Goal: Task Accomplishment & Management: Use online tool/utility

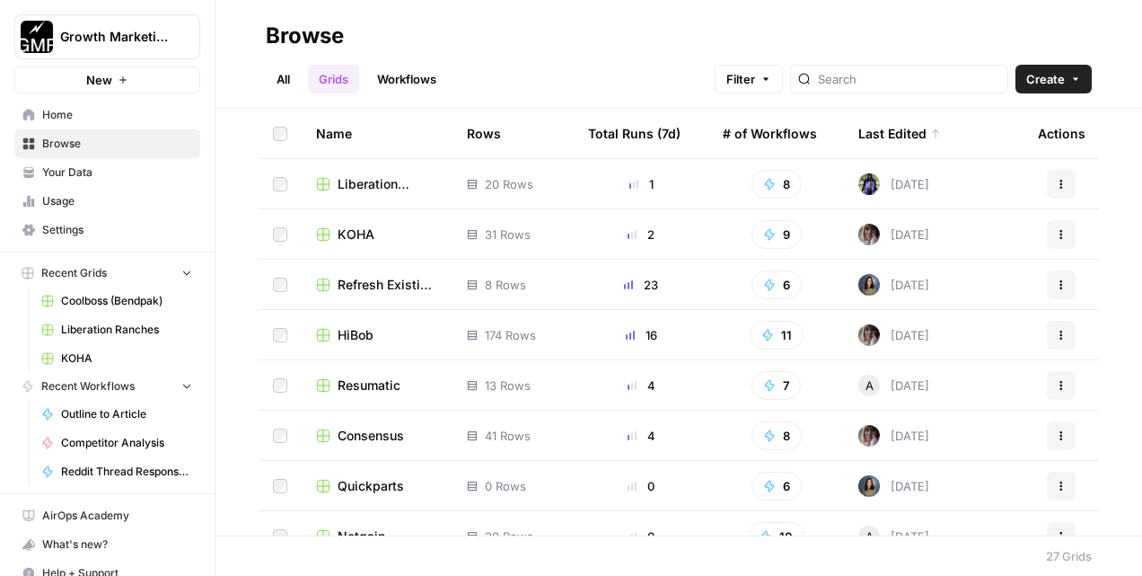
scroll to position [57, 0]
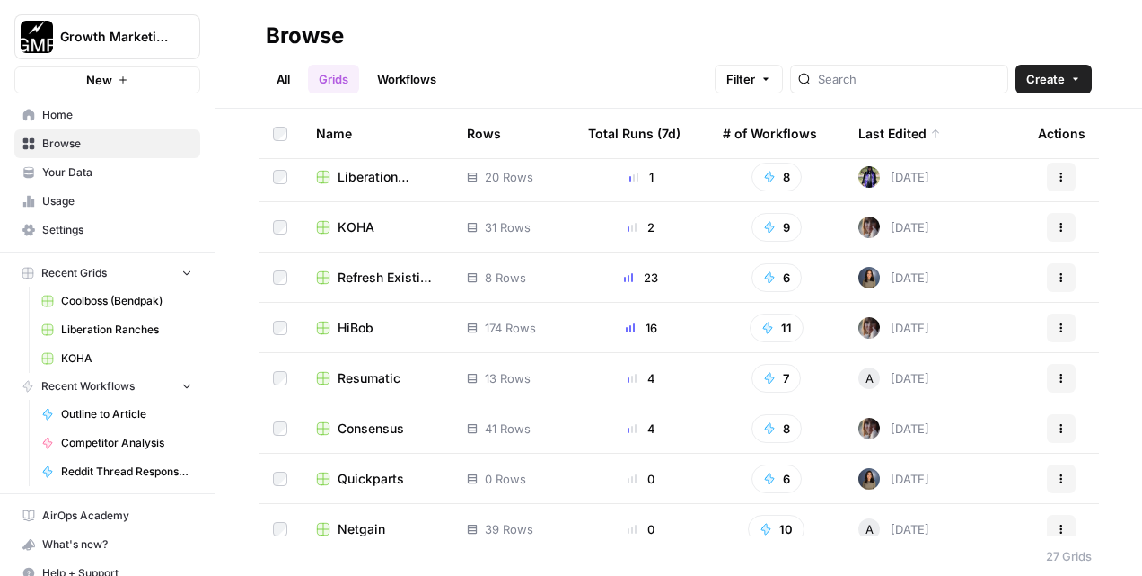
click at [376, 385] on span "Resumatic" at bounding box center [369, 378] width 63 height 18
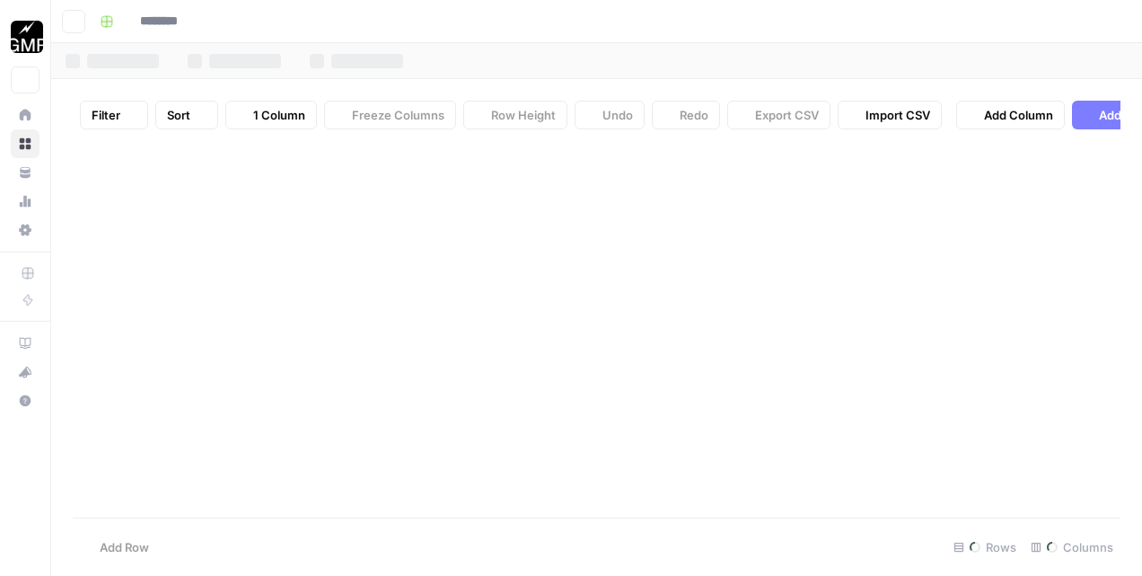
type input "*********"
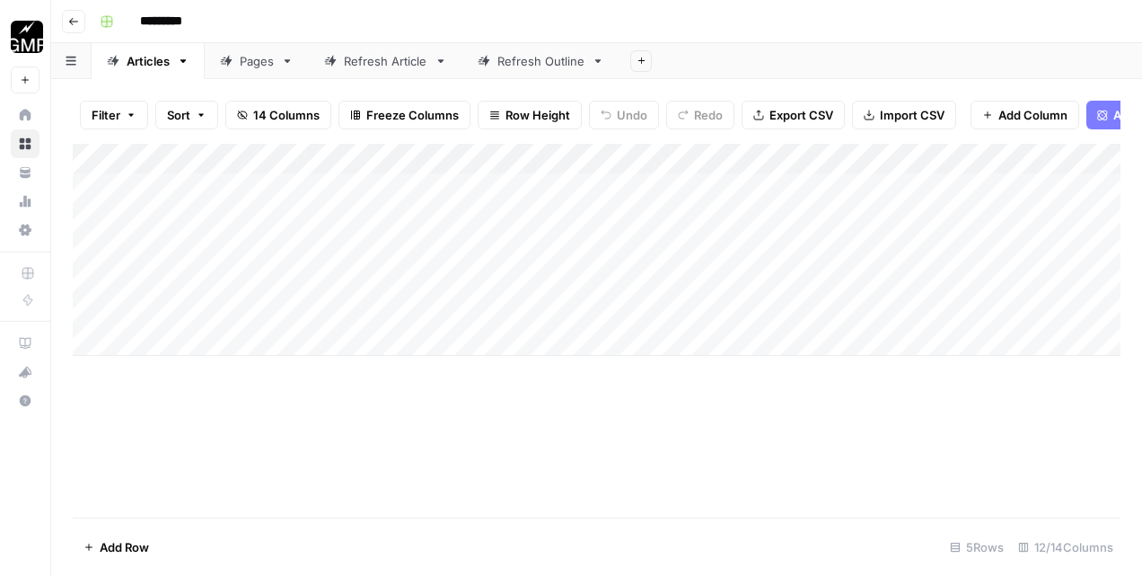
click at [260, 60] on div "Pages" at bounding box center [257, 61] width 34 height 18
click at [199, 347] on div "Add Column" at bounding box center [597, 280] width 1048 height 273
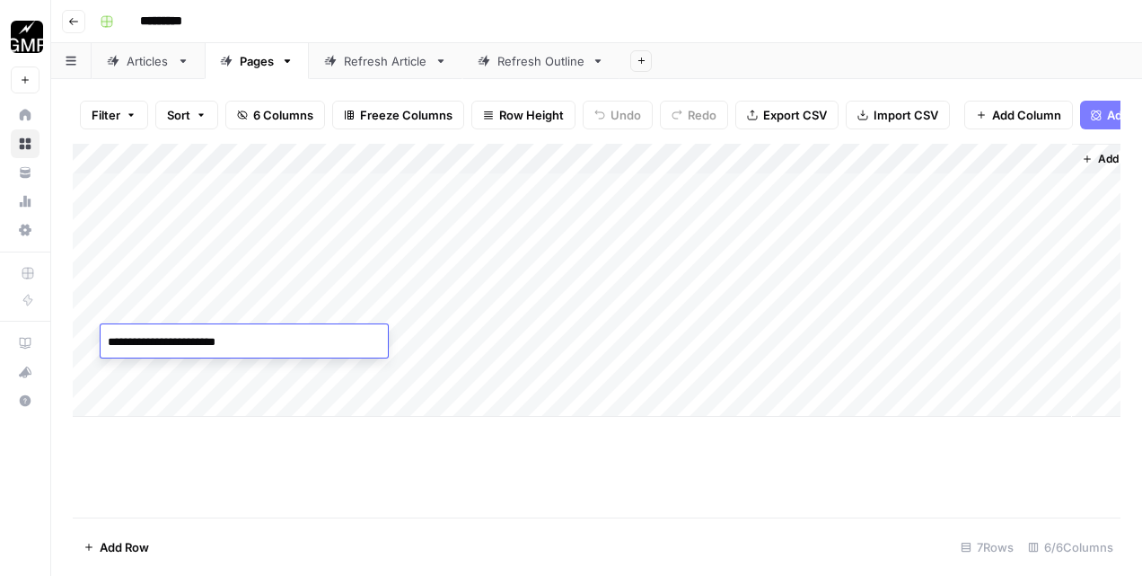
click at [191, 366] on div "Add Column" at bounding box center [597, 280] width 1048 height 273
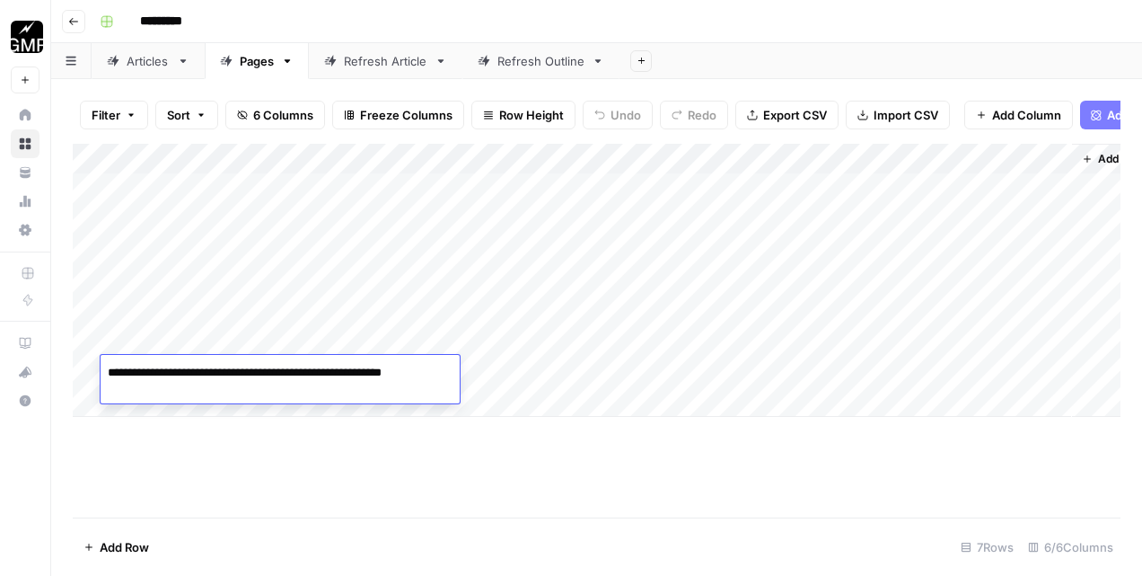
click at [373, 332] on div "Add Column" at bounding box center [597, 280] width 1048 height 273
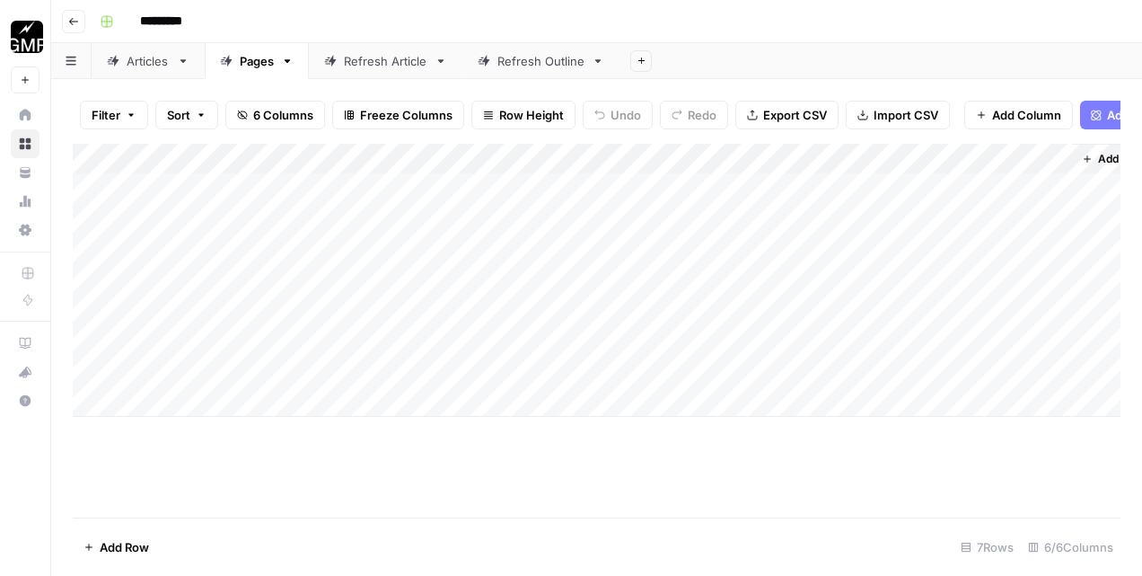
click at [373, 332] on div "Add Column" at bounding box center [597, 280] width 1048 height 273
click at [365, 368] on div "Add Column" at bounding box center [597, 280] width 1048 height 273
click at [712, 341] on div "Add Column" at bounding box center [597, 280] width 1048 height 273
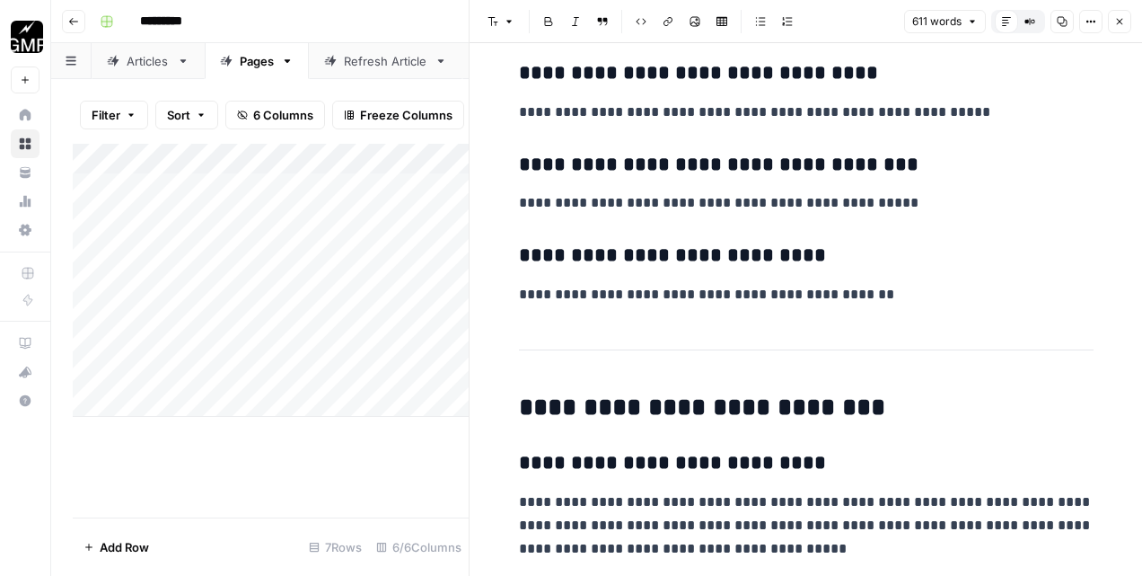
scroll to position [743, 0]
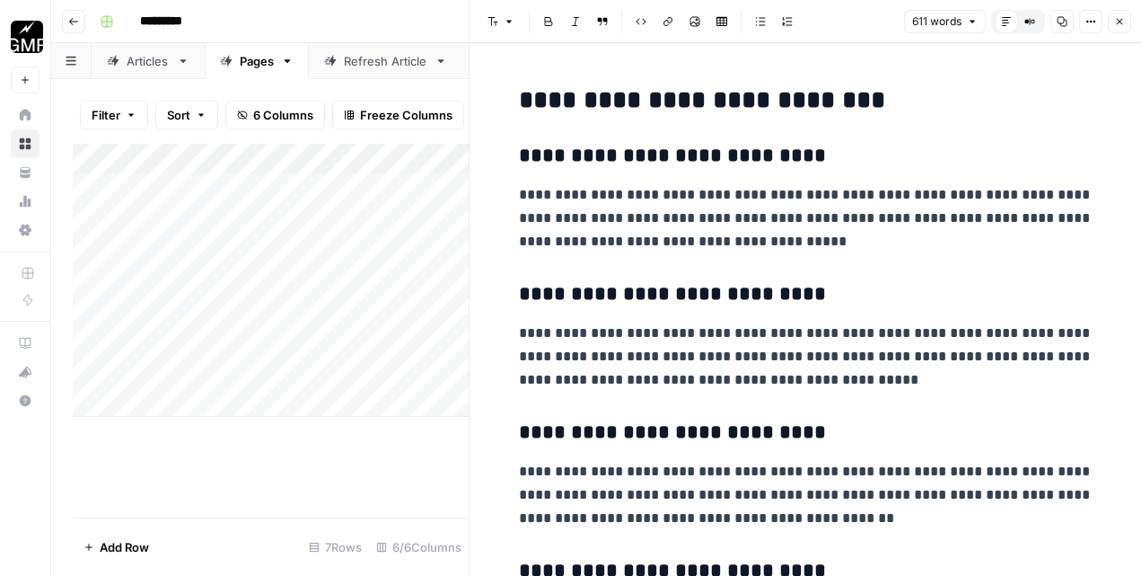
click at [1122, 24] on icon "button" at bounding box center [1119, 21] width 11 height 11
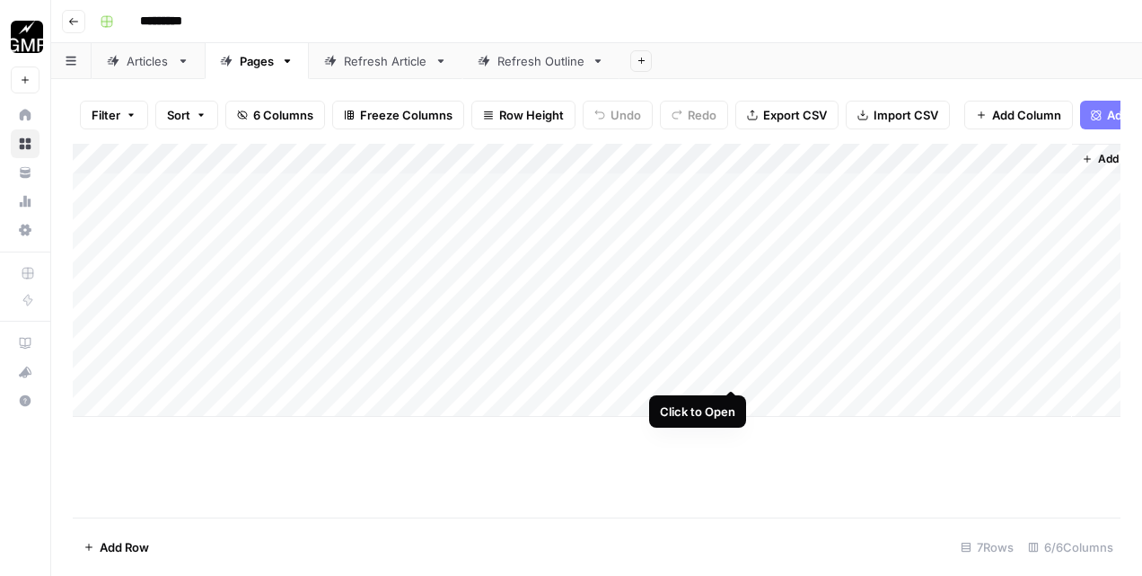
click at [728, 374] on div "Add Column" at bounding box center [597, 280] width 1048 height 273
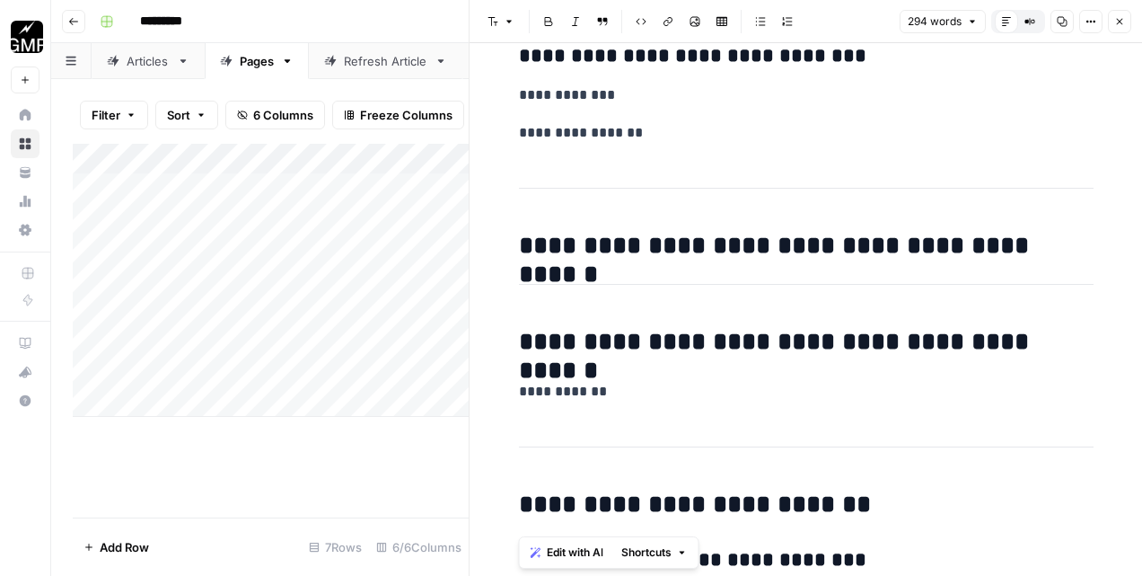
scroll to position [2173, 0]
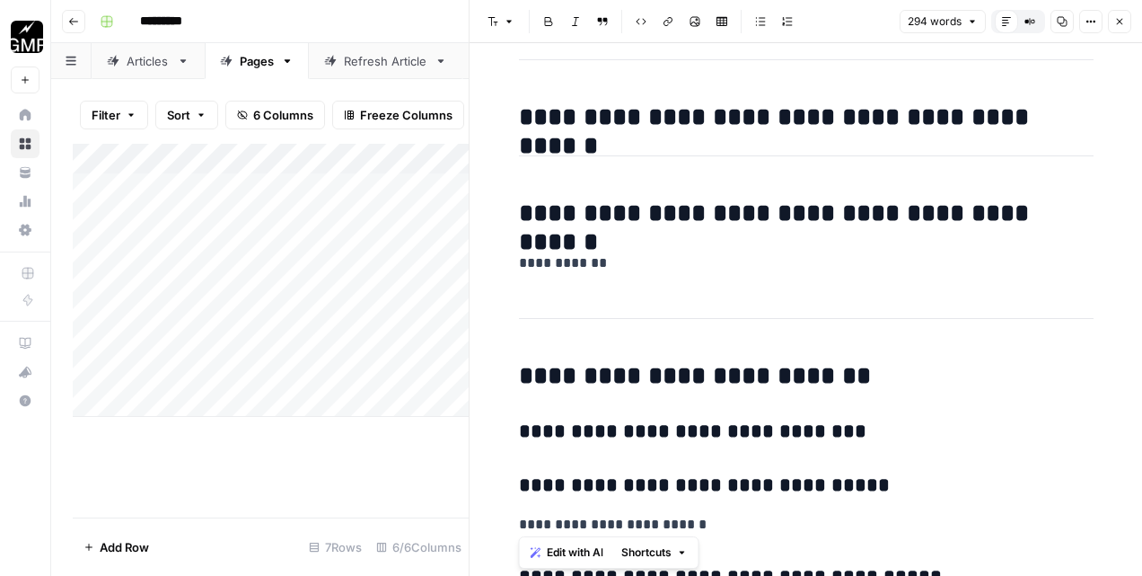
click at [1114, 22] on icon "button" at bounding box center [1119, 21] width 11 height 11
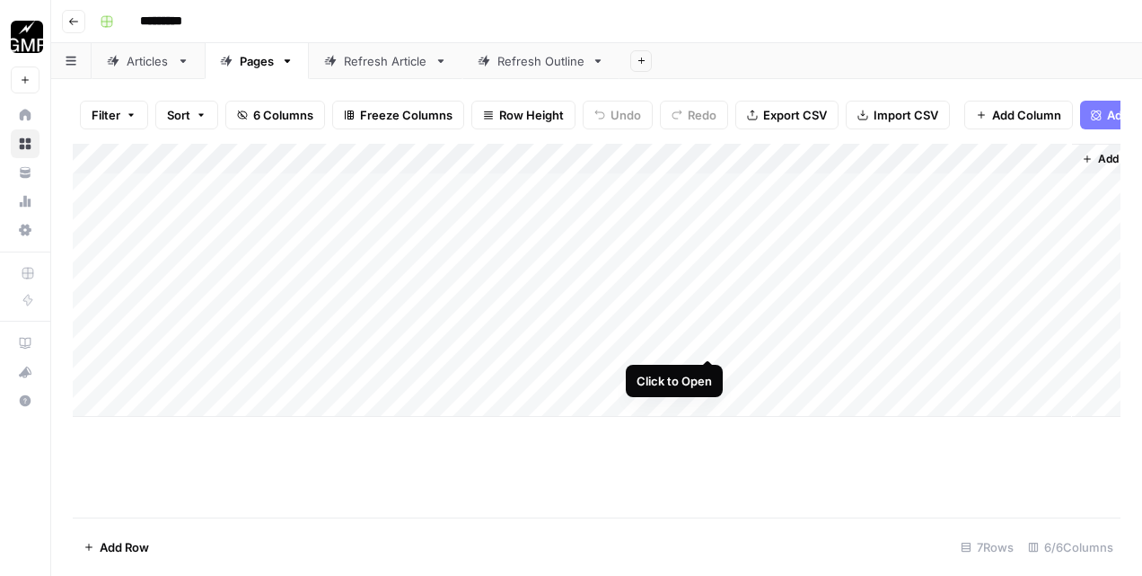
click at [712, 341] on div "Add Column" at bounding box center [597, 280] width 1048 height 273
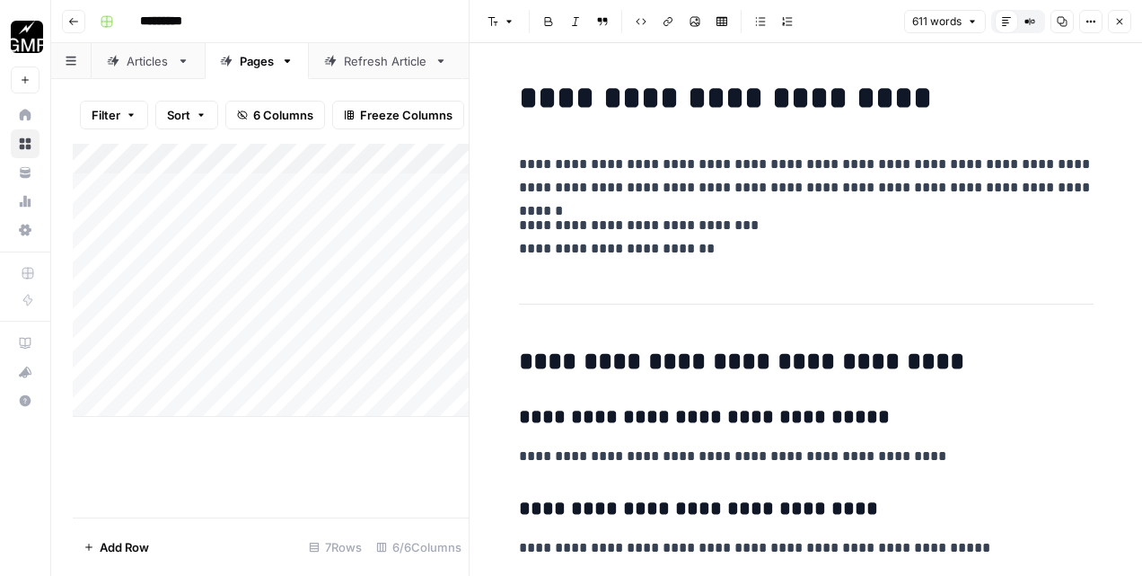
scroll to position [233, 0]
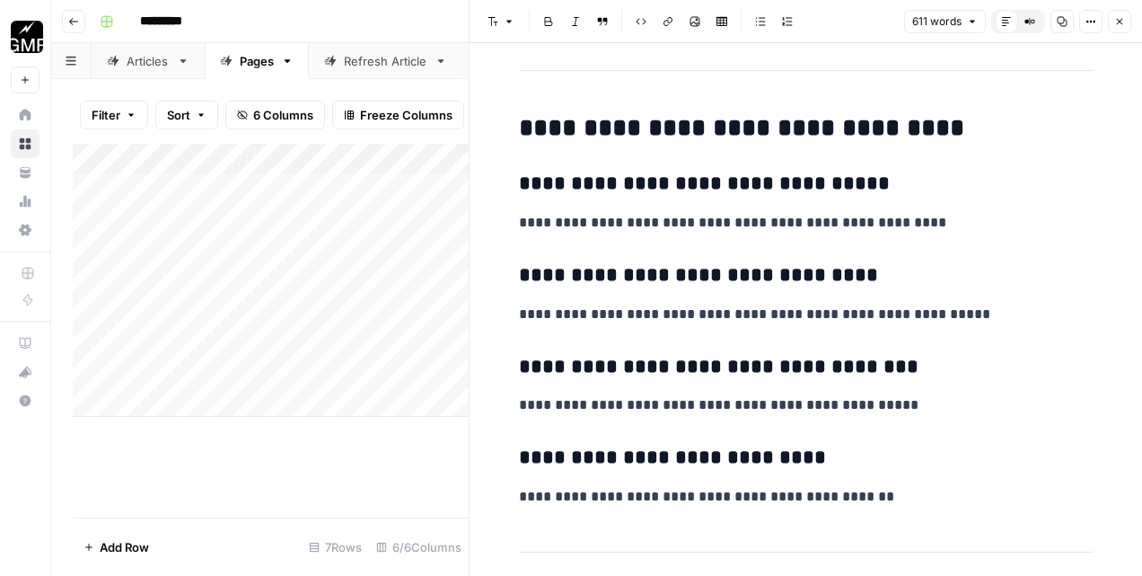
click at [1119, 26] on icon "button" at bounding box center [1119, 21] width 11 height 11
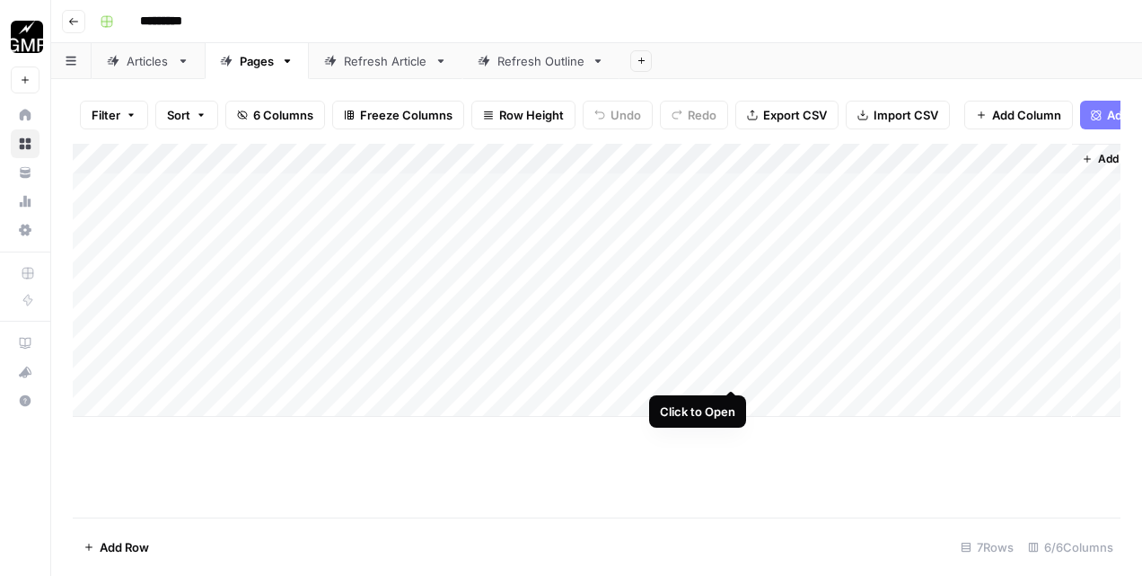
click at [725, 373] on div "Add Column" at bounding box center [597, 280] width 1048 height 273
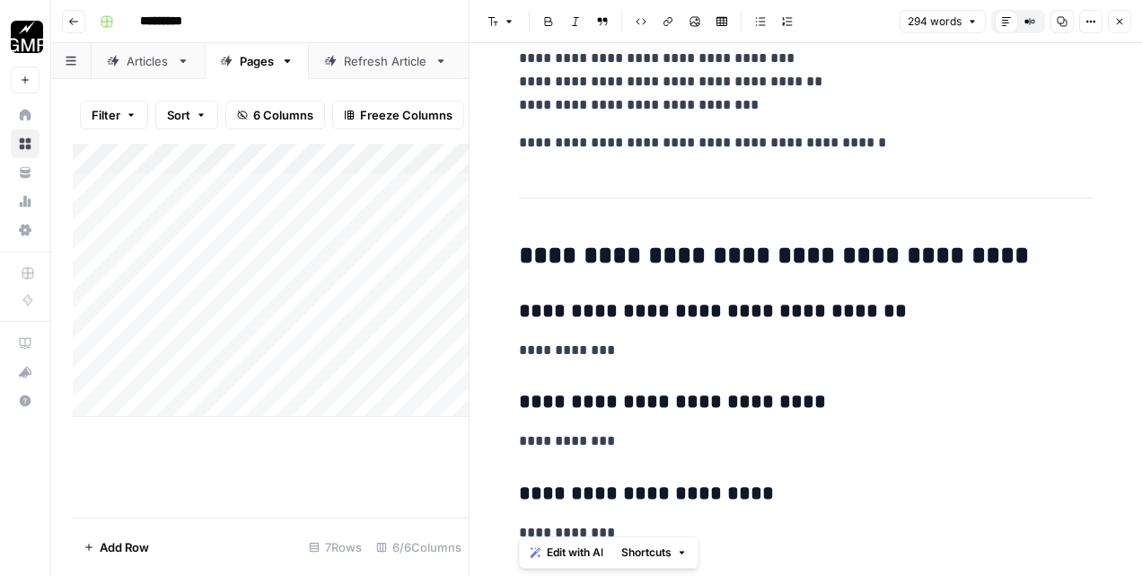
scroll to position [704, 0]
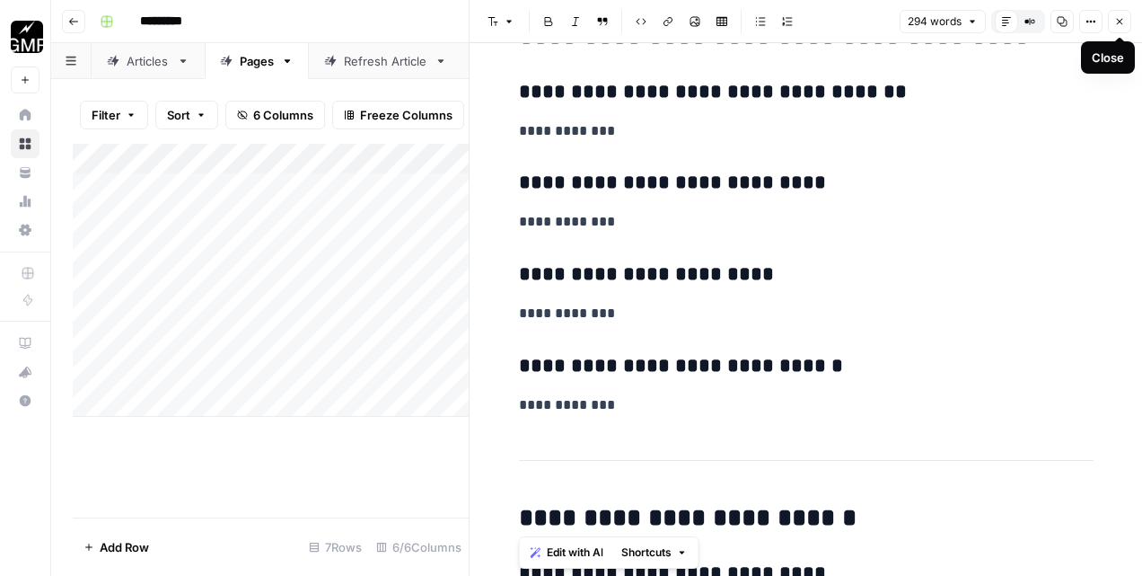
click at [1117, 26] on icon "button" at bounding box center [1119, 21] width 11 height 11
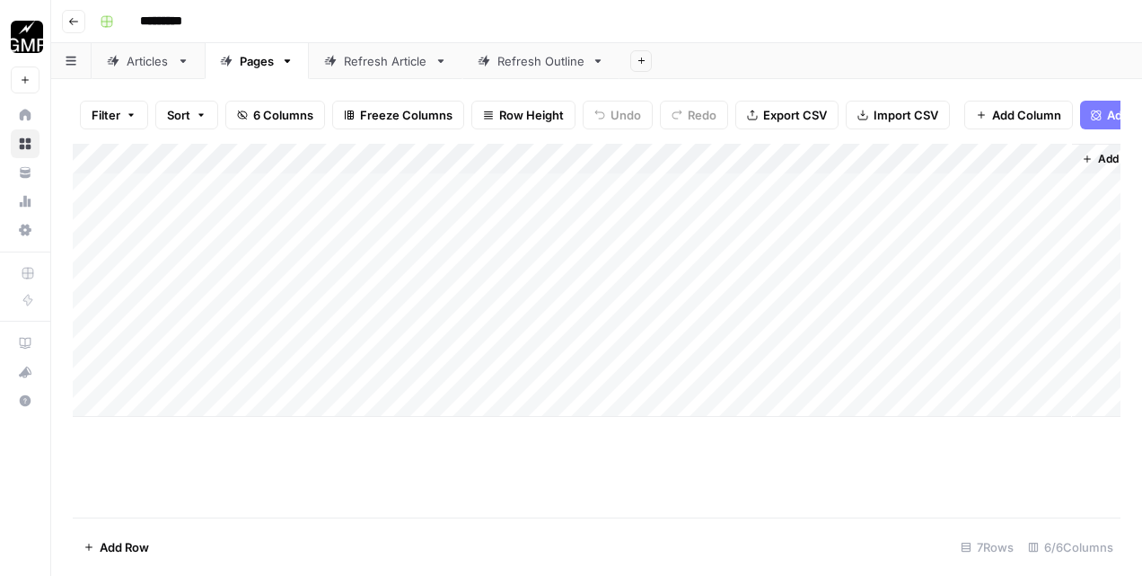
click at [710, 339] on div "Add Column" at bounding box center [597, 280] width 1048 height 273
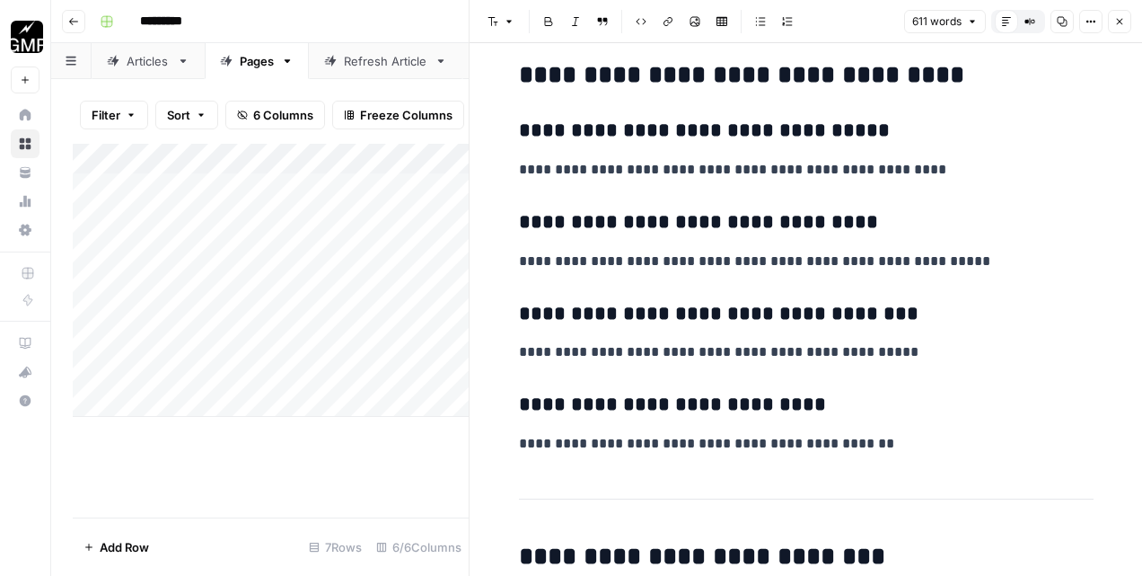
scroll to position [286, 0]
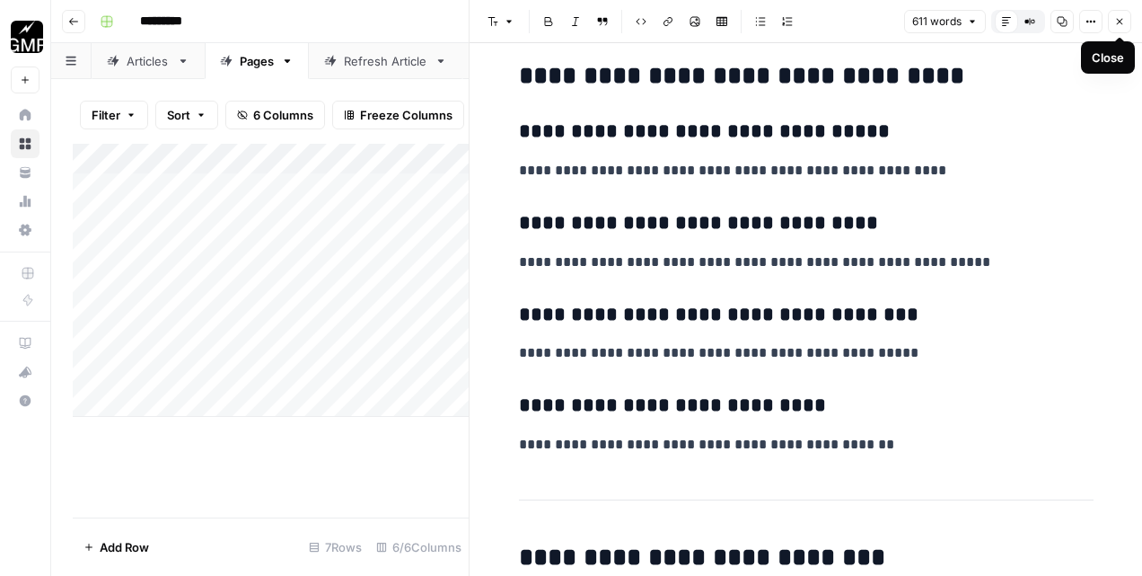
click at [1123, 22] on icon "button" at bounding box center [1119, 21] width 11 height 11
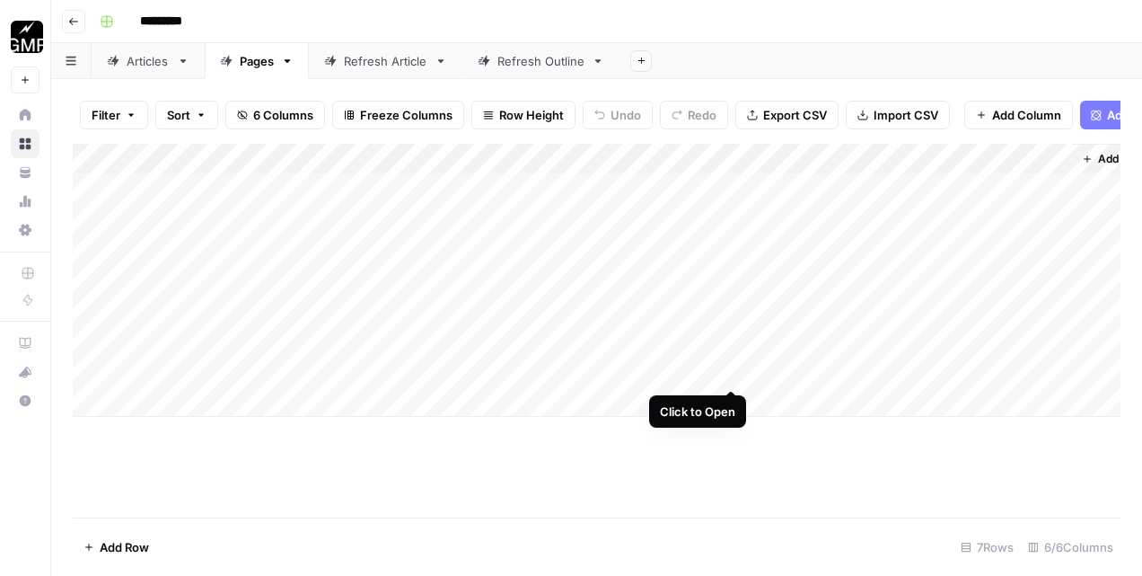
click at [727, 370] on div "Add Column" at bounding box center [597, 280] width 1048 height 273
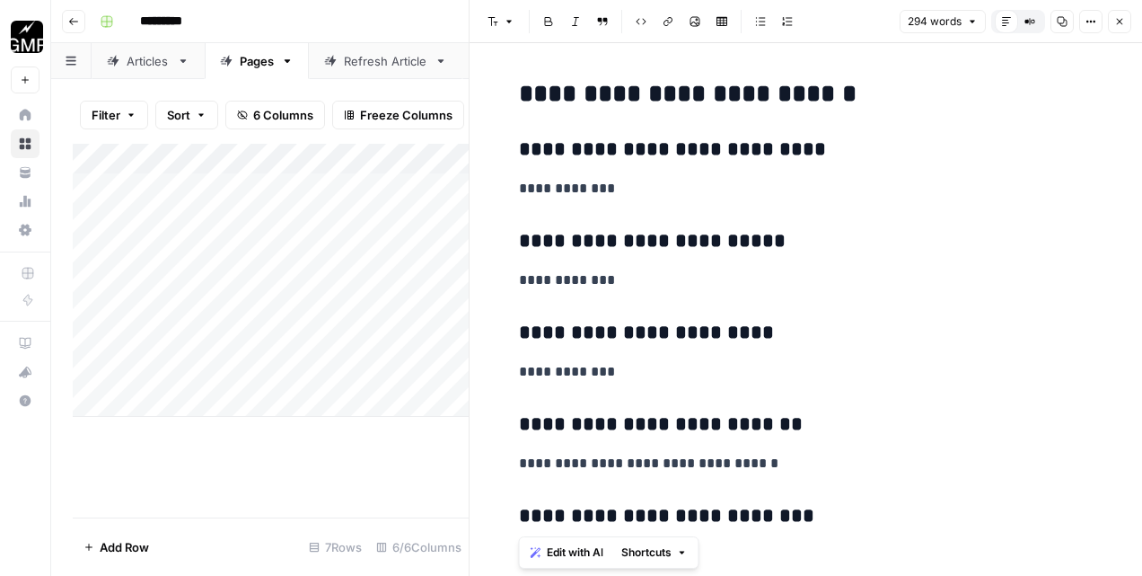
scroll to position [1162, 0]
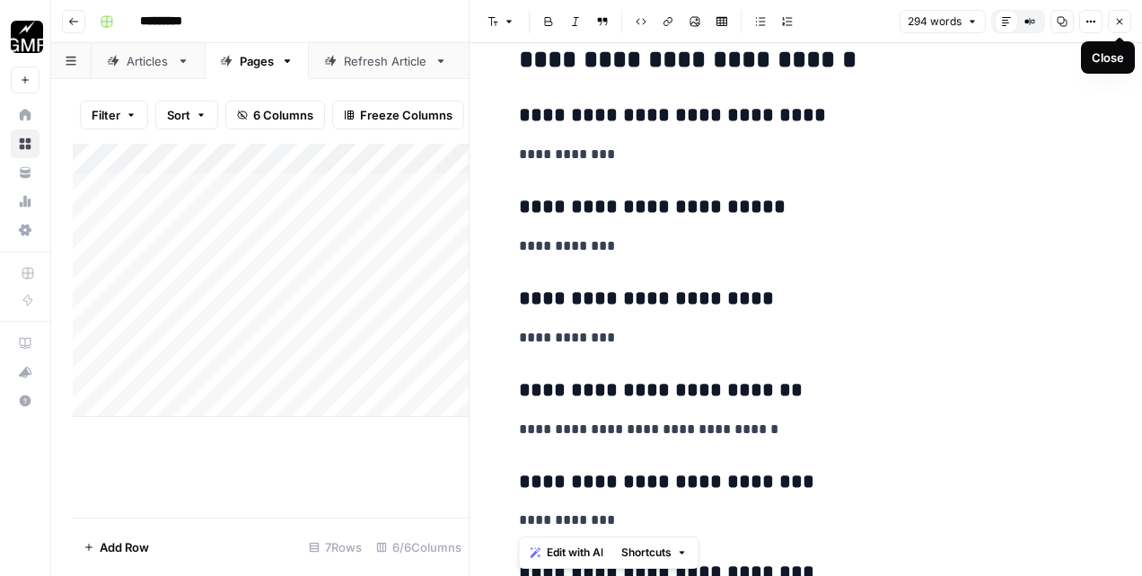
click at [1120, 25] on icon "button" at bounding box center [1119, 21] width 11 height 11
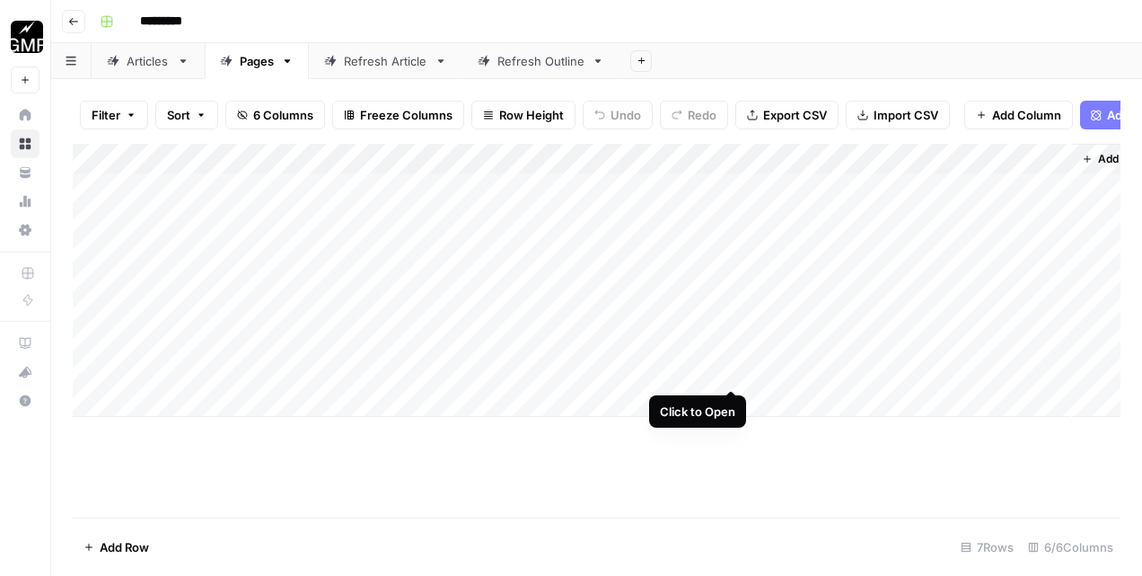
click at [727, 372] on div "Add Column" at bounding box center [597, 280] width 1048 height 273
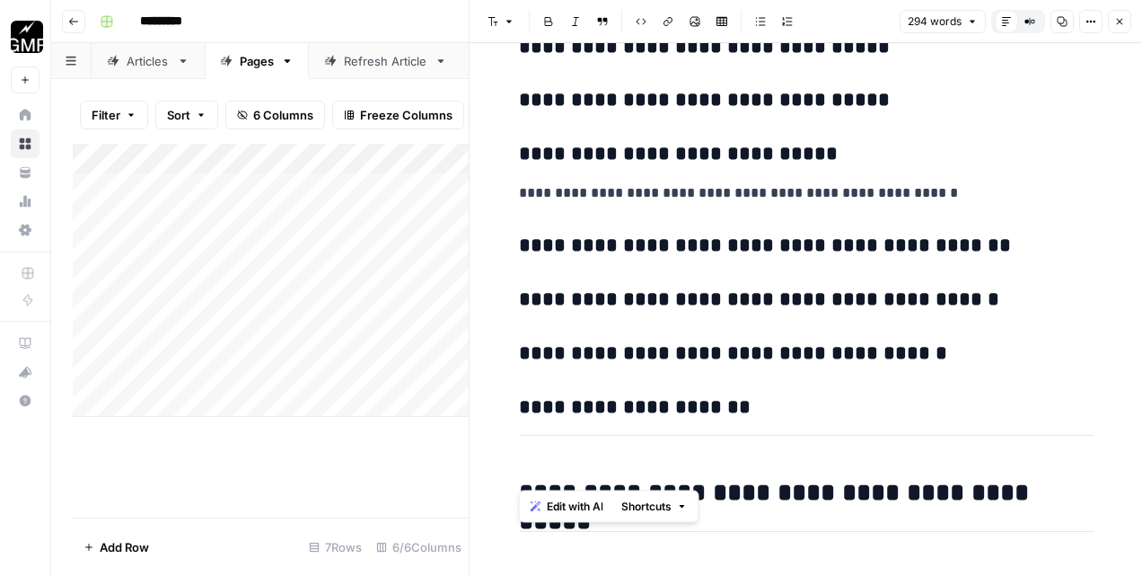
scroll to position [2778, 0]
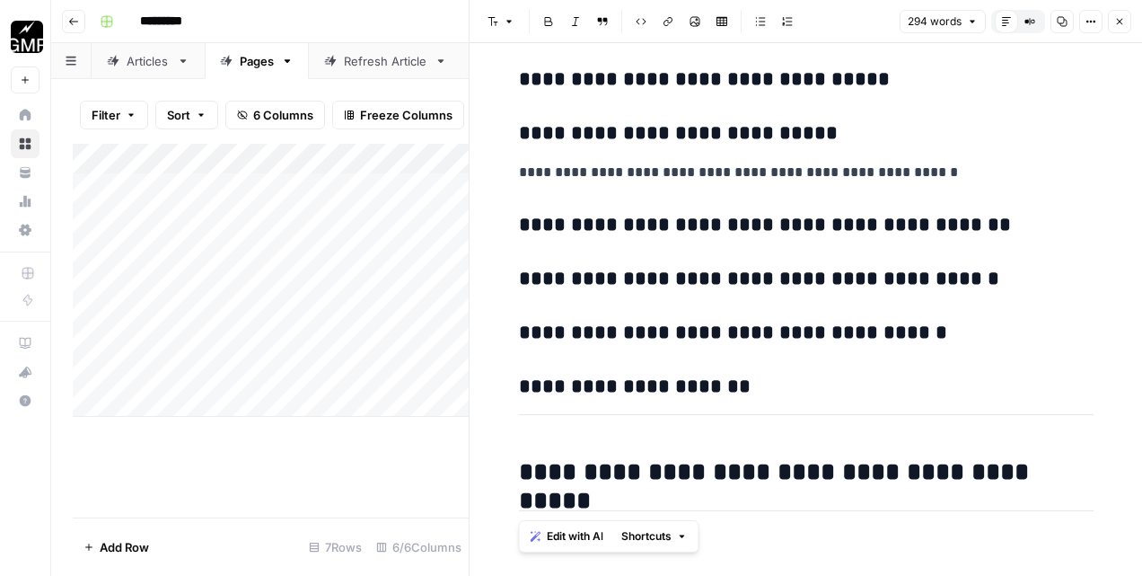
click at [1116, 20] on icon "button" at bounding box center [1119, 21] width 11 height 11
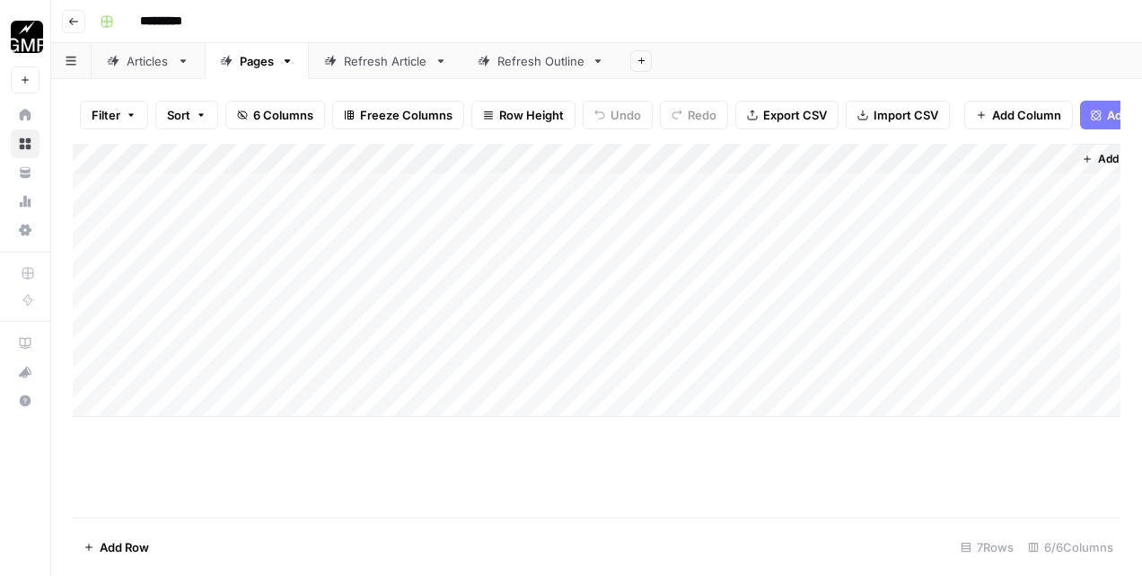
click at [726, 372] on div "Add Column" at bounding box center [597, 280] width 1048 height 273
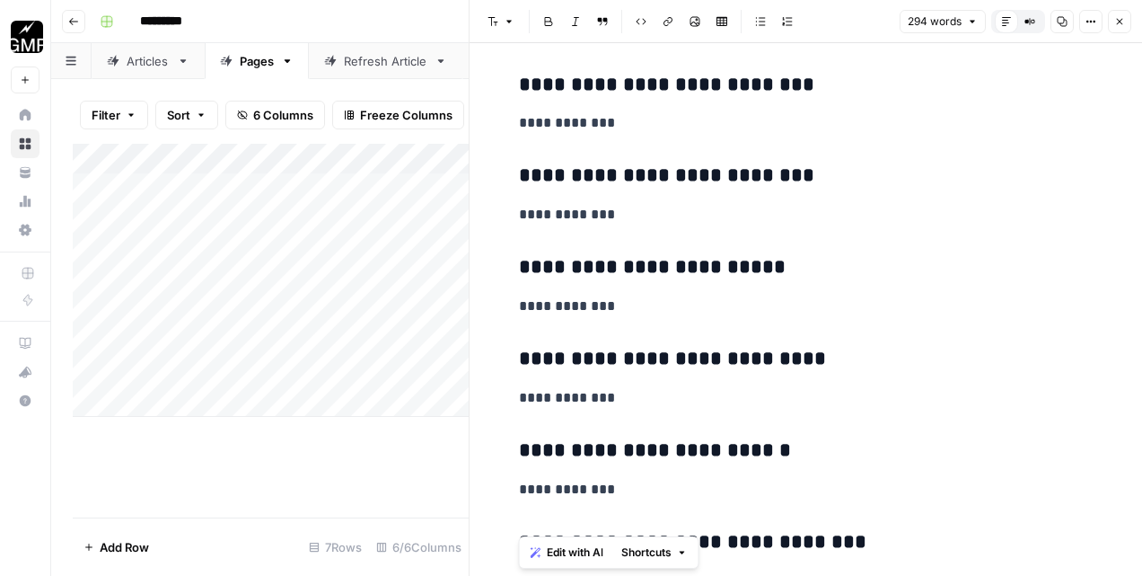
scroll to position [1554, 0]
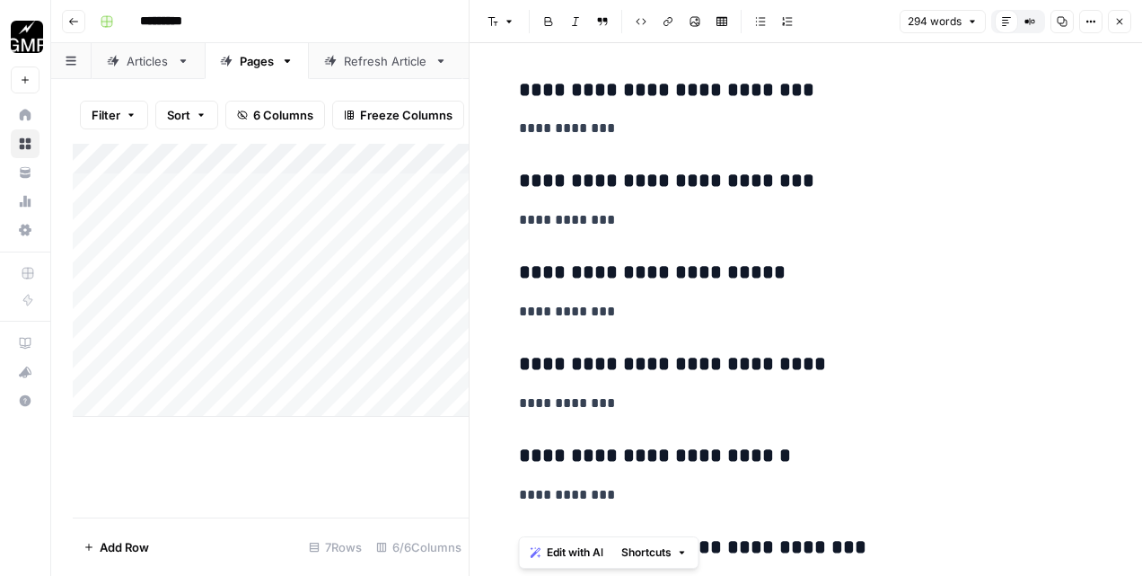
click at [658, 98] on h3 "**********" at bounding box center [806, 90] width 575 height 25
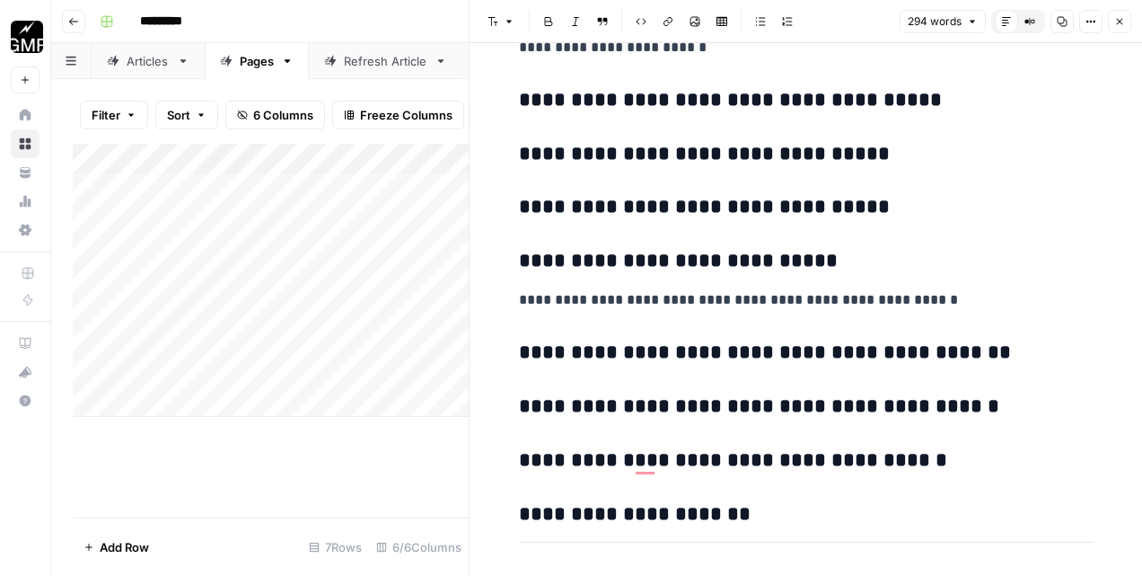
scroll to position [2674, 0]
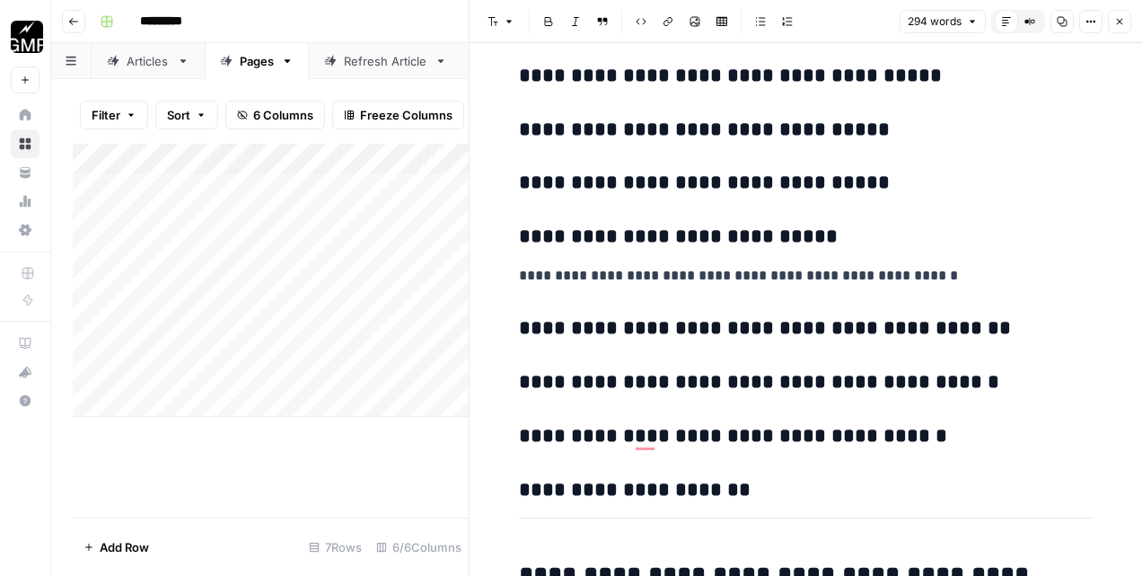
click at [700, 278] on p "**********" at bounding box center [806, 275] width 575 height 23
click at [674, 337] on h3 "**********" at bounding box center [806, 328] width 575 height 25
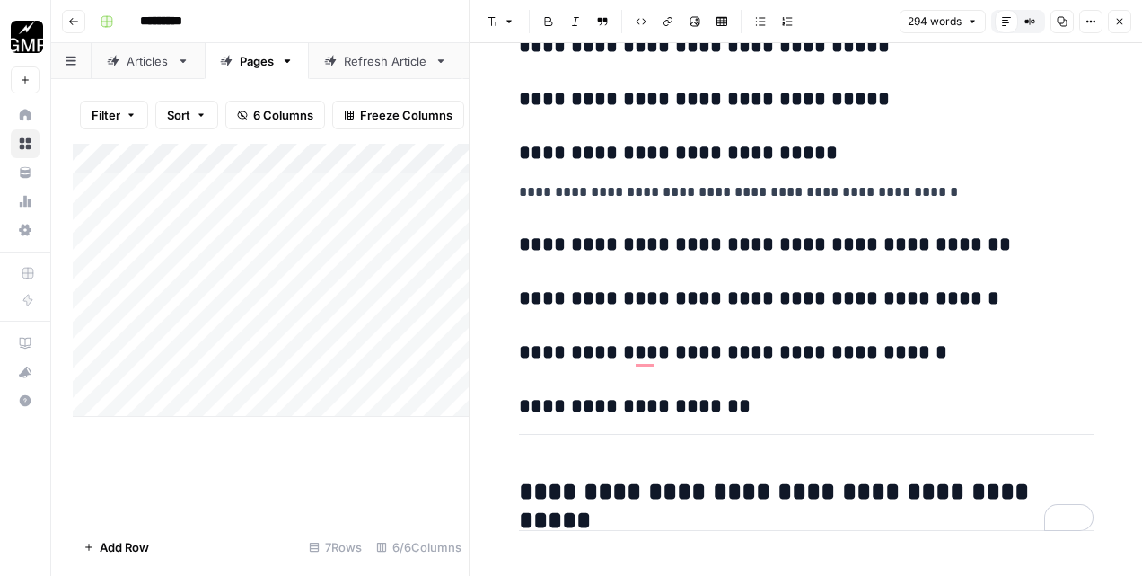
scroll to position [2763, 0]
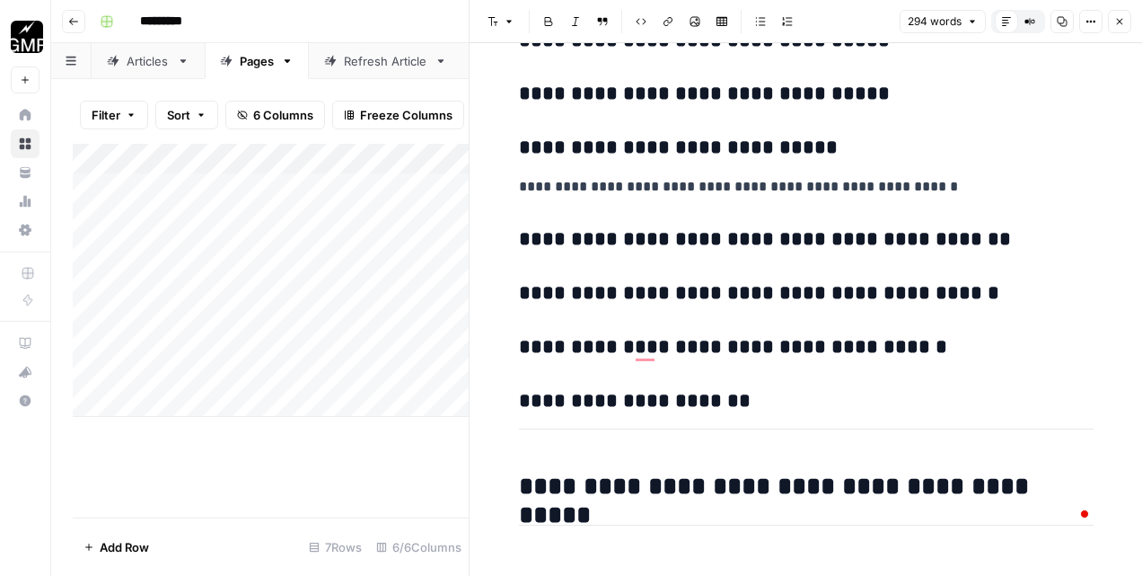
click at [419, 429] on div "Add Column" at bounding box center [271, 331] width 396 height 374
click at [1111, 16] on button "Close" at bounding box center [1119, 21] width 23 height 23
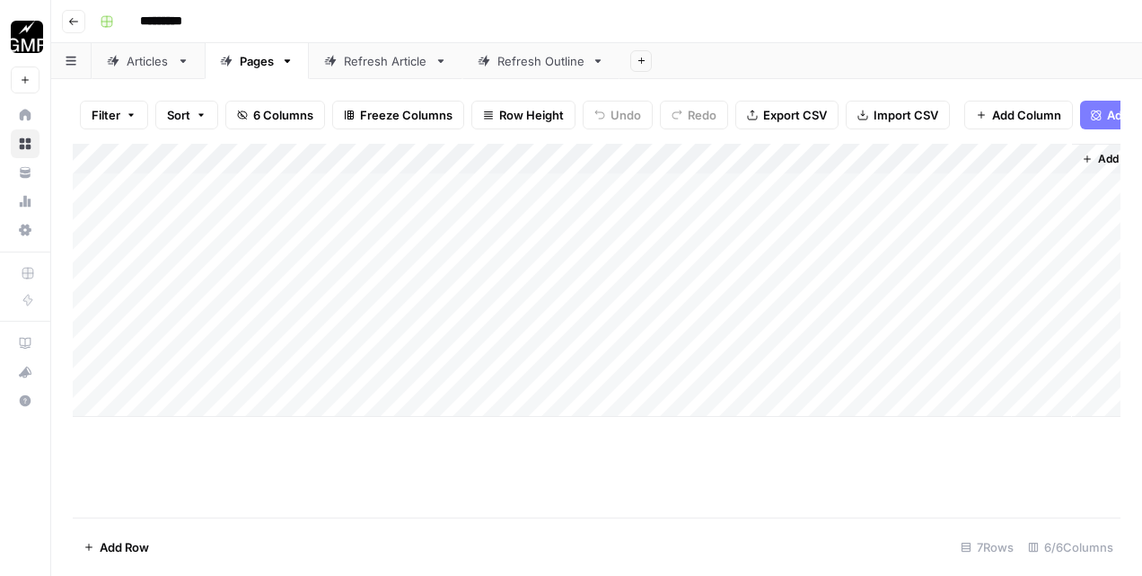
click at [712, 342] on div "Add Column" at bounding box center [597, 280] width 1048 height 273
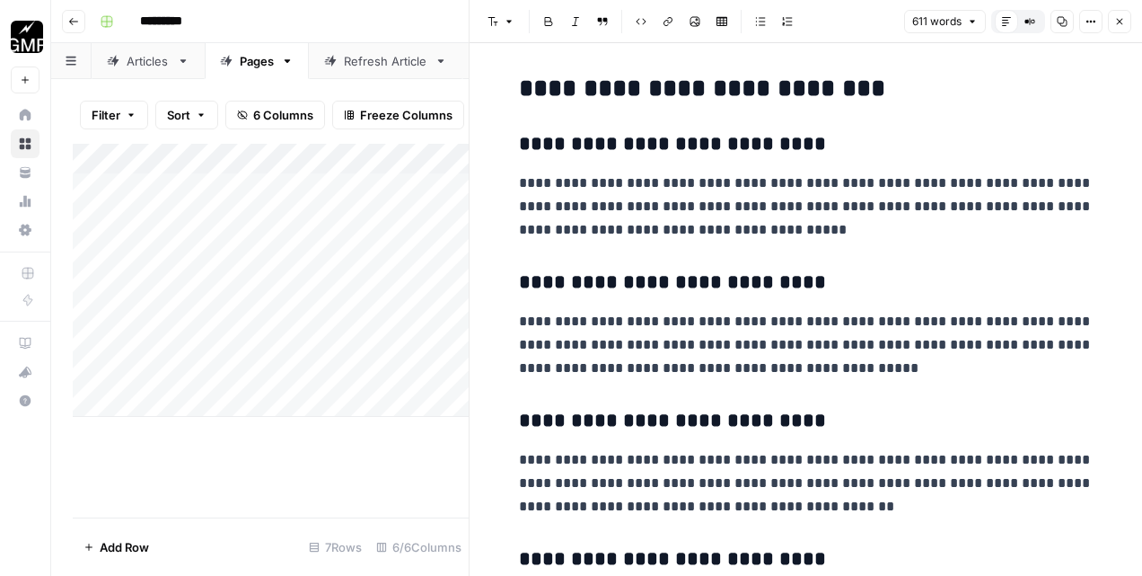
scroll to position [758, 0]
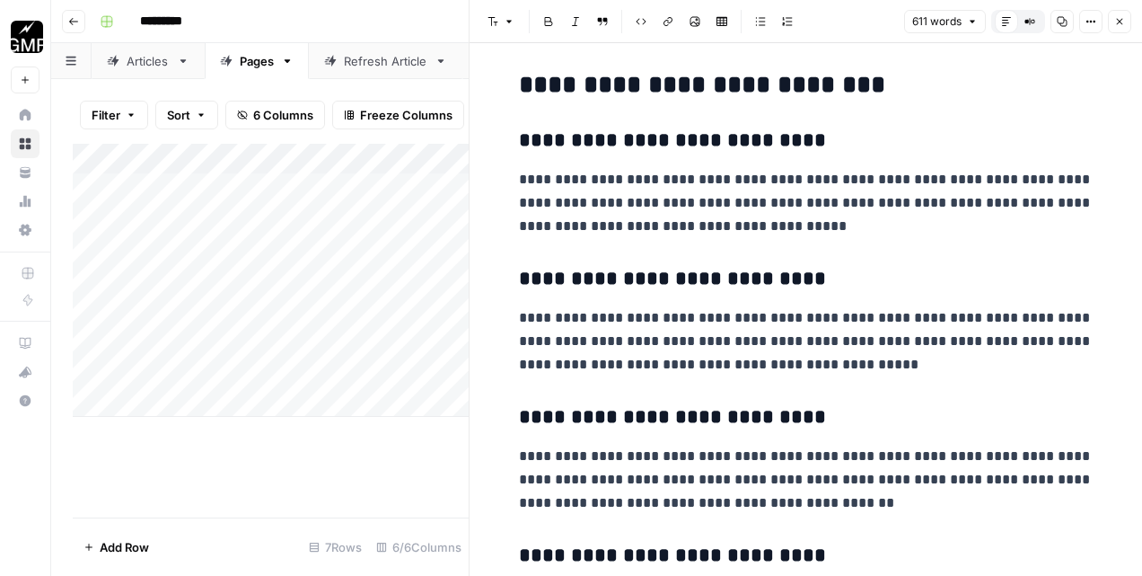
click at [1118, 30] on button "Close" at bounding box center [1119, 21] width 23 height 23
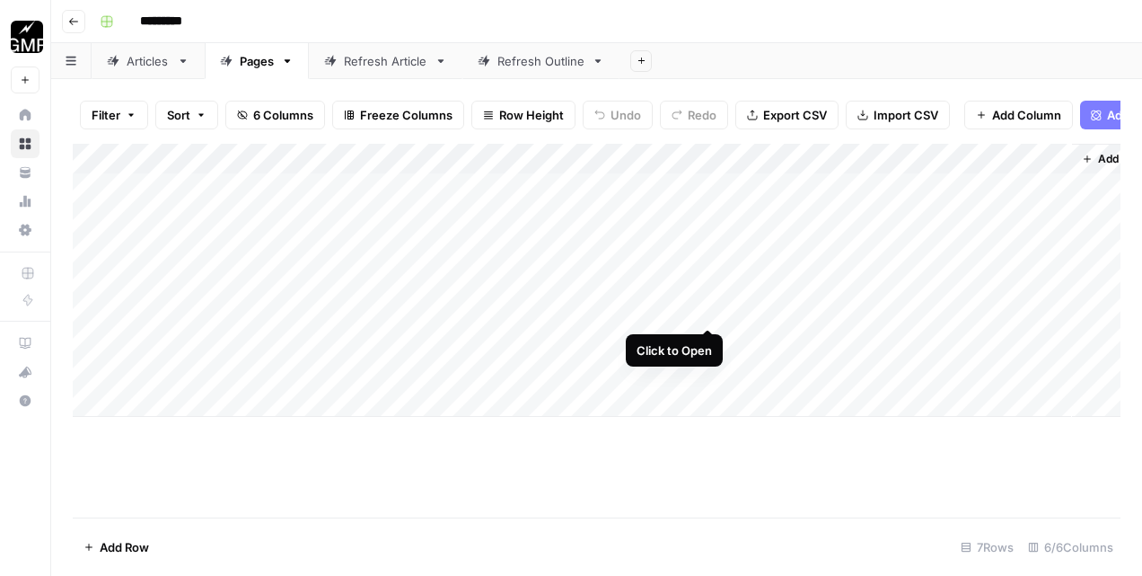
click at [708, 313] on div "Add Column" at bounding box center [597, 280] width 1048 height 273
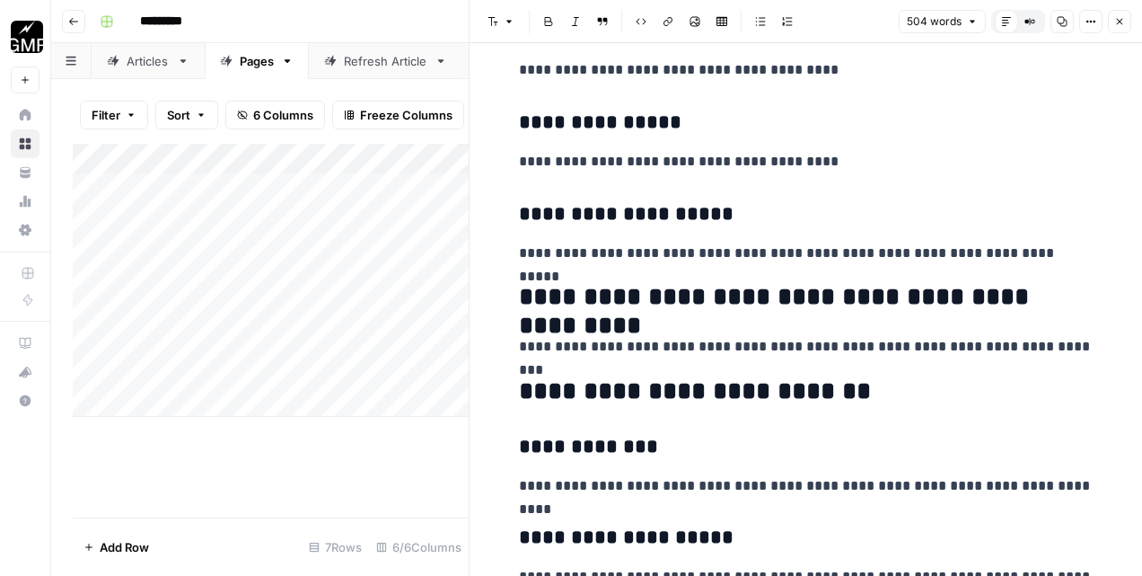
scroll to position [850, 0]
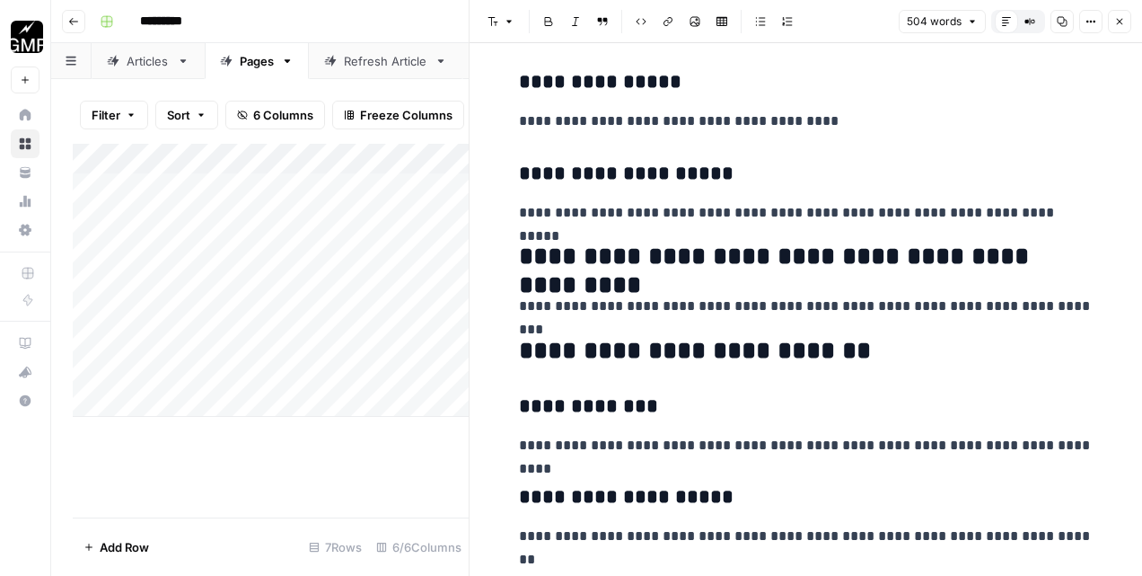
click at [1116, 20] on icon "button" at bounding box center [1119, 21] width 11 height 11
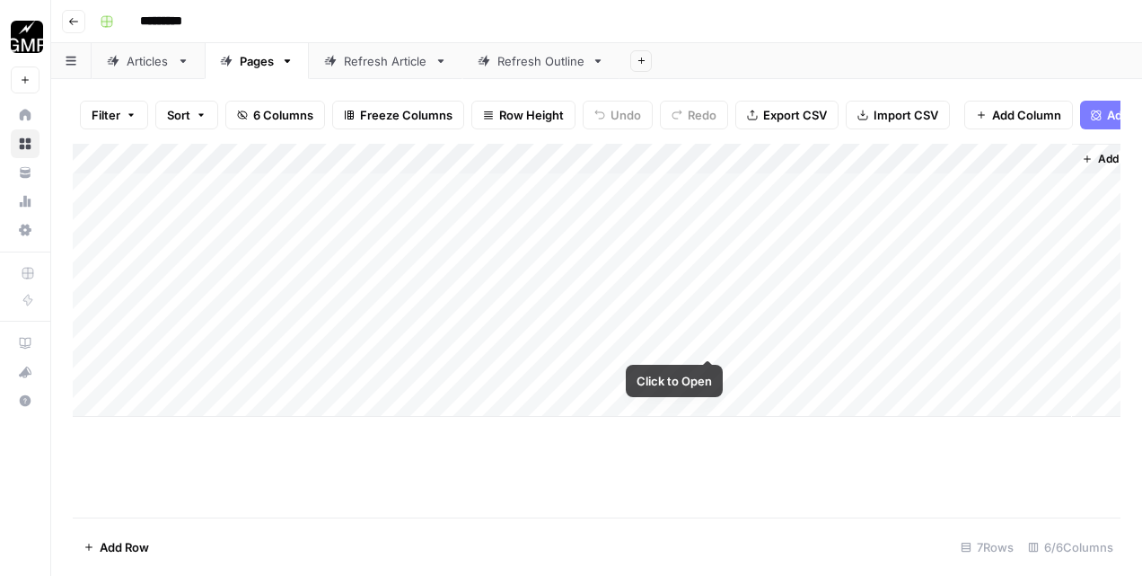
click at [708, 341] on div "Add Column" at bounding box center [597, 280] width 1048 height 273
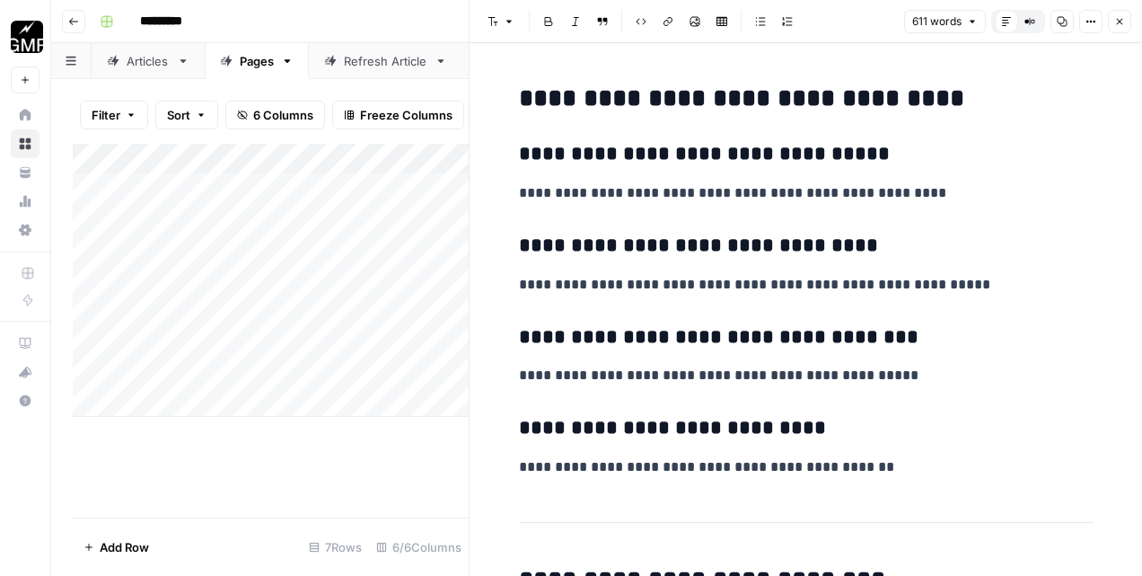
scroll to position [278, 0]
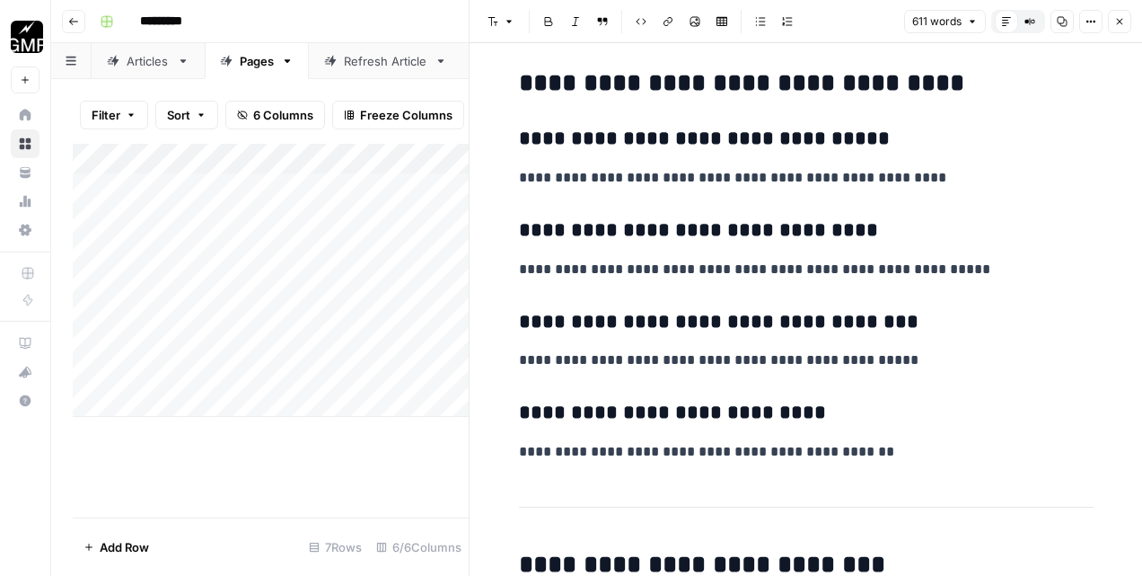
drag, startPoint x: 692, startPoint y: 138, endPoint x: 590, endPoint y: 137, distance: 101.5
click at [590, 138] on h3 "**********" at bounding box center [806, 139] width 575 height 25
drag, startPoint x: 616, startPoint y: 242, endPoint x: 695, endPoint y: 257, distance: 80.5
click at [695, 242] on h3 "**********" at bounding box center [806, 230] width 575 height 25
drag, startPoint x: 700, startPoint y: 325, endPoint x: 586, endPoint y: 325, distance: 114.1
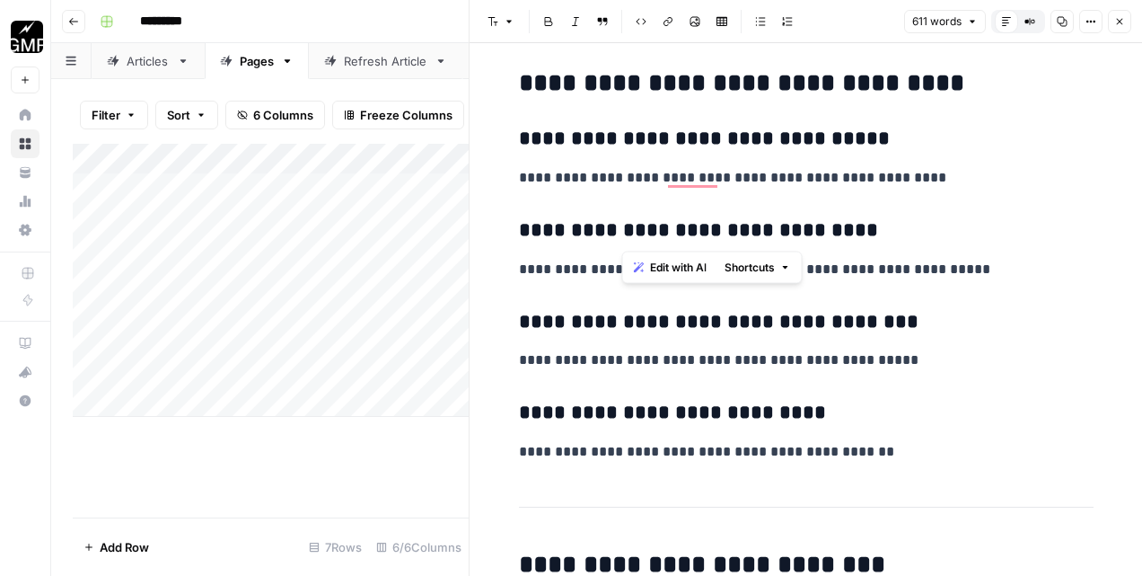
click at [586, 325] on h3 "**********" at bounding box center [806, 322] width 575 height 25
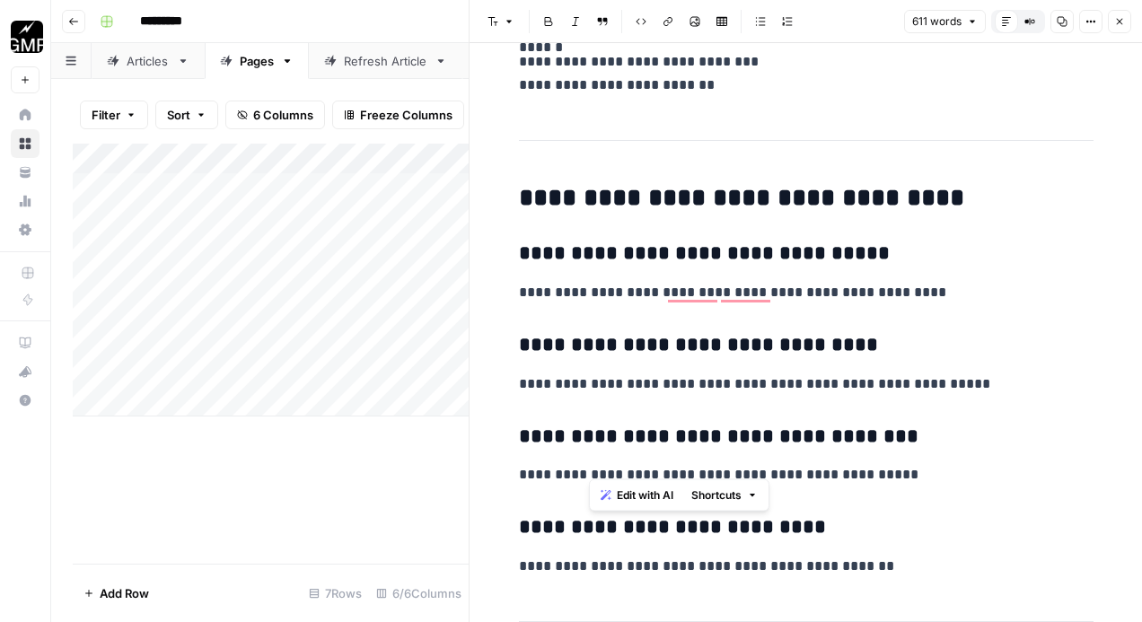
scroll to position [0, 0]
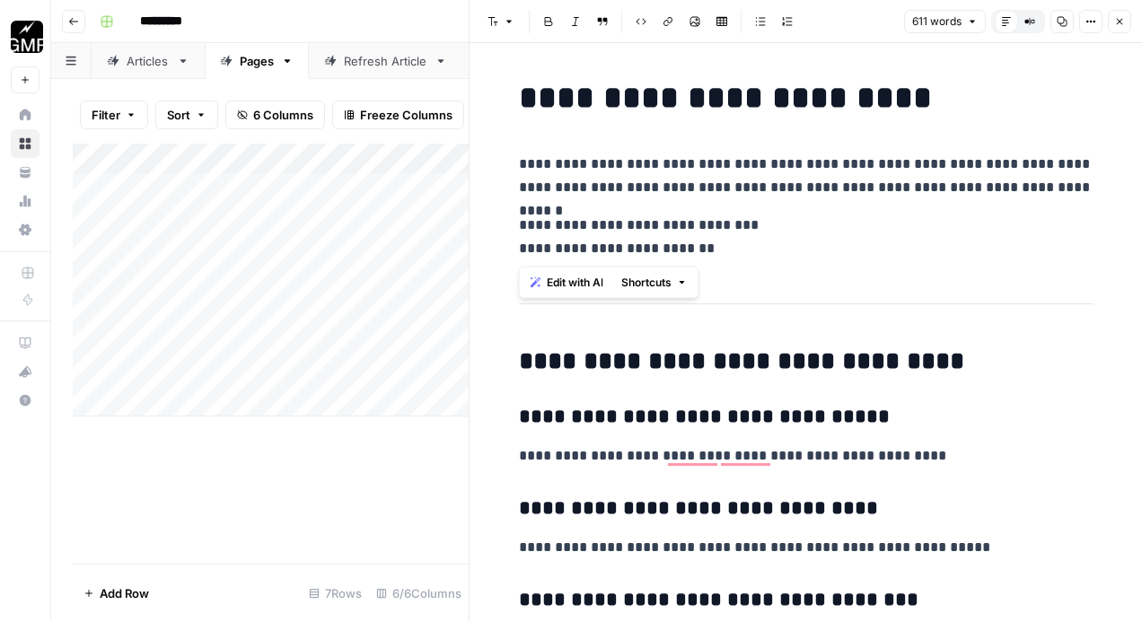
drag, startPoint x: 746, startPoint y: 248, endPoint x: 496, endPoint y: 226, distance: 251.5
copy p "**********"
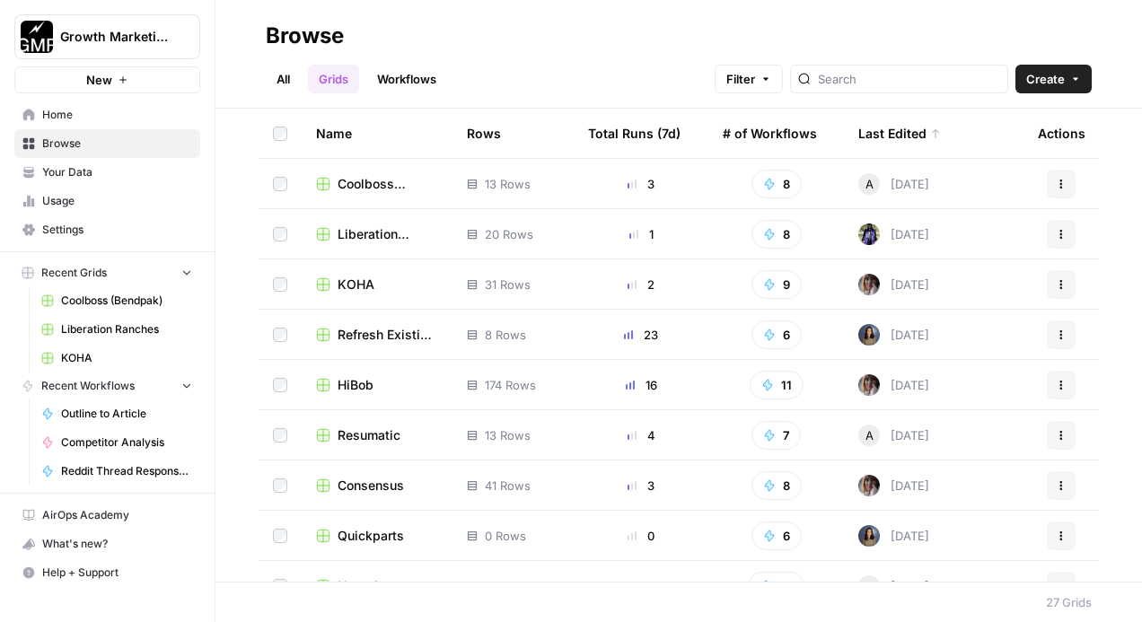
click at [358, 389] on span "HiBob" at bounding box center [356, 385] width 36 height 18
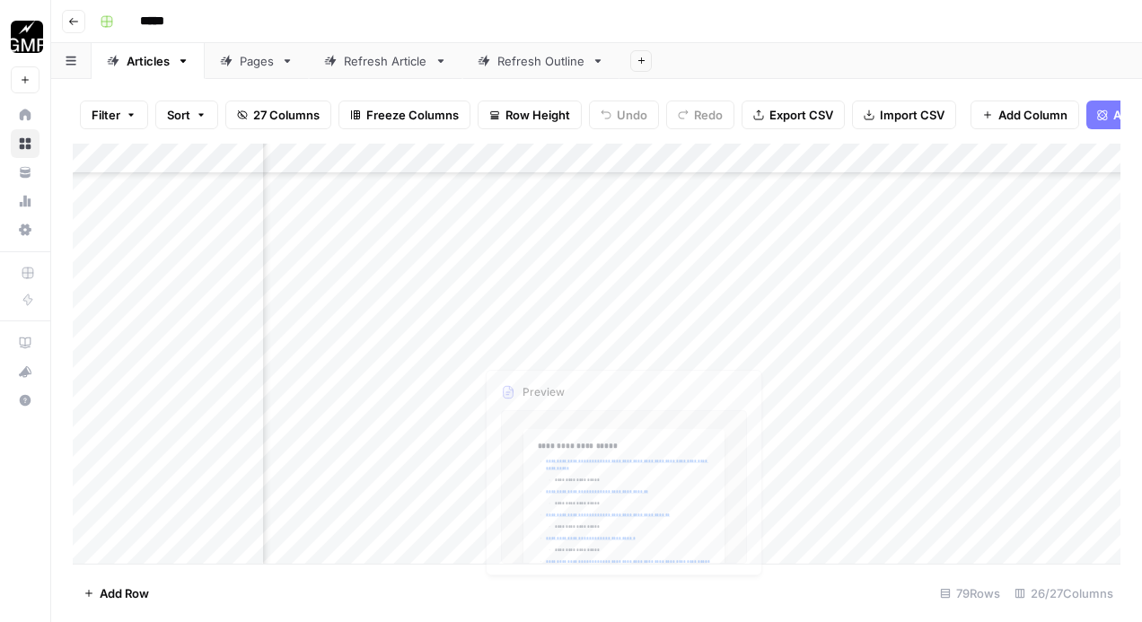
scroll to position [1466, 596]
click at [429, 379] on div "Add Column" at bounding box center [597, 354] width 1048 height 420
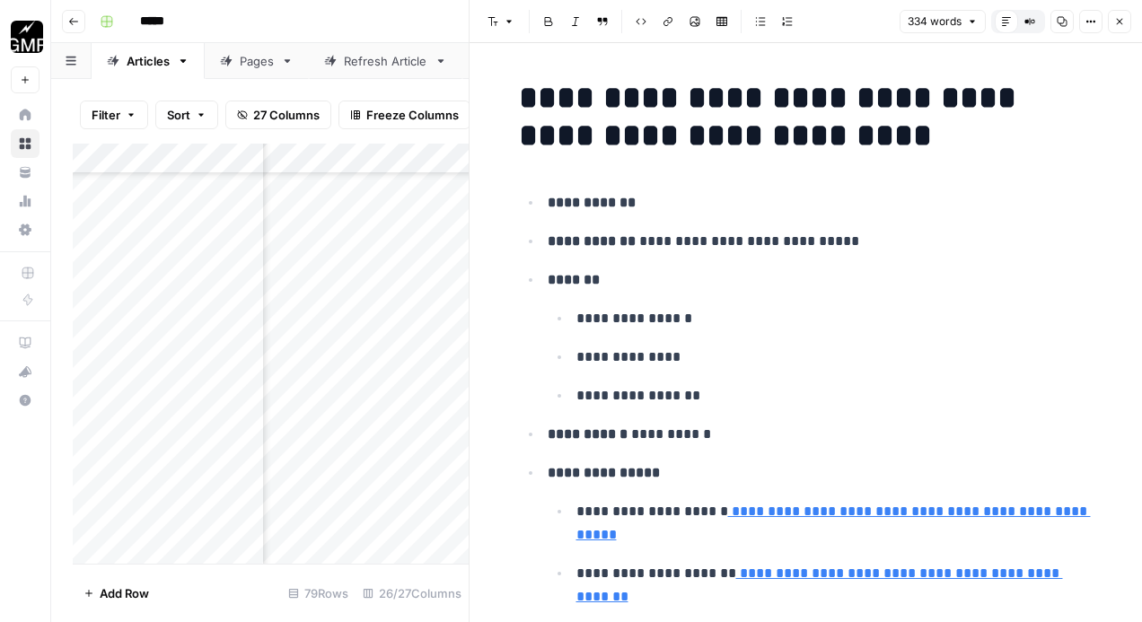
drag, startPoint x: 843, startPoint y: 387, endPoint x: 611, endPoint y: 385, distance: 232.6
click at [611, 385] on p "**********" at bounding box center [835, 395] width 517 height 23
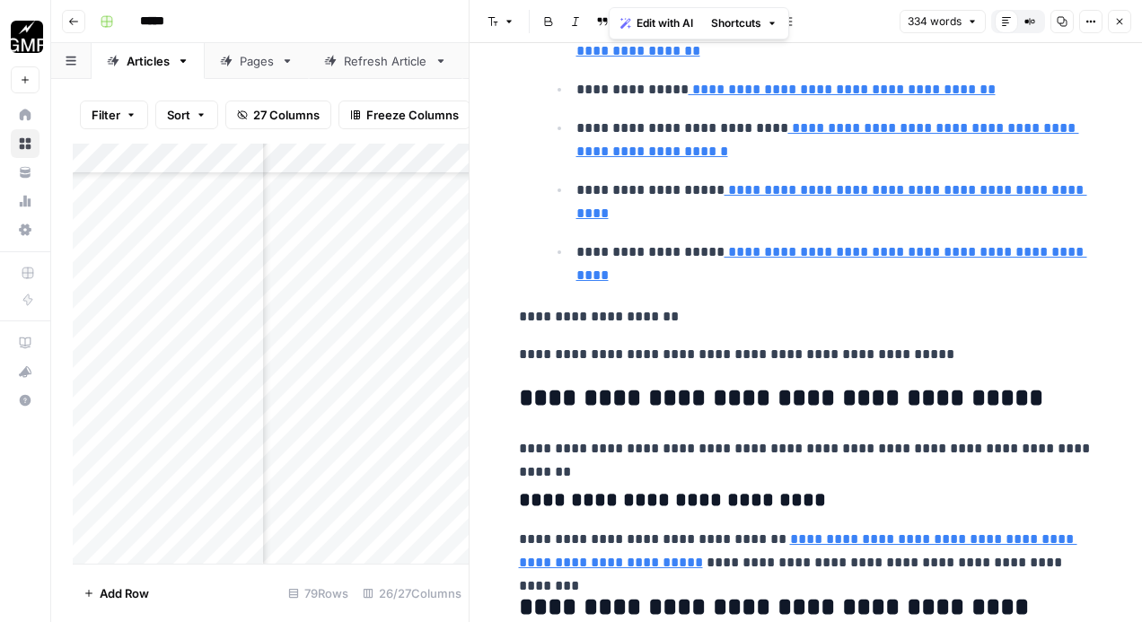
scroll to position [917, 0]
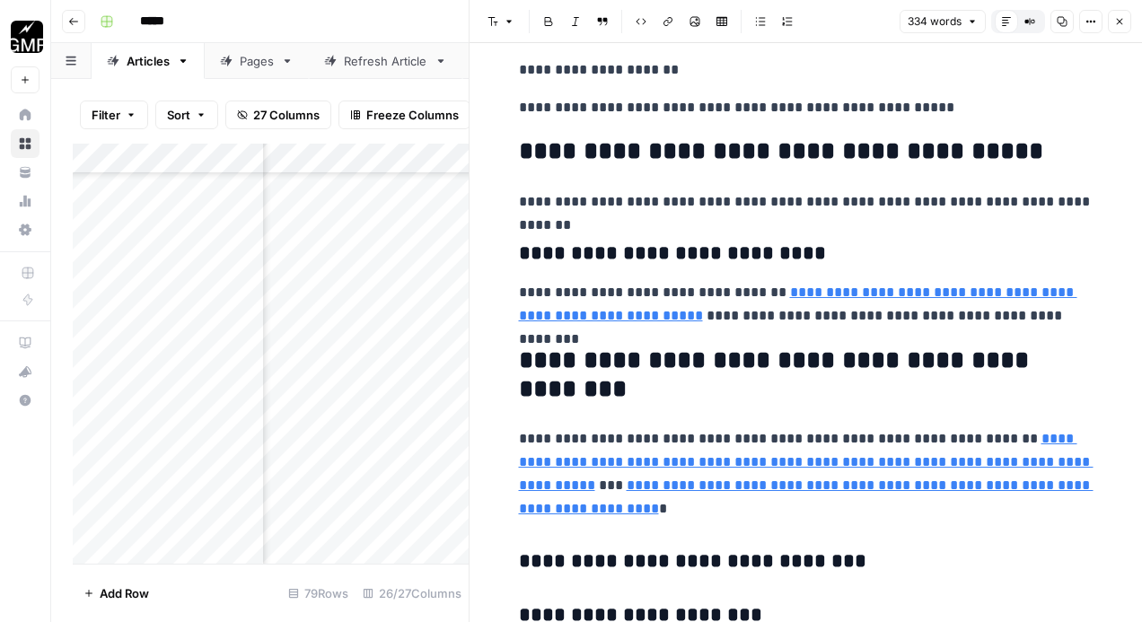
drag, startPoint x: 703, startPoint y: 278, endPoint x: 797, endPoint y: 278, distance: 94.3
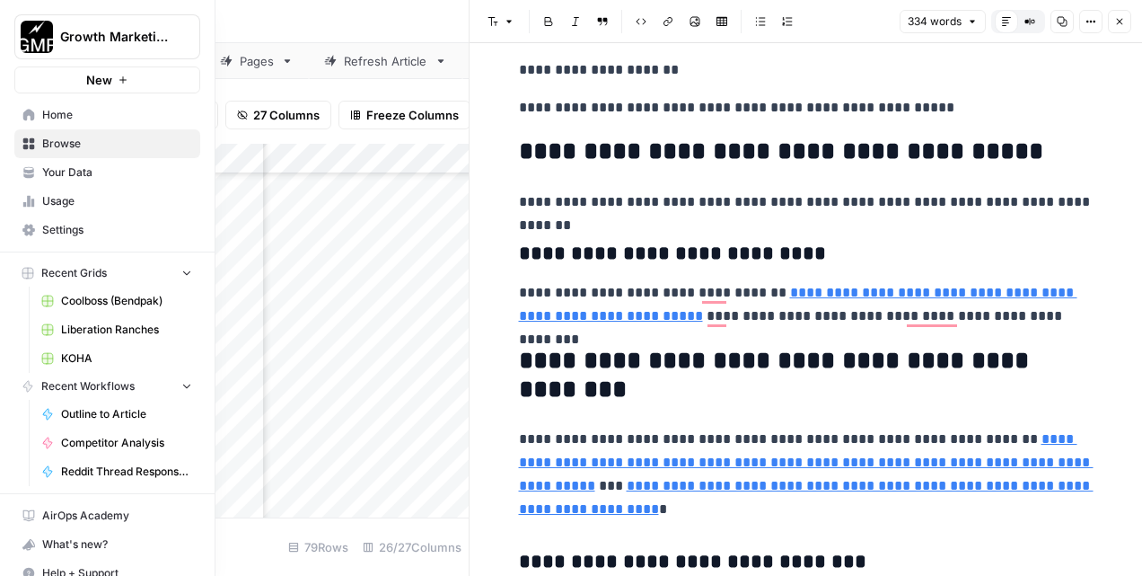
click at [29, 117] on icon at bounding box center [28, 115] width 13 height 13
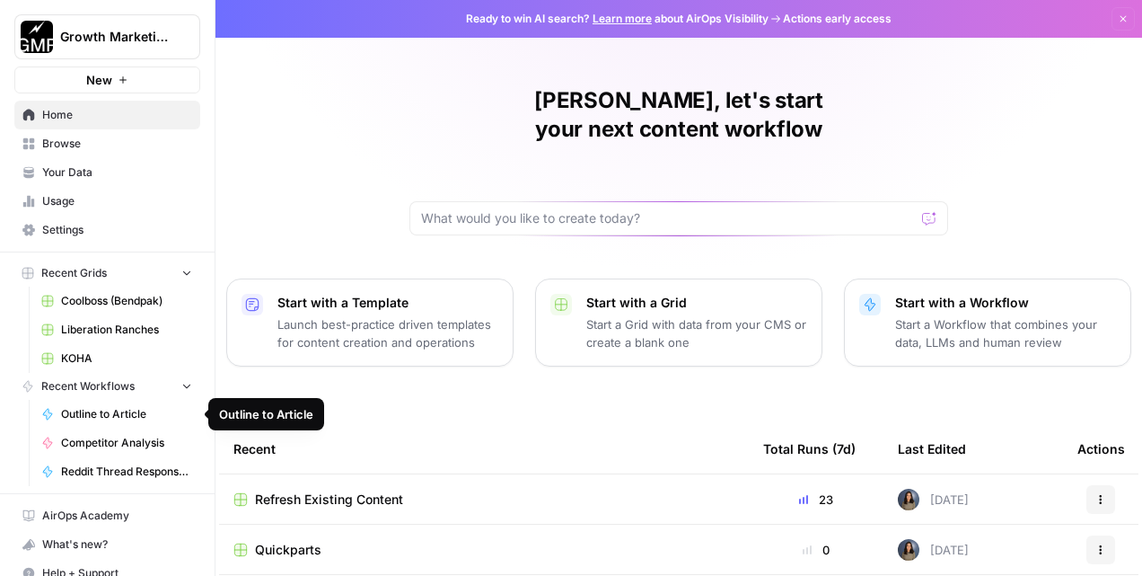
click at [116, 451] on link "Competitor Analysis" at bounding box center [116, 442] width 167 height 29
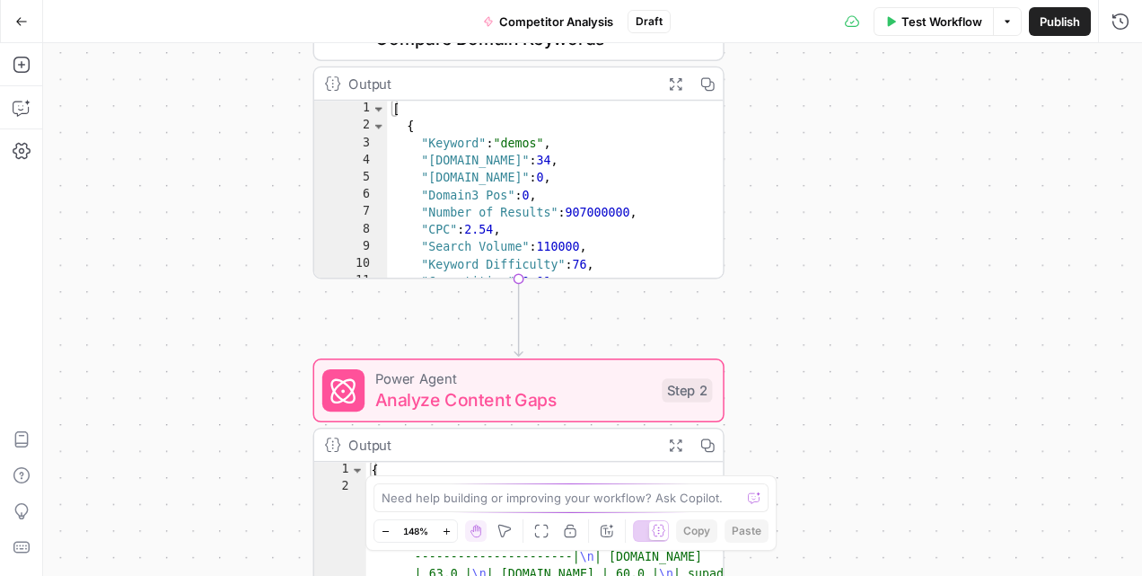
drag, startPoint x: 992, startPoint y: 206, endPoint x: 808, endPoint y: 623, distance: 456.4
click at [808, 576] on html "Growth Marketing Pro New Home Browse Your Data Usage Settings Recent Grids Cool…" at bounding box center [571, 288] width 1142 height 576
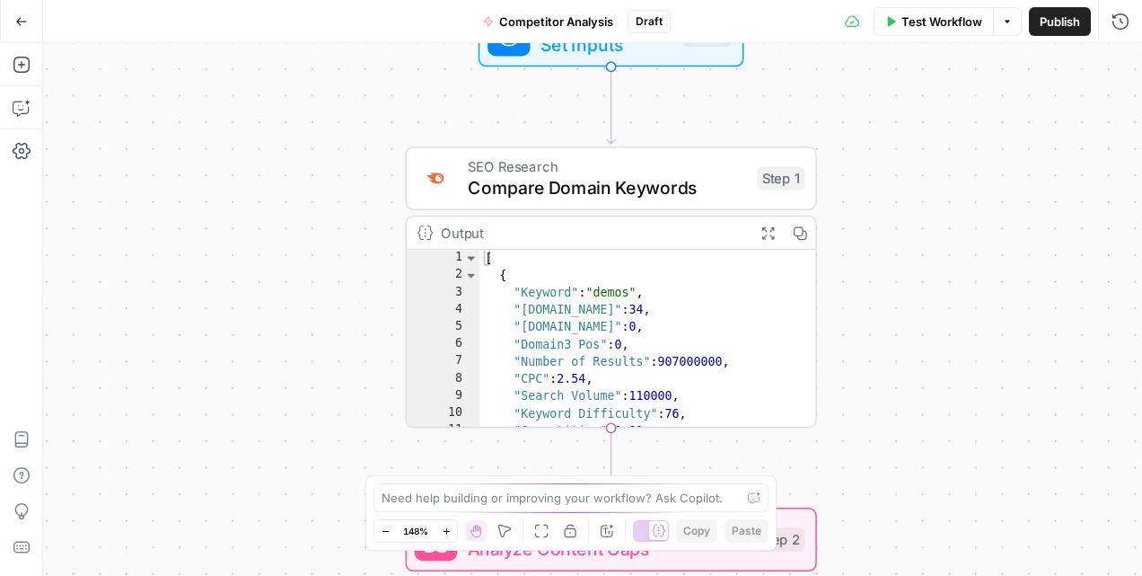
drag, startPoint x: 824, startPoint y: 281, endPoint x: 870, endPoint y: 498, distance: 222.1
click at [871, 499] on div "Workflow Set Inputs Inputs SEO Research Compare Domain Keywords Step 1 Output E…" at bounding box center [592, 309] width 1099 height 533
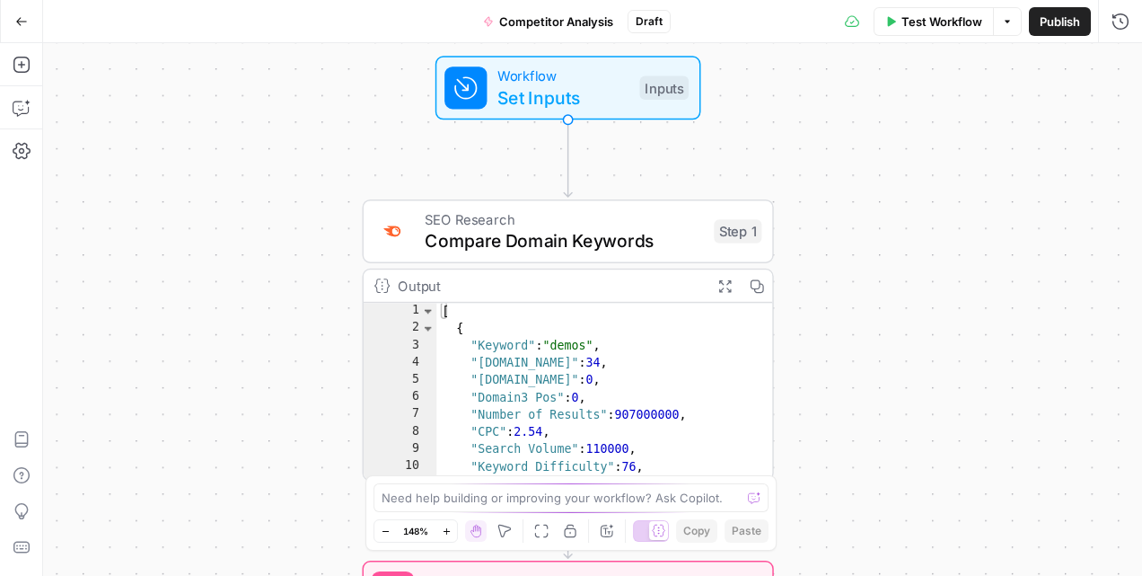
drag, startPoint x: 862, startPoint y: 257, endPoint x: 862, endPoint y: 122, distance: 134.7
click at [862, 110] on div "Workflow Set Inputs Inputs SEO Research Compare Domain Keywords Step 1 Output E…" at bounding box center [592, 309] width 1099 height 533
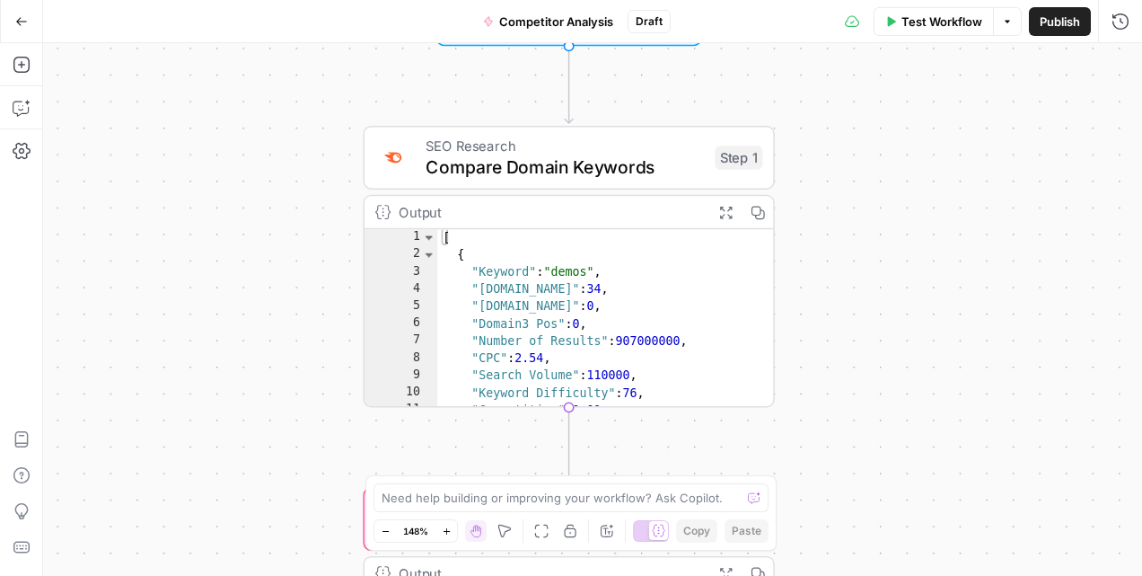
drag, startPoint x: 863, startPoint y: 322, endPoint x: 863, endPoint y: 84, distance: 237.1
click at [863, 84] on div "Workflow Set Inputs Inputs SEO Research Compare Domain Keywords Step 1 Output E…" at bounding box center [592, 309] width 1099 height 533
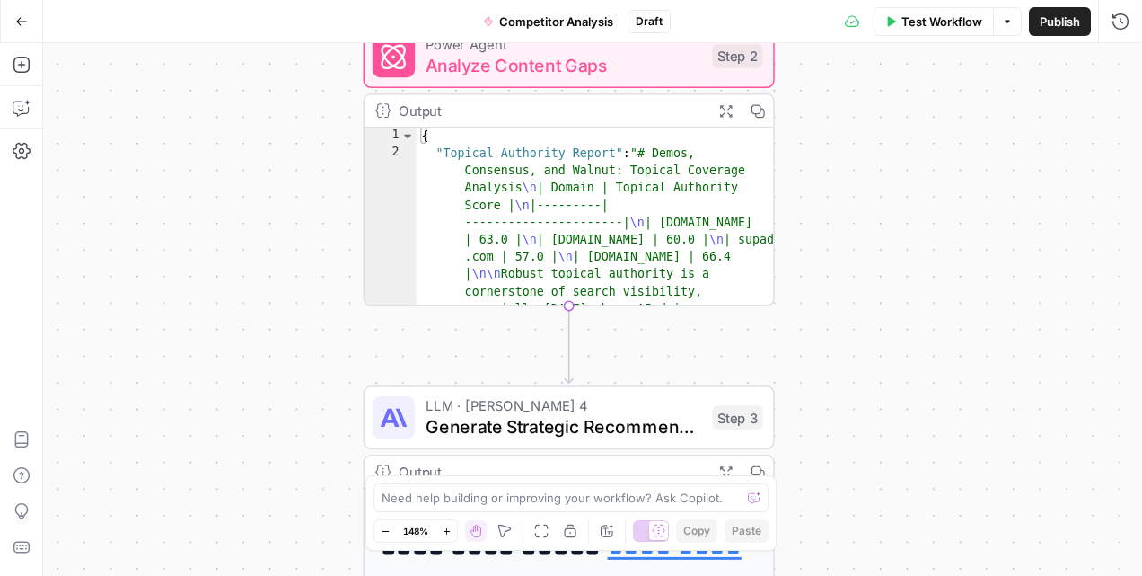
drag, startPoint x: 868, startPoint y: 318, endPoint x: 868, endPoint y: 39, distance: 279.3
click at [868, 39] on div "Go Back Competitor Analysis Draft Test Workflow Options Publish Run History Add…" at bounding box center [571, 288] width 1142 height 576
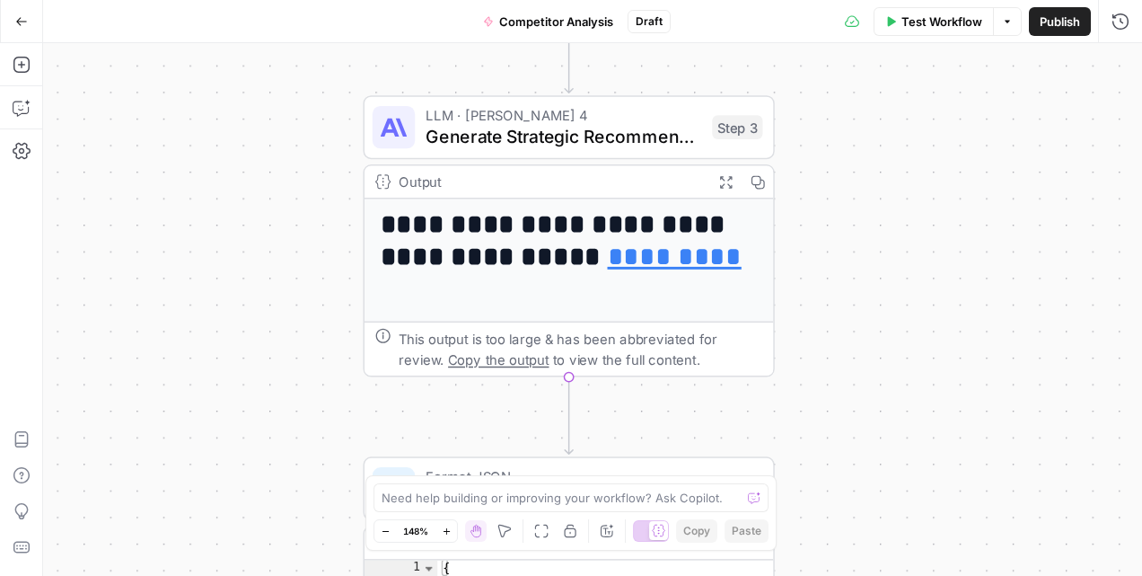
drag, startPoint x: 824, startPoint y: 329, endPoint x: 824, endPoint y: 92, distance: 237.1
click at [824, 92] on div "Workflow Set Inputs Inputs SEO Research Compare Domain Keywords Step 1 Output E…" at bounding box center [592, 309] width 1099 height 533
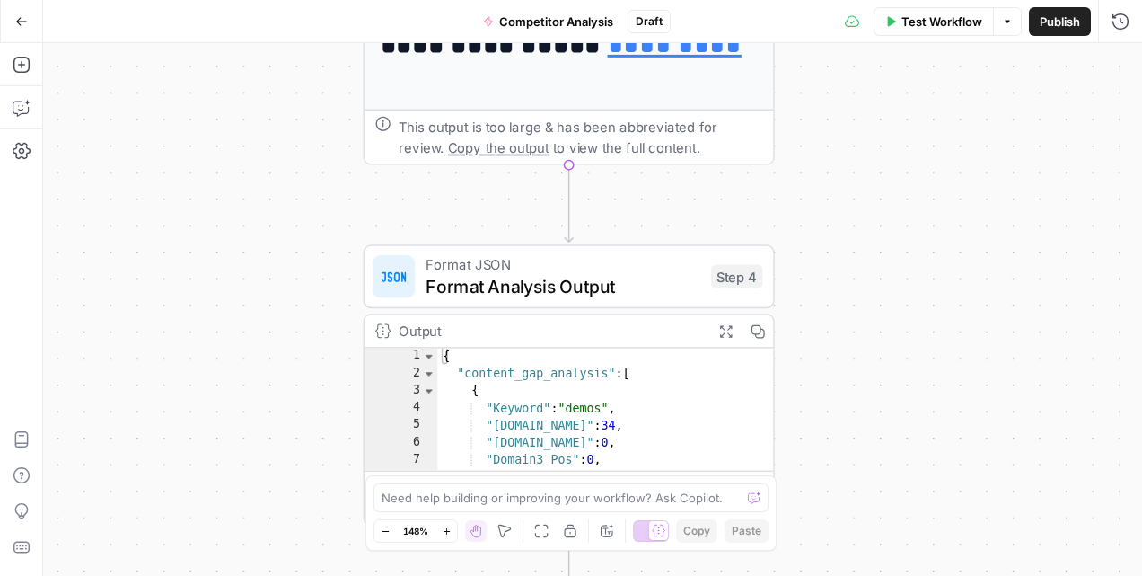
drag, startPoint x: 825, startPoint y: 392, endPoint x: 824, endPoint y: 181, distance: 211.0
click at [824, 181] on div "Workflow Set Inputs Inputs SEO Research Compare Domain Keywords Step 1 Output E…" at bounding box center [592, 309] width 1099 height 533
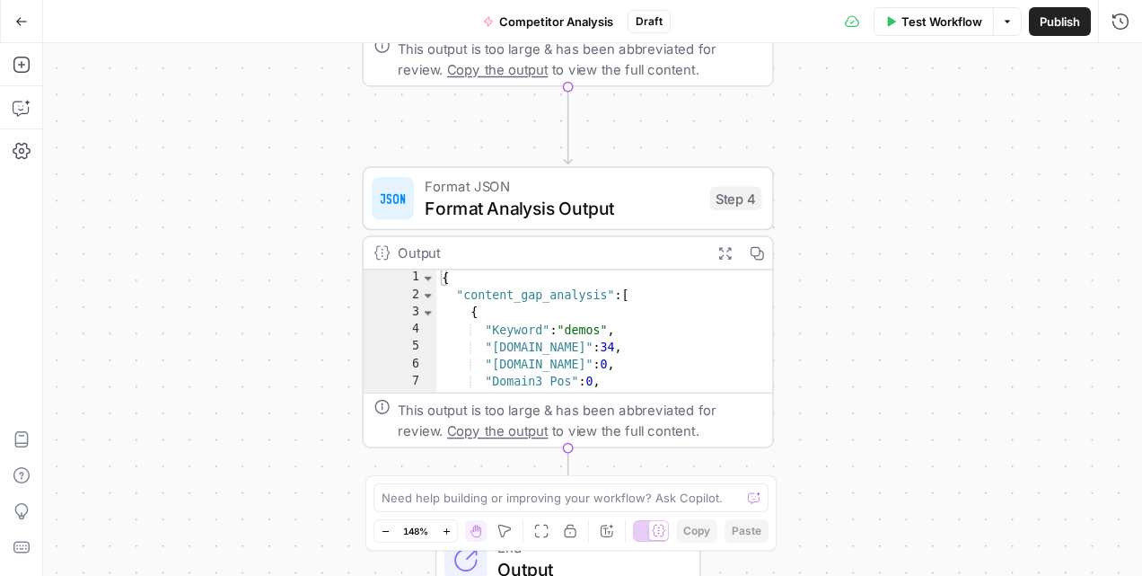
drag, startPoint x: 824, startPoint y: 181, endPoint x: 824, endPoint y: 103, distance: 78.1
click at [824, 103] on div "Workflow Set Inputs Inputs SEO Research Compare Domain Keywords Step 1 Output E…" at bounding box center [592, 309] width 1099 height 533
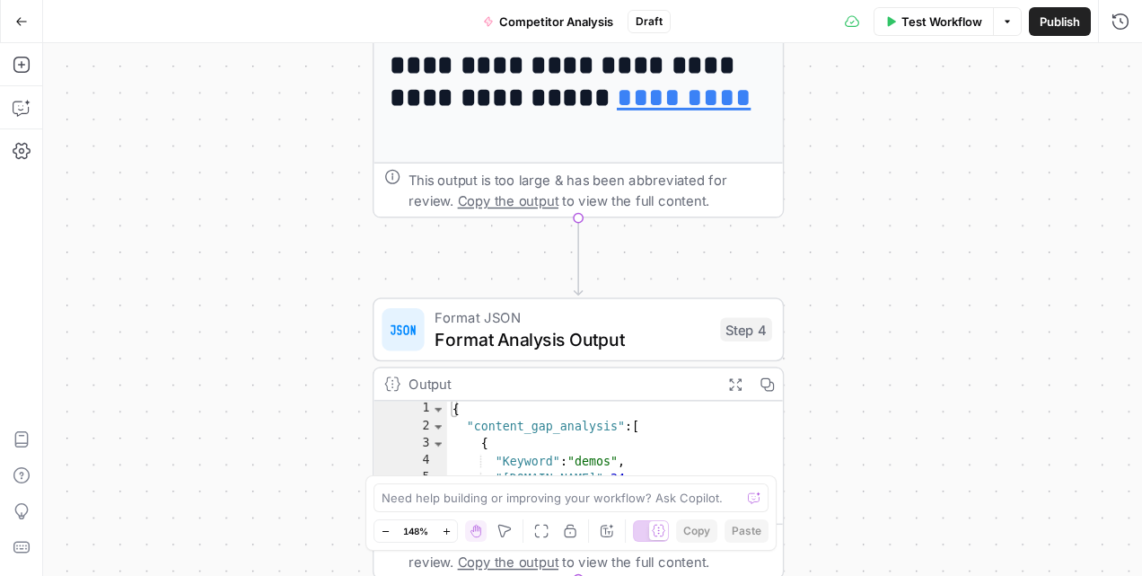
click at [523, 124] on h1 "**********" at bounding box center [579, 97] width 378 height 94
click at [487, 497] on textarea at bounding box center [561, 498] width 359 height 18
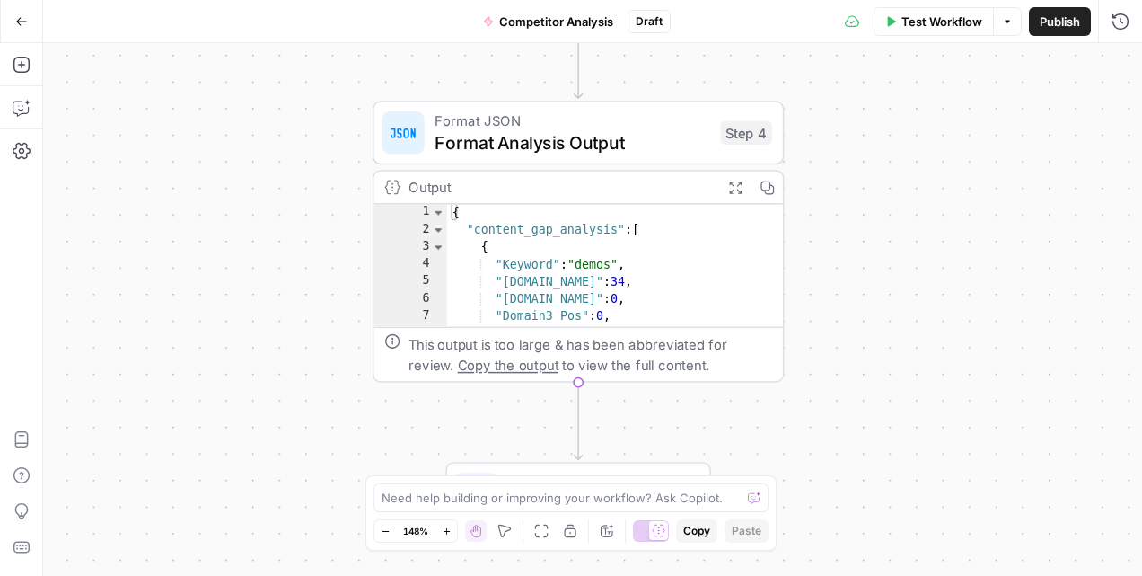
drag, startPoint x: 832, startPoint y: 416, endPoint x: 830, endPoint y: 194, distance: 221.8
click at [830, 194] on div "Workflow Set Inputs Inputs SEO Research Compare Domain Keywords Step 1 Output E…" at bounding box center [592, 309] width 1099 height 533
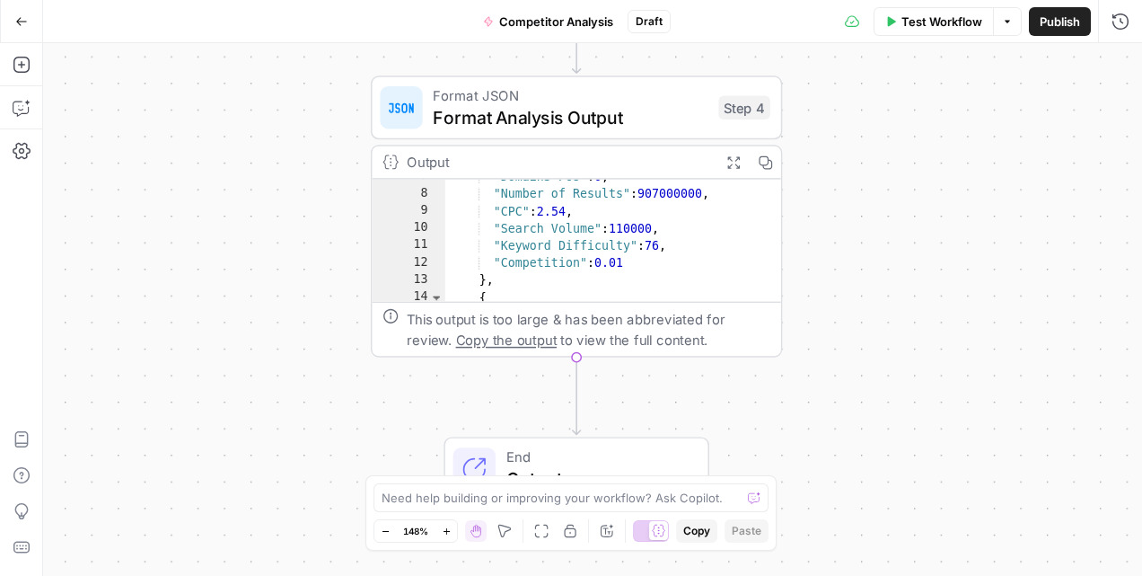
scroll to position [245, 0]
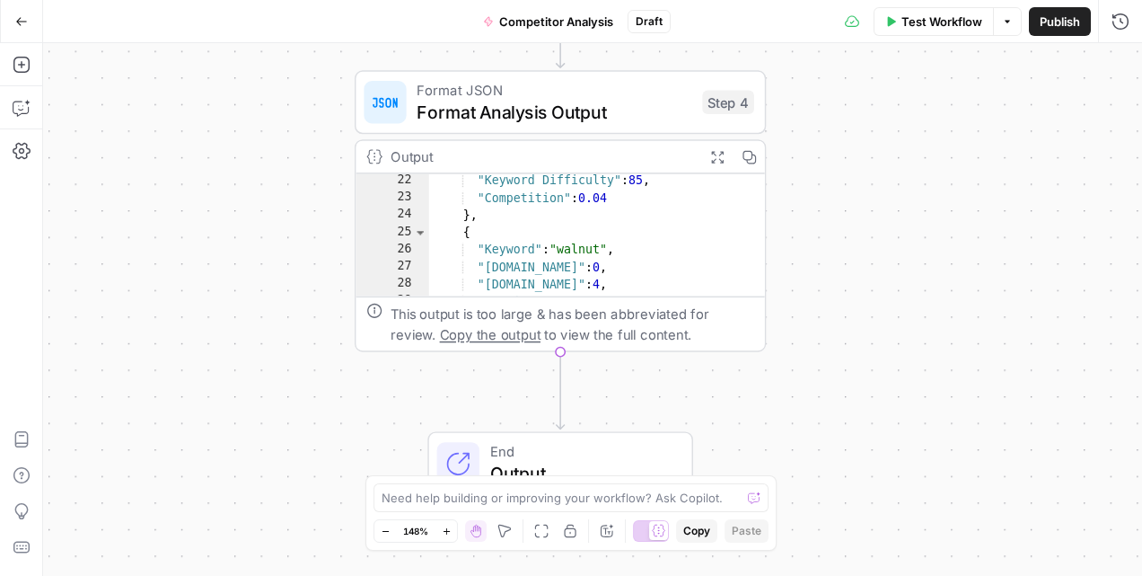
drag, startPoint x: 820, startPoint y: 414, endPoint x: 810, endPoint y: 448, distance: 35.5
click at [810, 448] on div "Workflow Set Inputs Inputs SEO Research Compare Domain Keywords Step 1 Output E…" at bounding box center [592, 309] width 1099 height 533
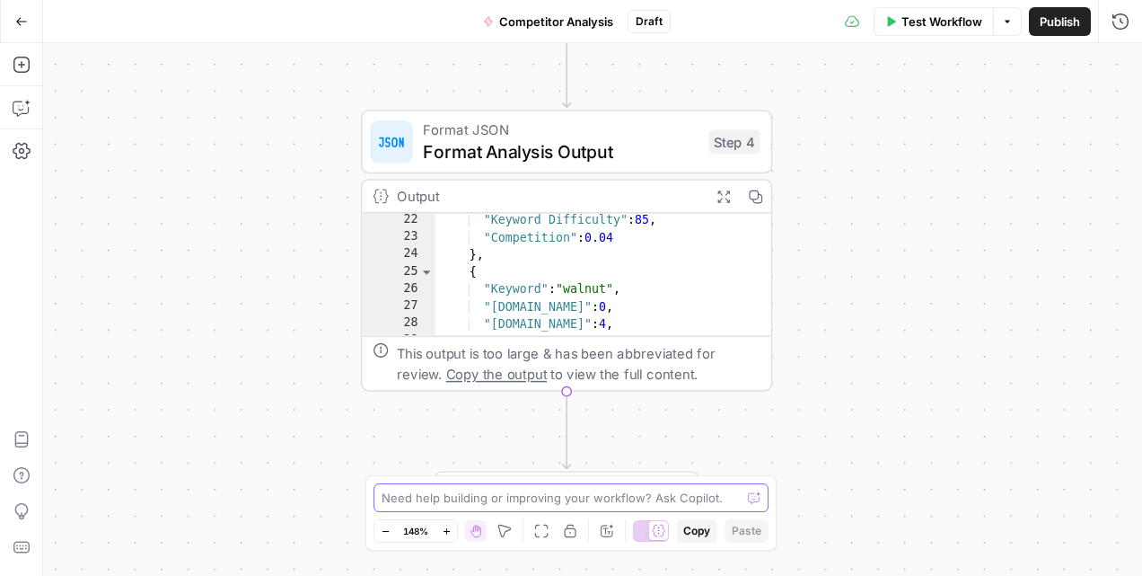
click at [526, 495] on textarea at bounding box center [561, 498] width 359 height 18
type textarea "can you help me test out a different competitor"
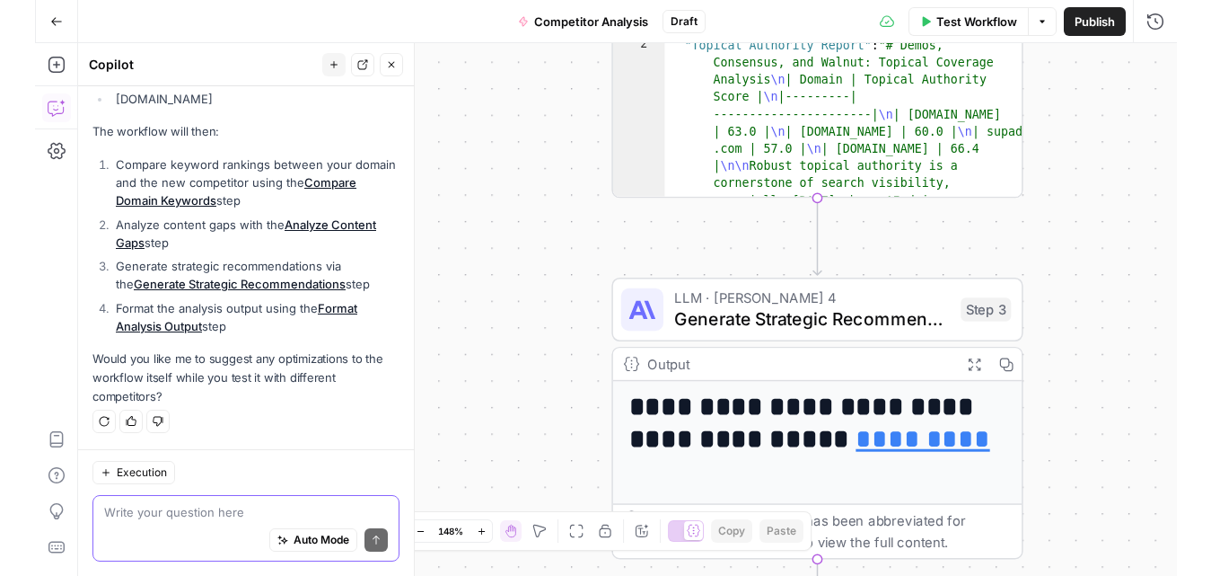
scroll to position [533, 0]
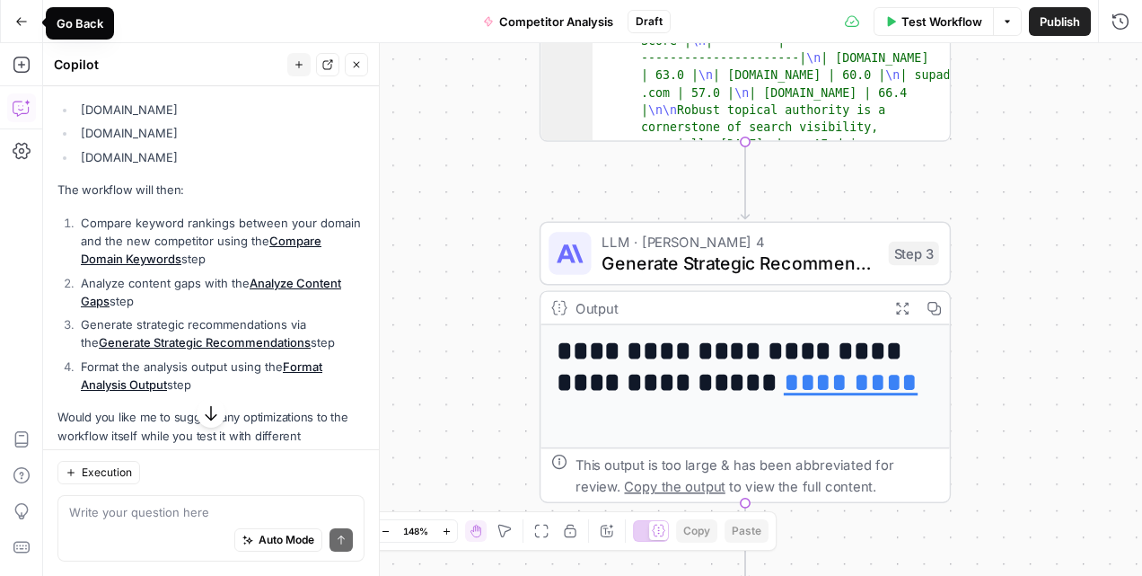
click at [21, 25] on icon "button" at bounding box center [21, 21] width 13 height 13
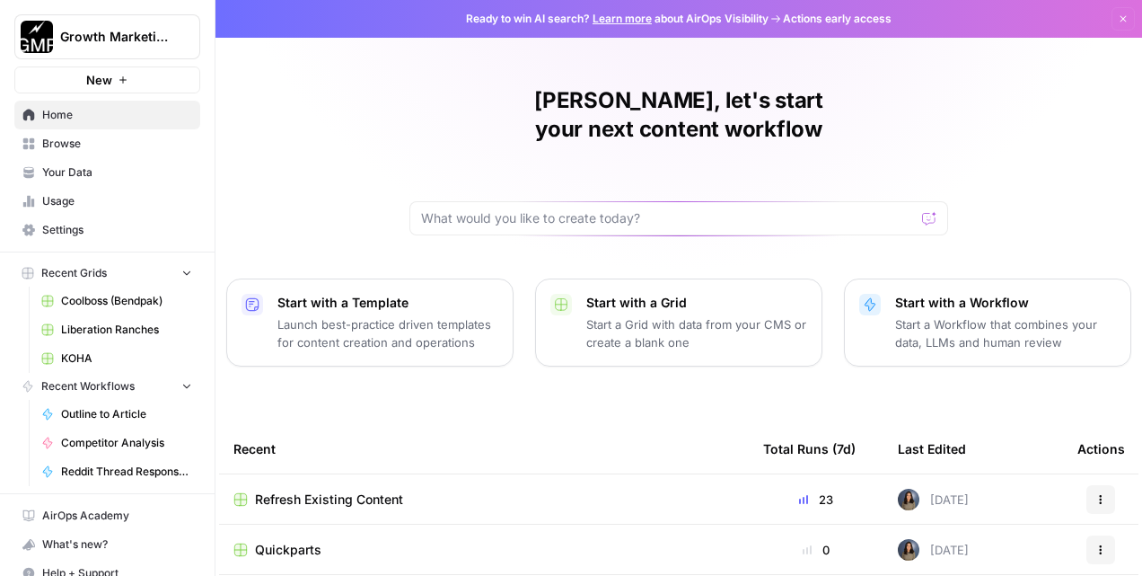
click at [62, 117] on span "Home" at bounding box center [117, 115] width 150 height 16
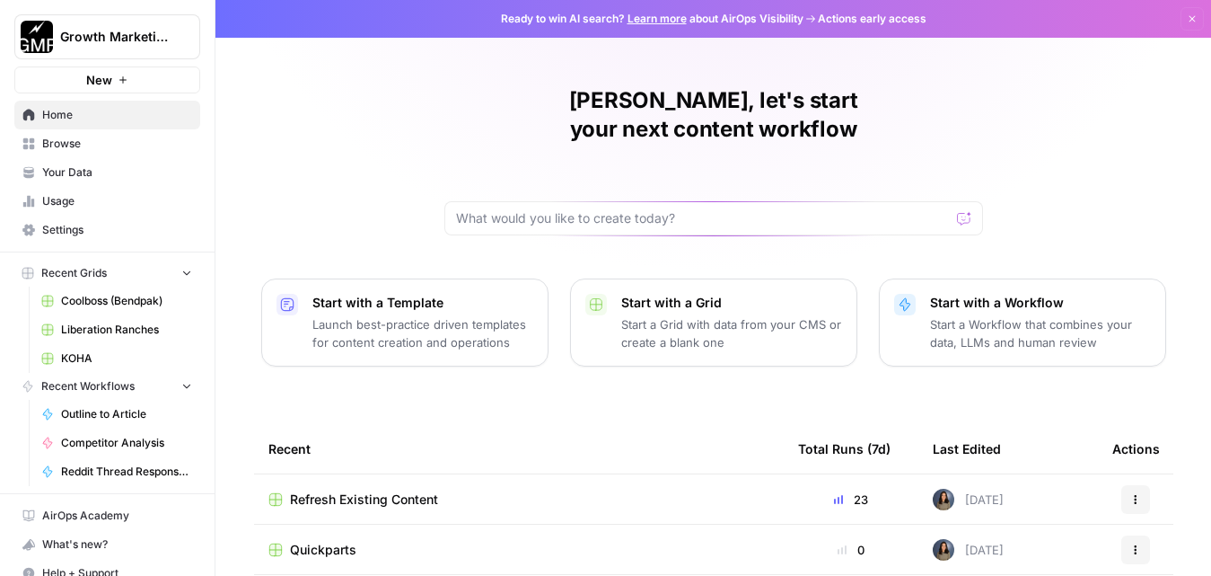
click at [502, 315] on p "Launch best-practice driven templates for content creation and operations" at bounding box center [423, 333] width 221 height 36
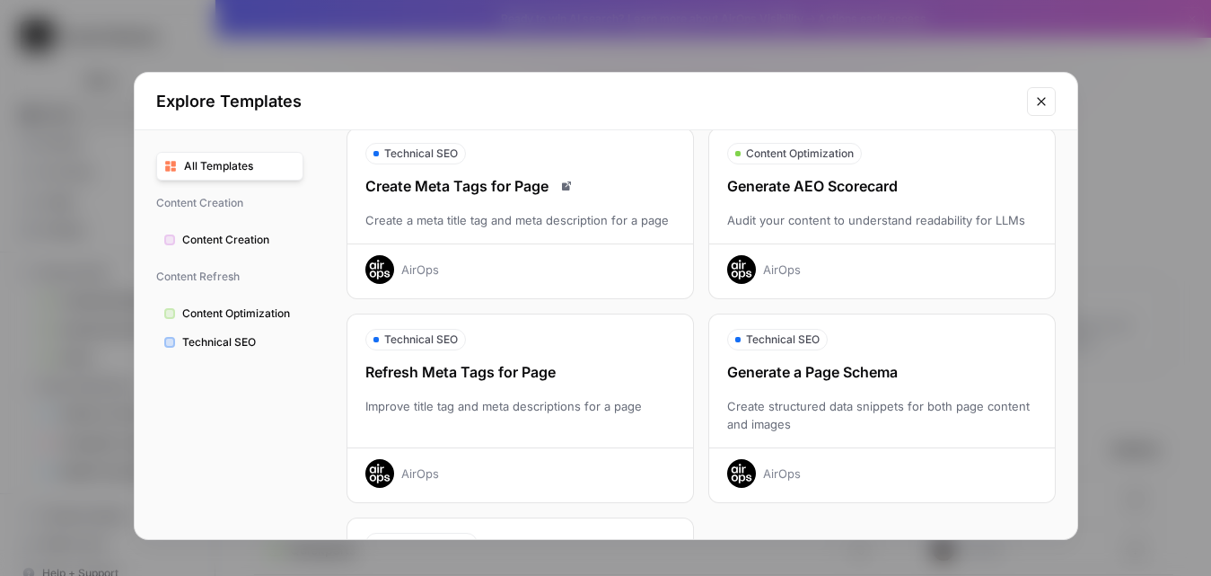
scroll to position [515, 0]
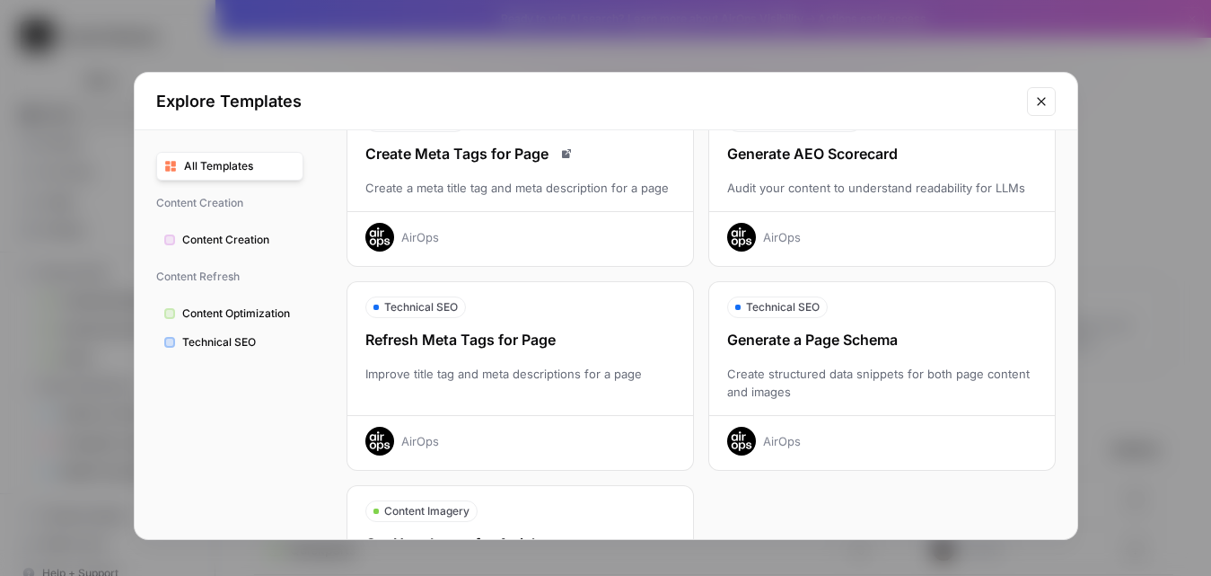
click at [1045, 106] on icon "Close modal" at bounding box center [1042, 101] width 14 height 14
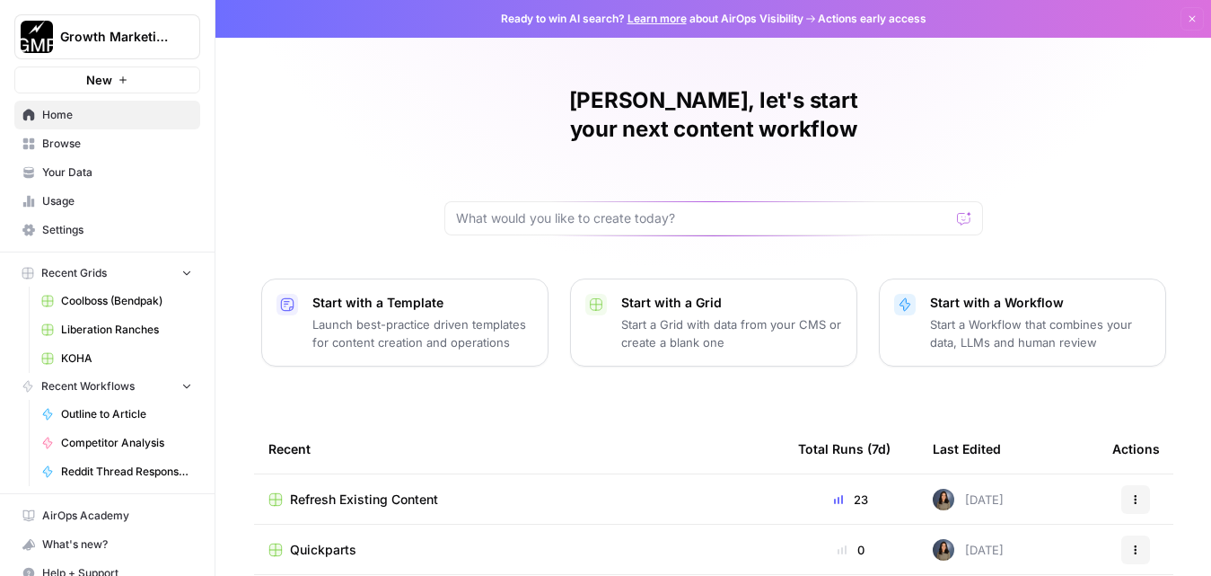
click at [980, 315] on p "Start a Workflow that combines your data, LLMs and human review" at bounding box center [1040, 333] width 221 height 36
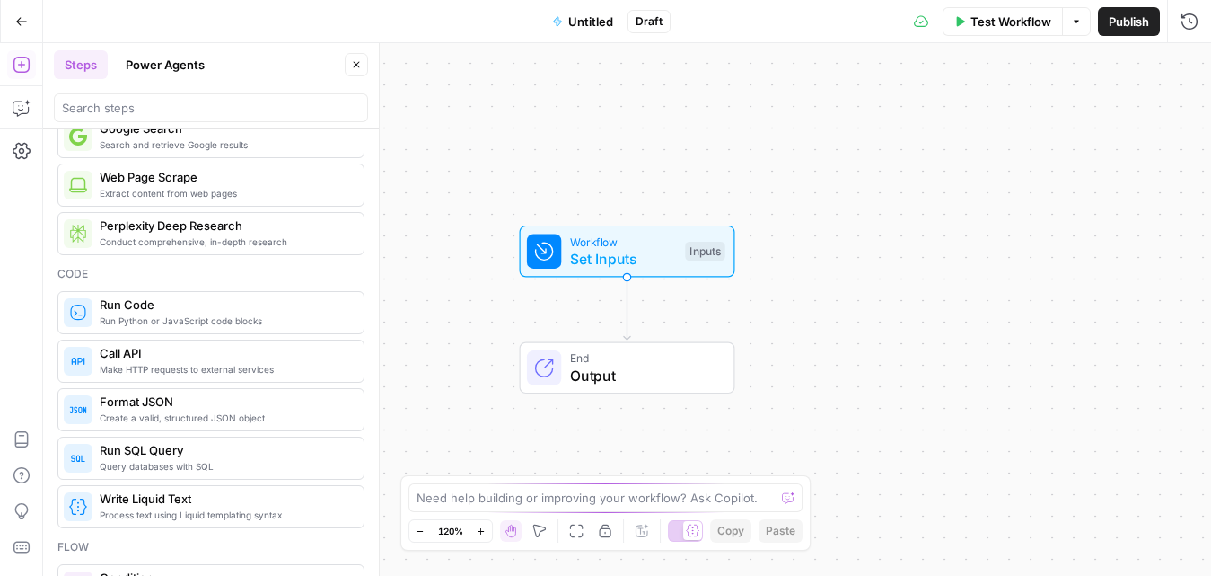
scroll to position [280, 0]
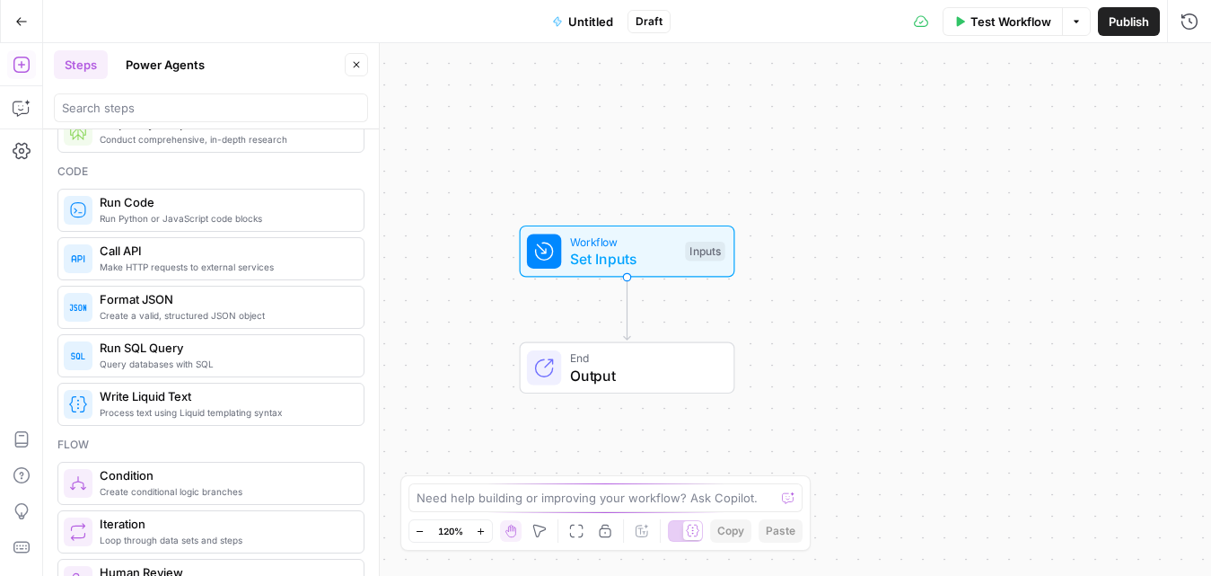
click at [165, 66] on button "Power Agents" at bounding box center [165, 64] width 101 height 29
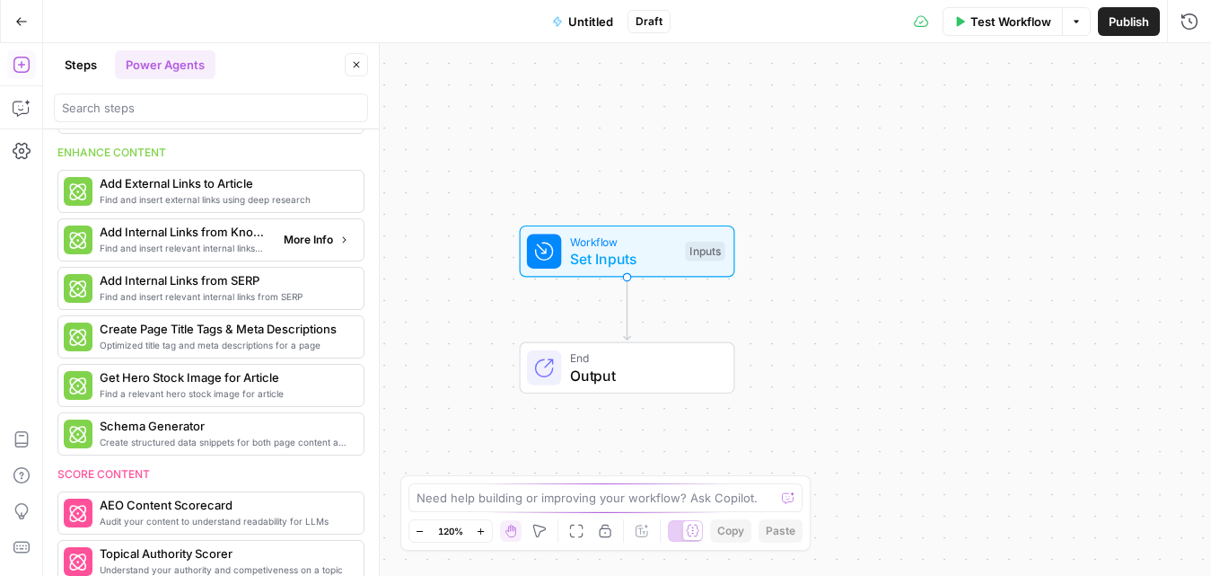
scroll to position [536, 0]
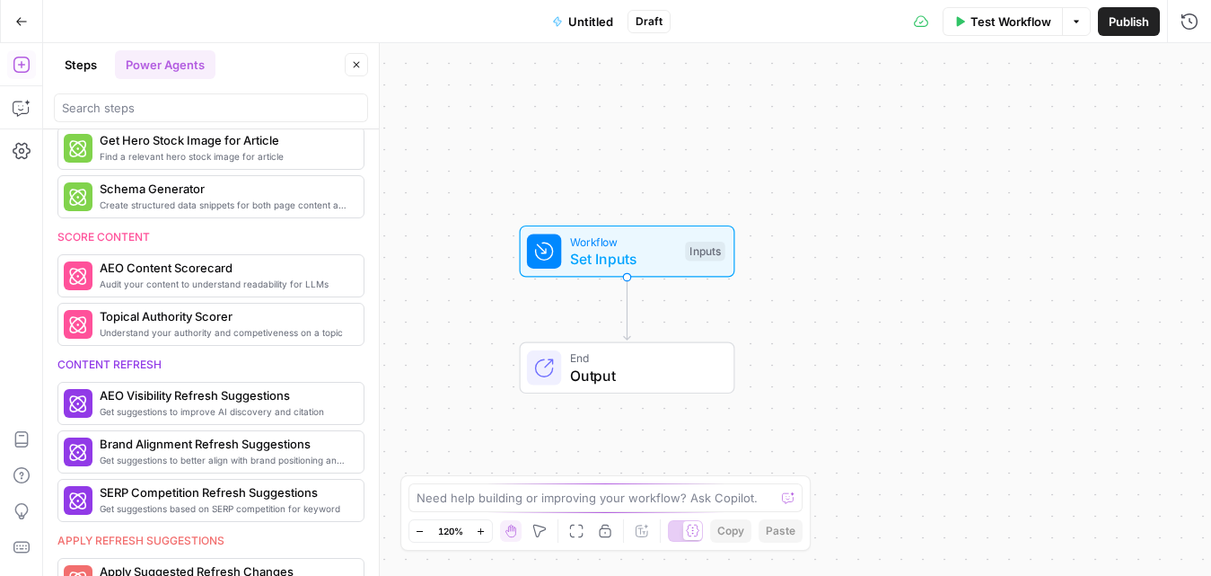
click at [86, 68] on button "Steps" at bounding box center [81, 64] width 54 height 29
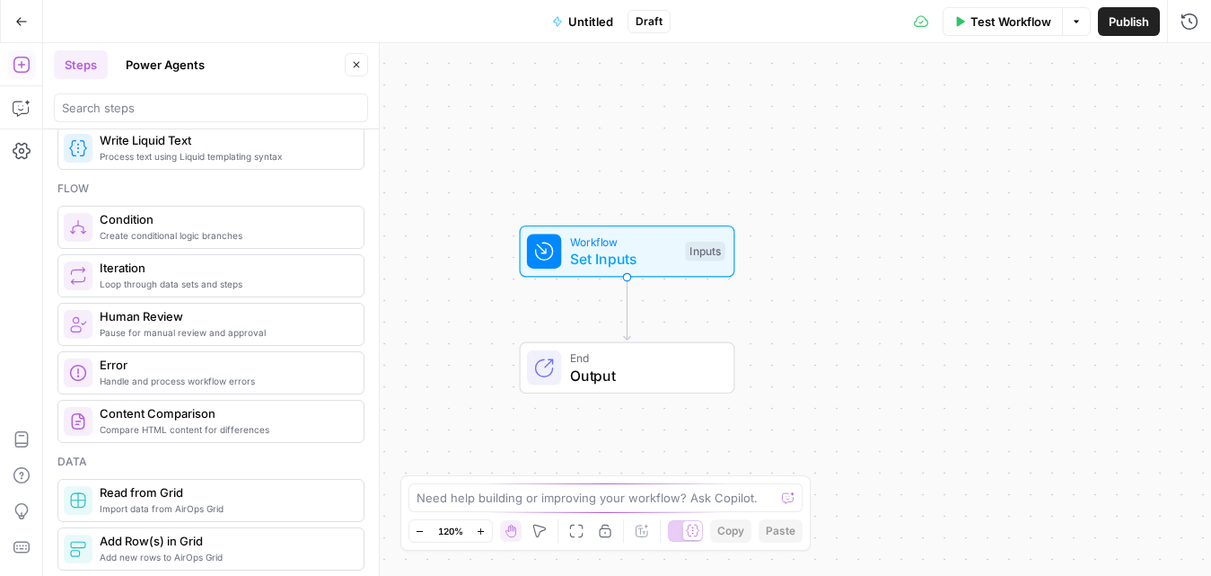
click at [154, 60] on button "Power Agents" at bounding box center [165, 64] width 101 height 29
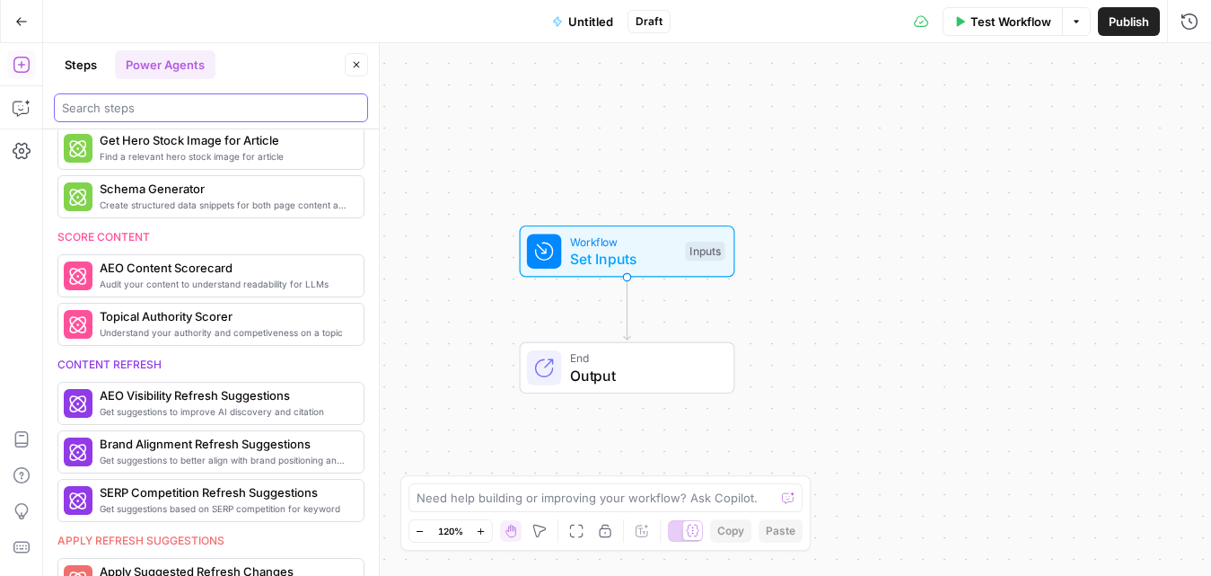
click at [132, 103] on input "search" at bounding box center [211, 108] width 298 height 18
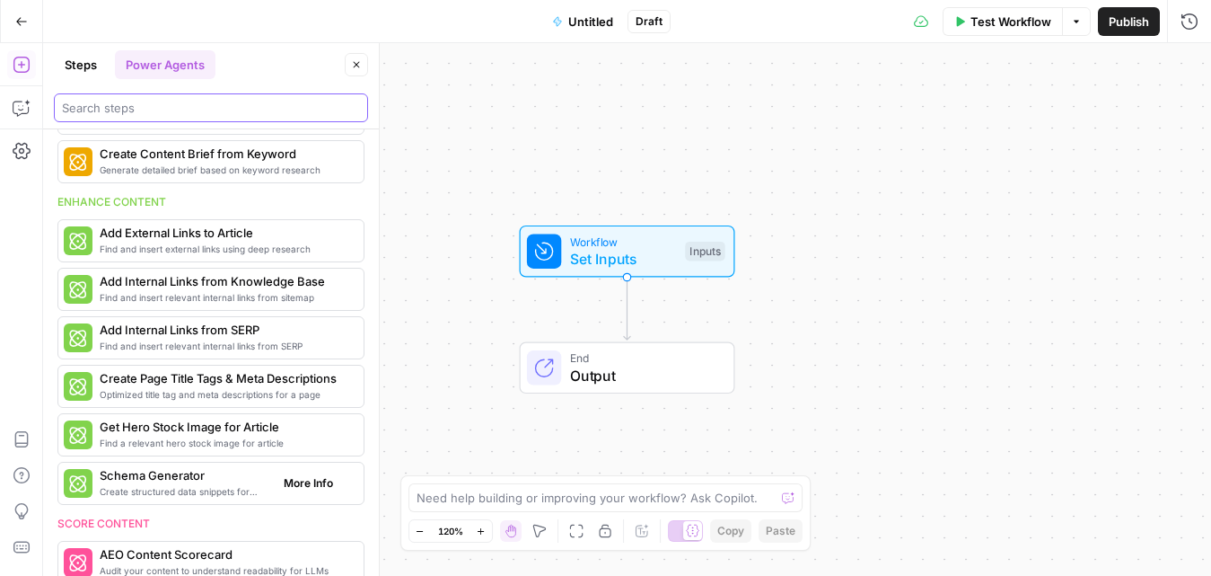
scroll to position [0, 0]
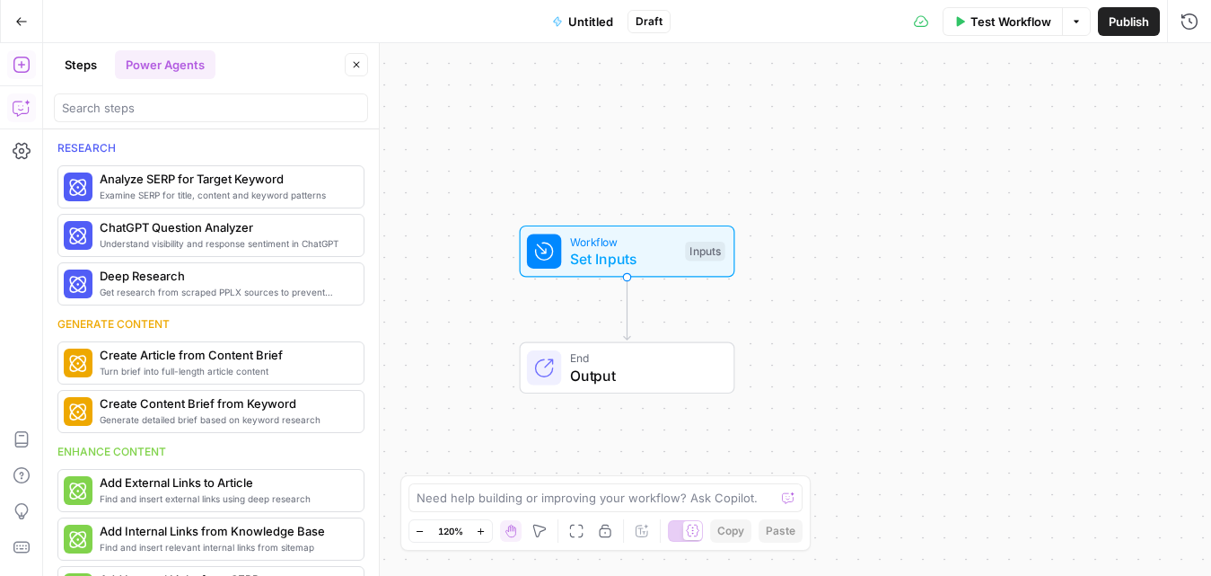
click at [21, 106] on icon "button" at bounding box center [22, 108] width 18 height 18
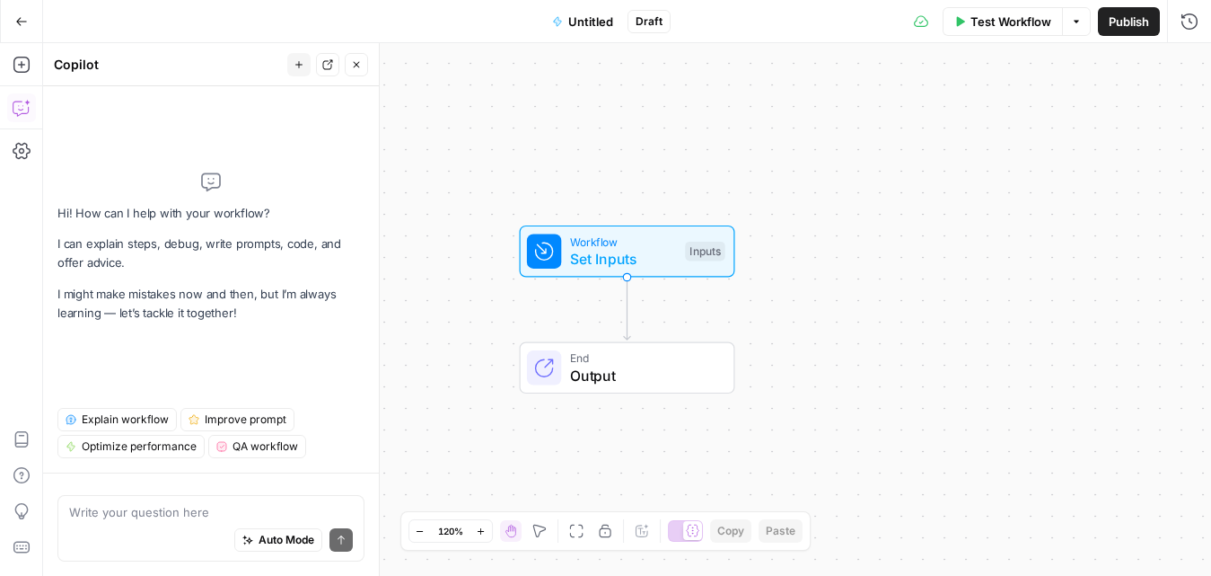
click at [117, 548] on div "Auto Mode Send" at bounding box center [211, 541] width 284 height 40
click at [29, 21] on button "Go Back" at bounding box center [21, 21] width 32 height 32
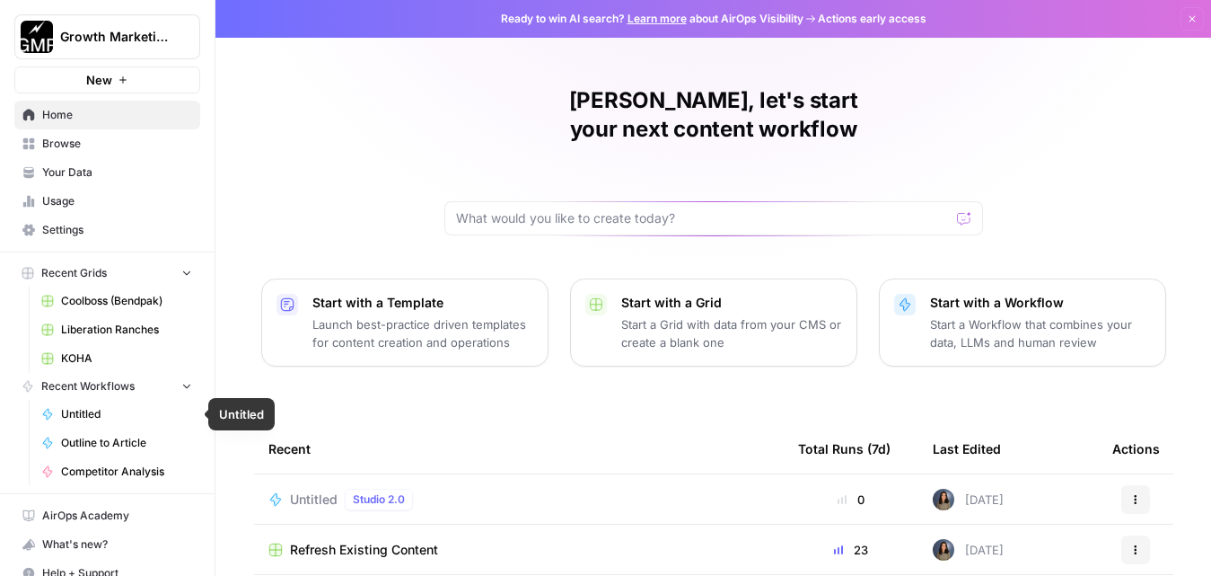
click at [107, 464] on span "Competitor Analysis" at bounding box center [126, 471] width 131 height 16
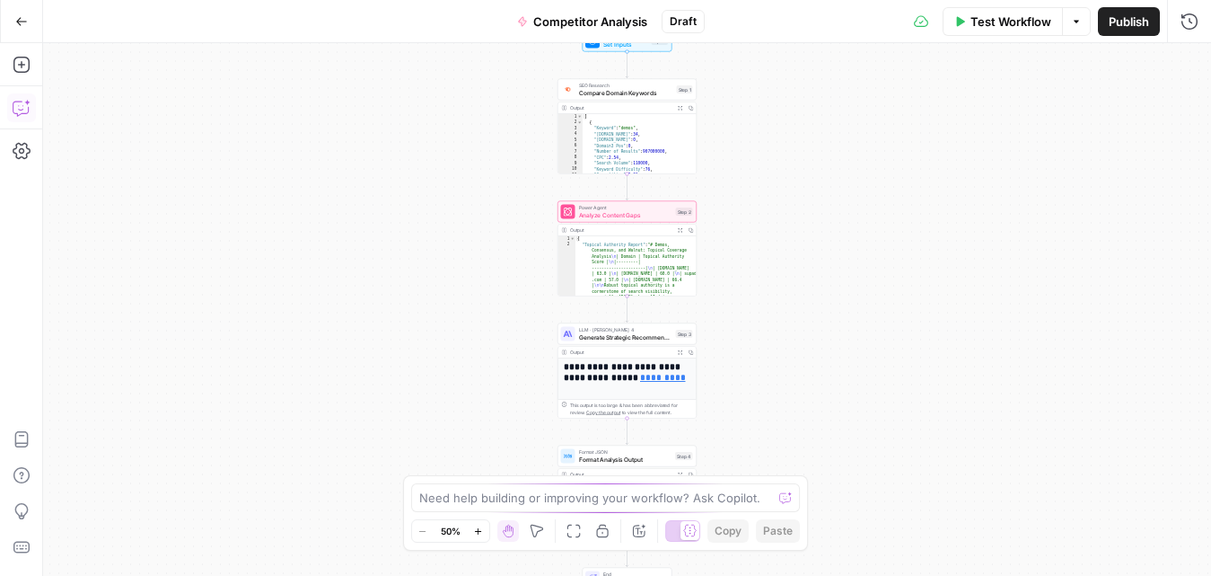
click at [31, 120] on button "Copilot" at bounding box center [21, 107] width 29 height 29
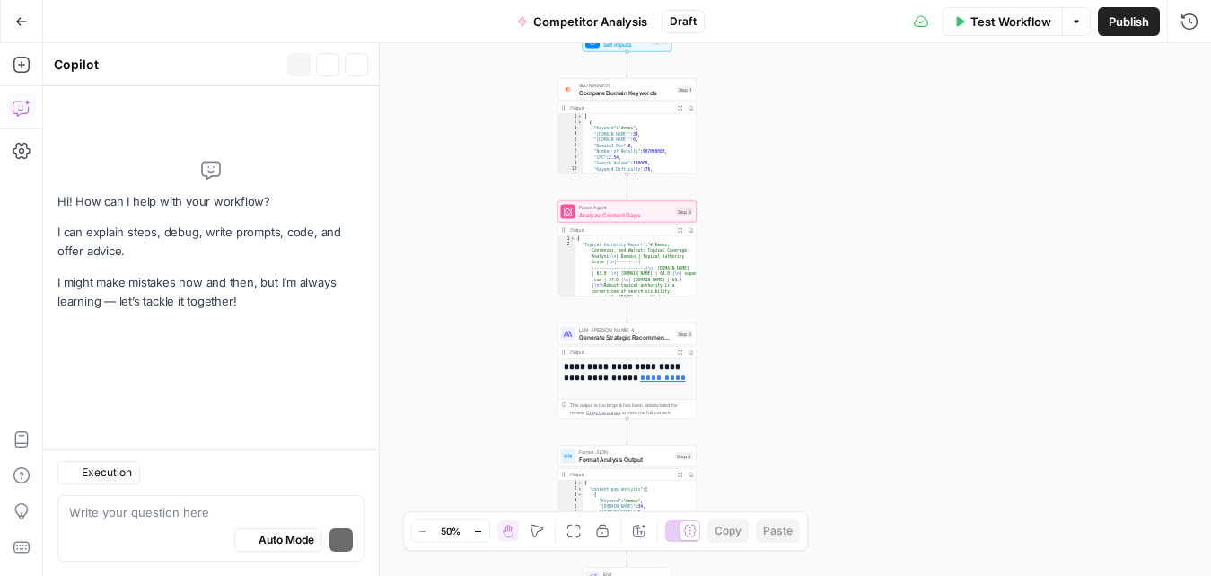
click at [18, 108] on icon "button" at bounding box center [22, 108] width 18 height 18
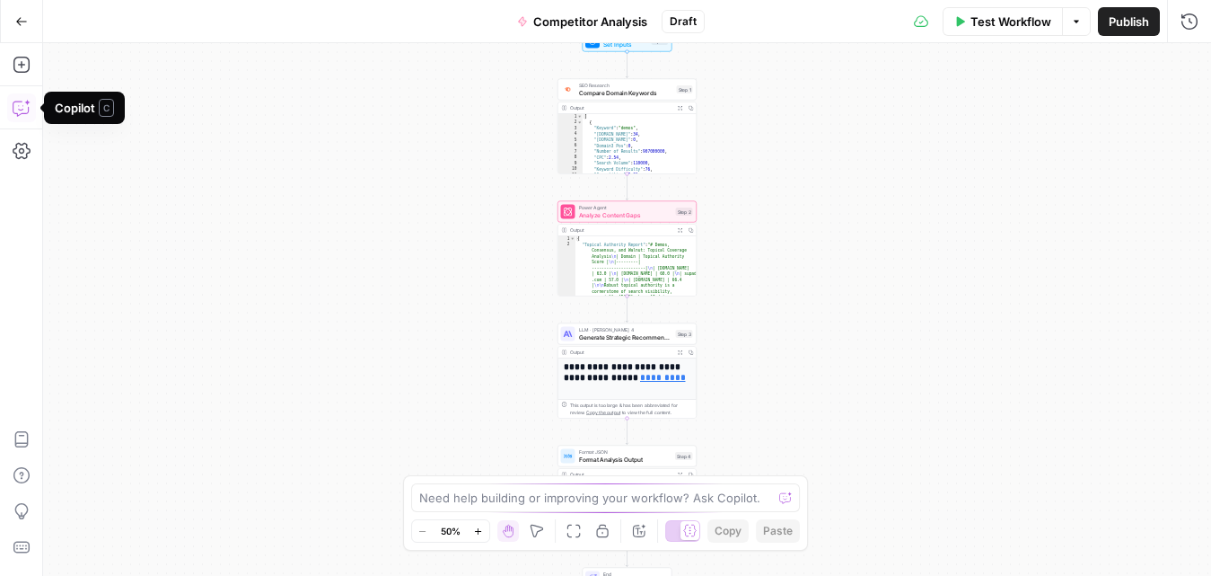
click at [28, 110] on icon "button" at bounding box center [20, 108] width 15 height 14
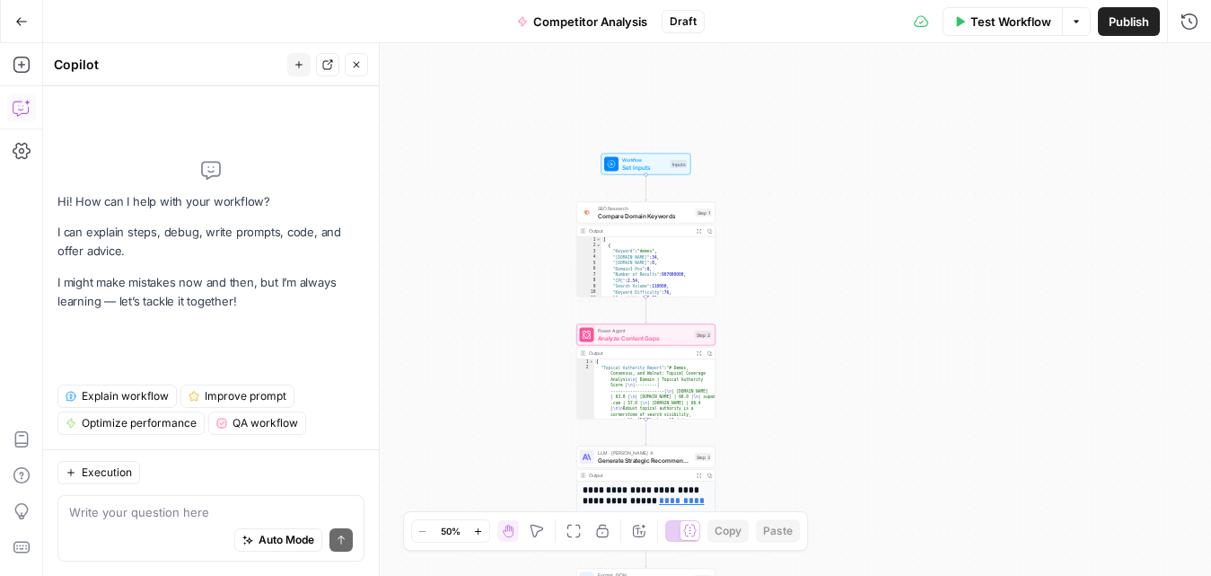
drag, startPoint x: 797, startPoint y: 190, endPoint x: 821, endPoint y: 319, distance: 130.7
click at [821, 319] on div "Workflow Set Inputs Inputs SEO Research Compare Domain Keywords Step 1 Output E…" at bounding box center [627, 309] width 1168 height 533
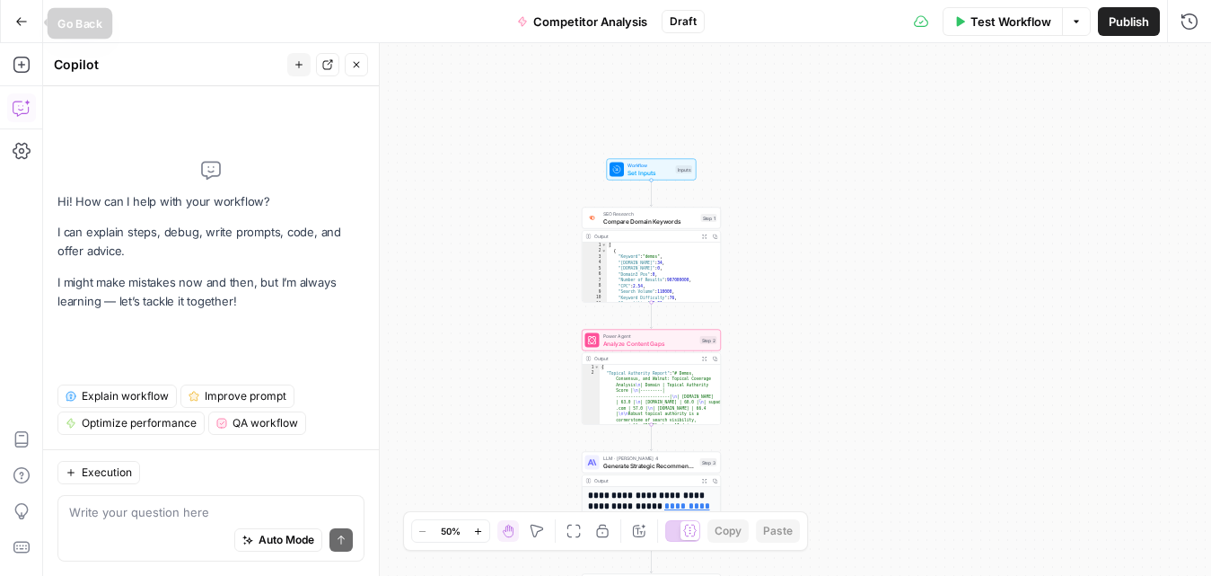
click at [15, 24] on icon "button" at bounding box center [21, 21] width 13 height 13
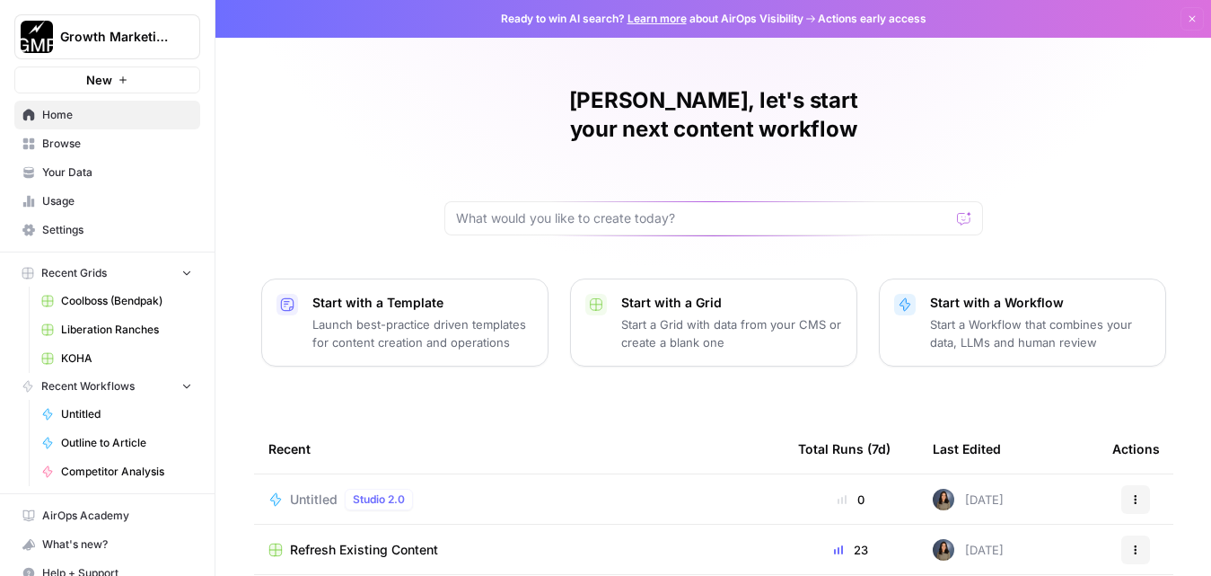
scroll to position [19, 0]
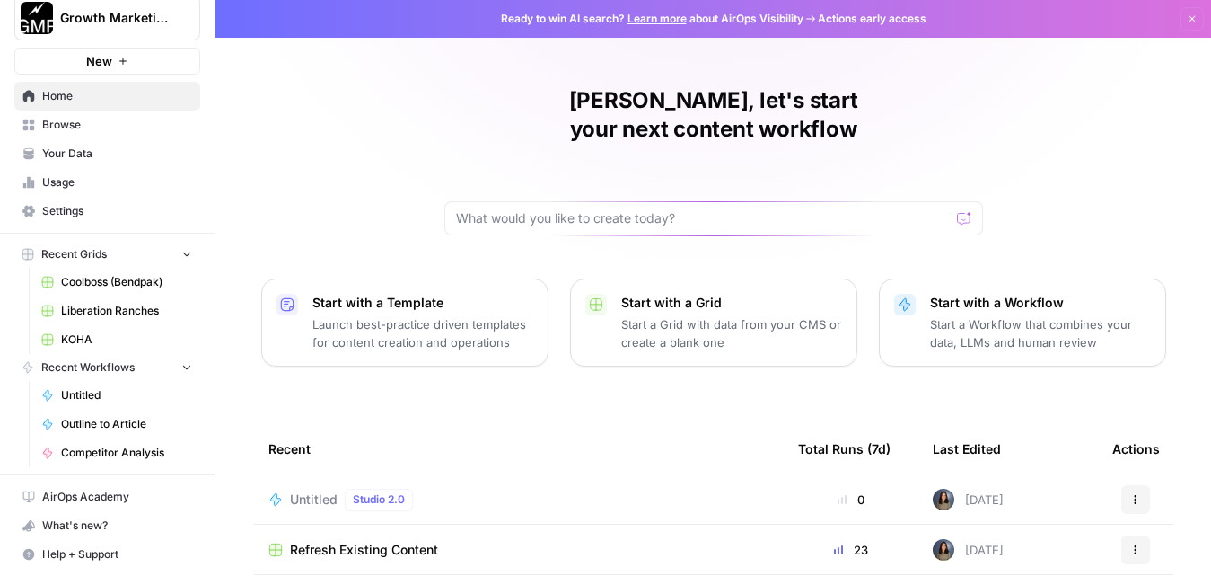
click at [121, 357] on button "Recent Workflows" at bounding box center [107, 367] width 186 height 27
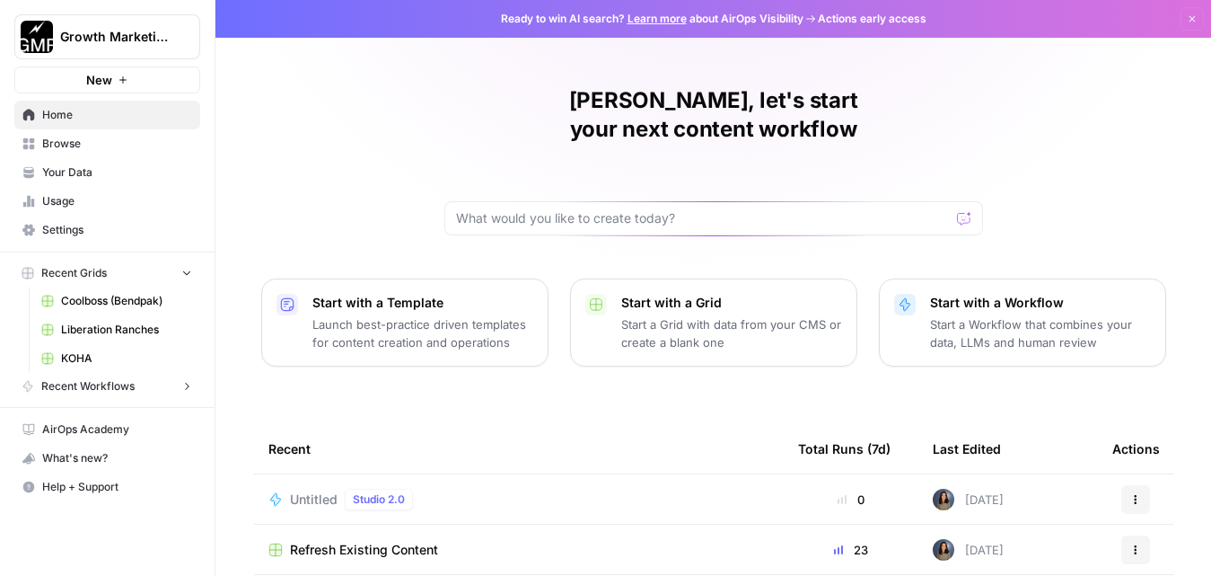
click at [117, 384] on span "Recent Workflows" at bounding box center [87, 386] width 93 height 16
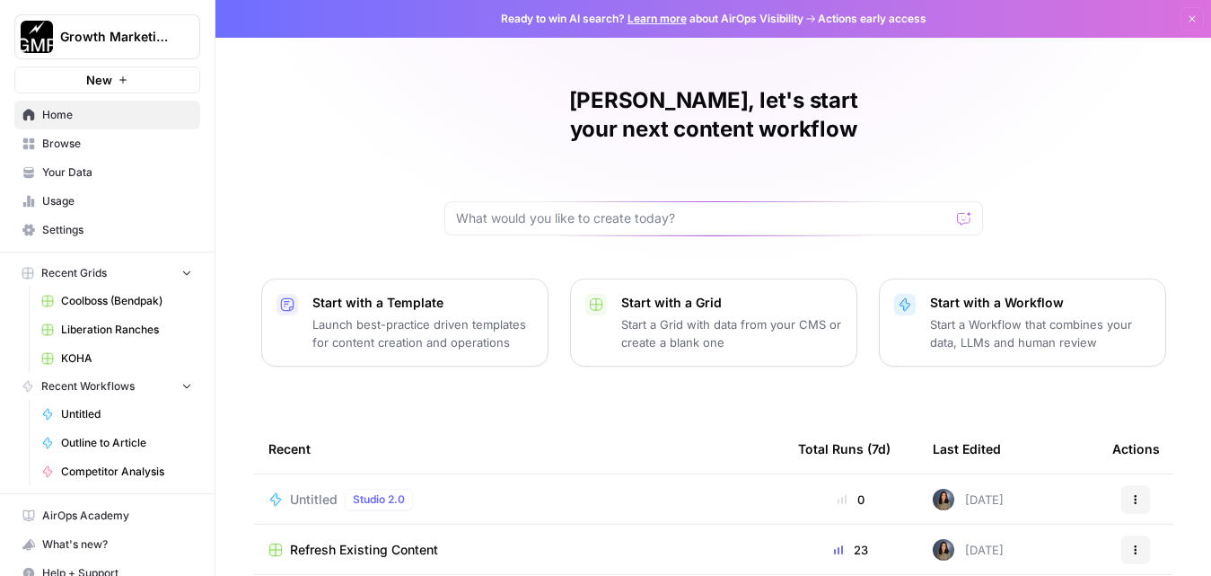
click at [84, 265] on span "Recent Grids" at bounding box center [74, 273] width 66 height 16
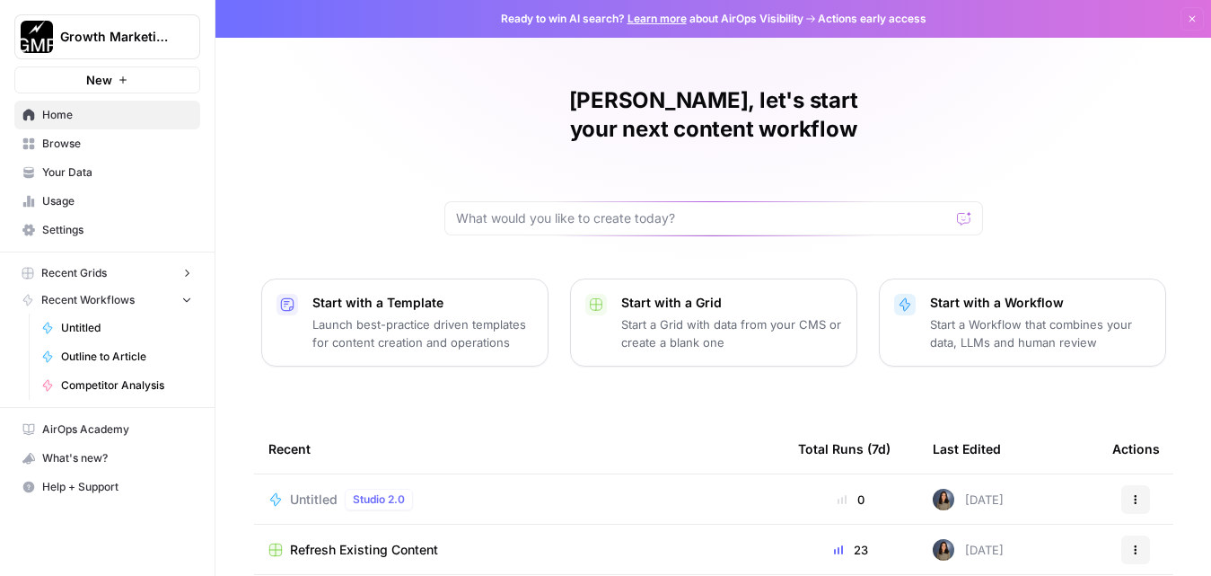
click at [84, 265] on span "Recent Grids" at bounding box center [74, 273] width 66 height 16
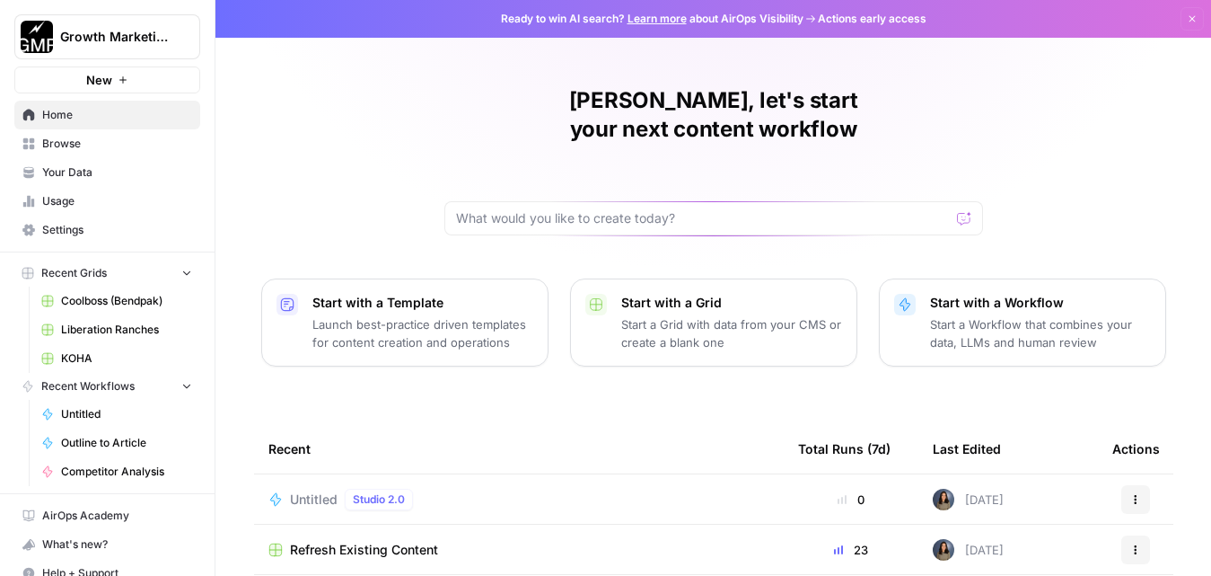
click at [56, 144] on span "Browse" at bounding box center [117, 144] width 150 height 16
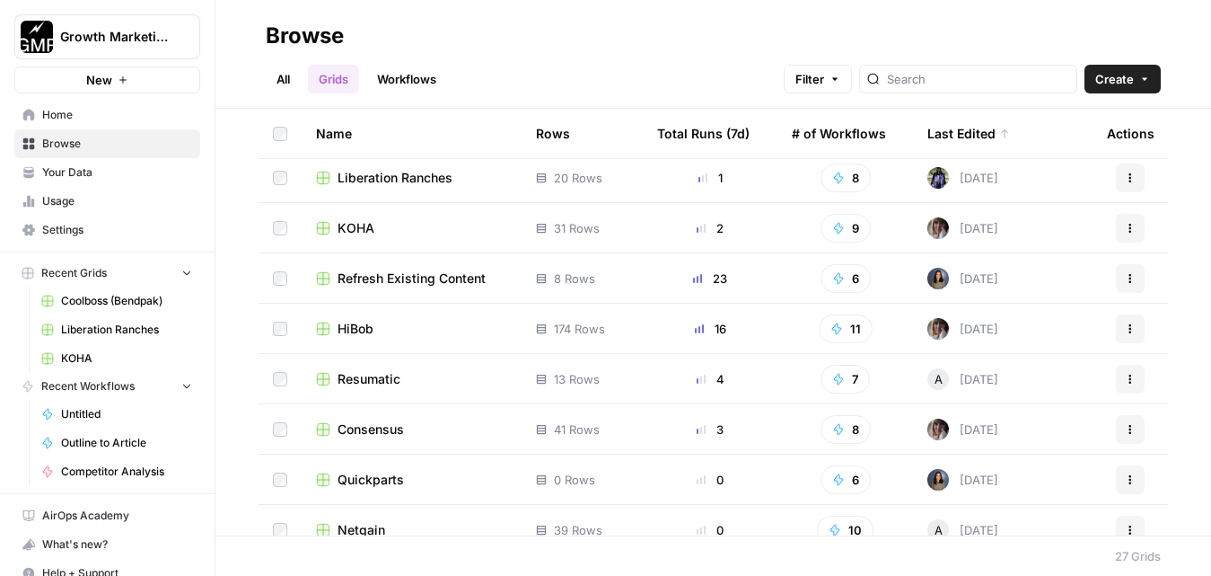
scroll to position [60, 0]
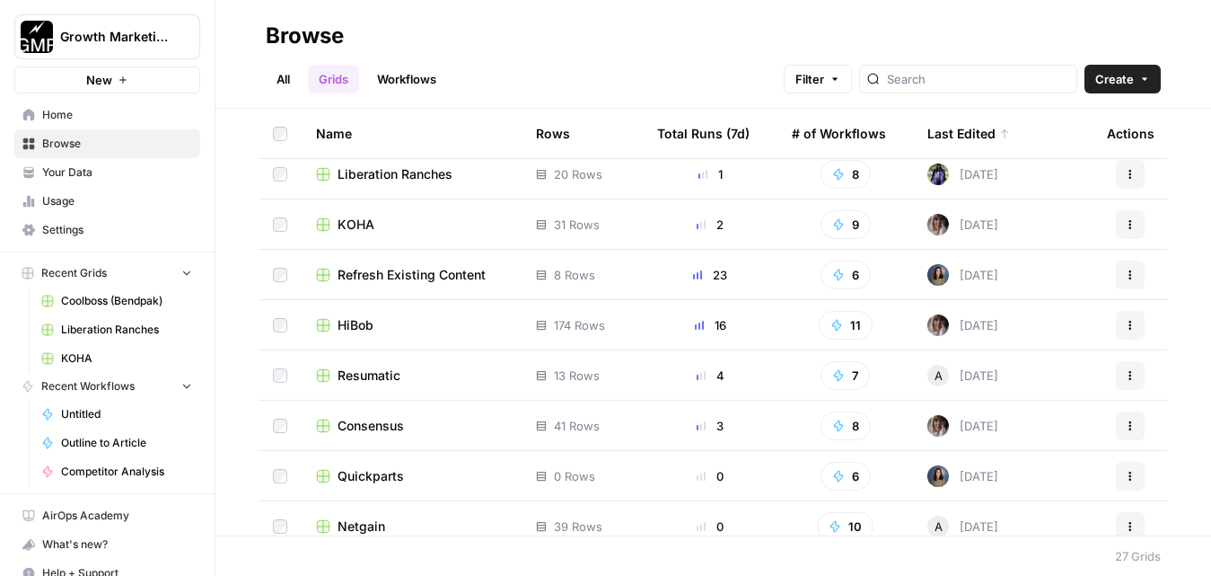
click at [420, 282] on span "Refresh Existing Content" at bounding box center [412, 275] width 148 height 18
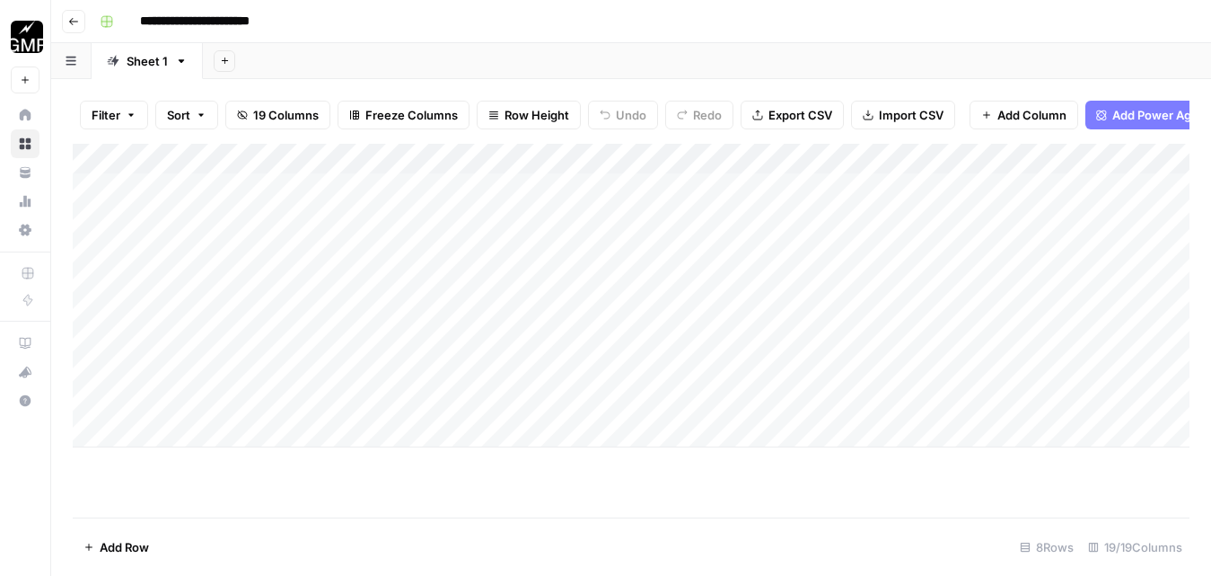
click at [387, 163] on div "Add Column" at bounding box center [631, 296] width 1117 height 304
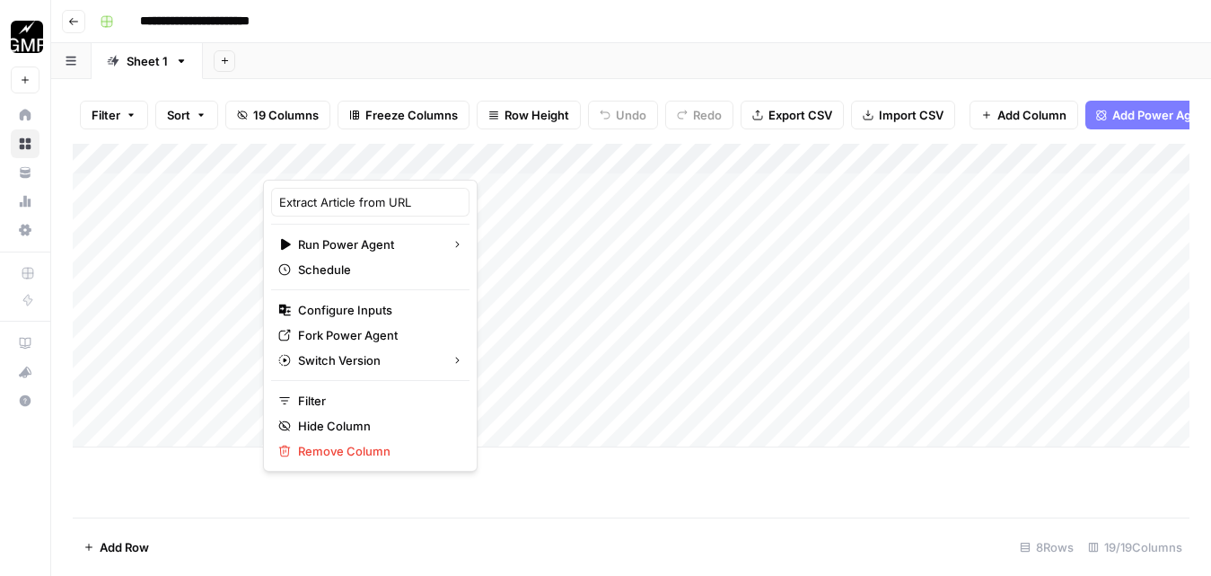
click at [495, 477] on div "Add Column" at bounding box center [631, 331] width 1117 height 374
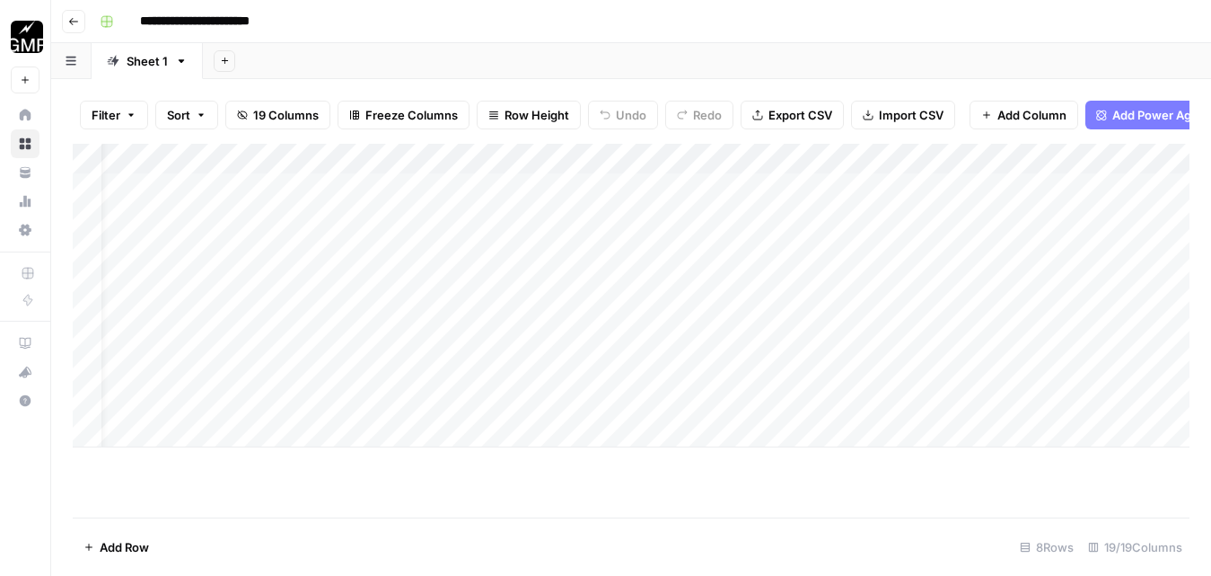
scroll to position [0, 40]
click at [349, 160] on div "Add Column" at bounding box center [631, 296] width 1117 height 304
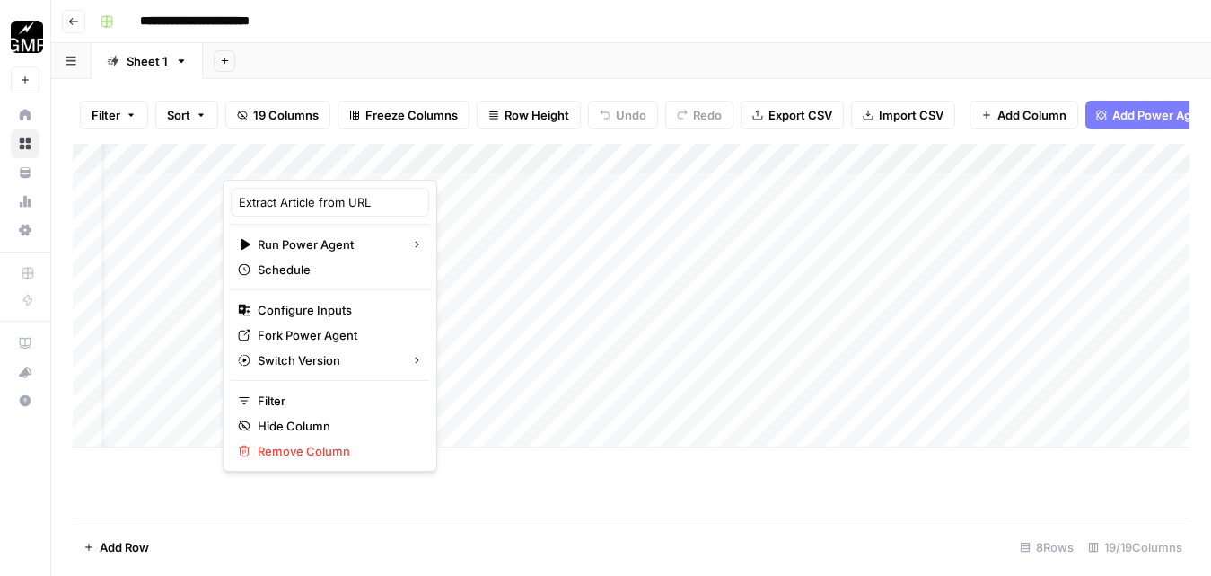
click at [531, 494] on div "Add Column" at bounding box center [631, 331] width 1117 height 374
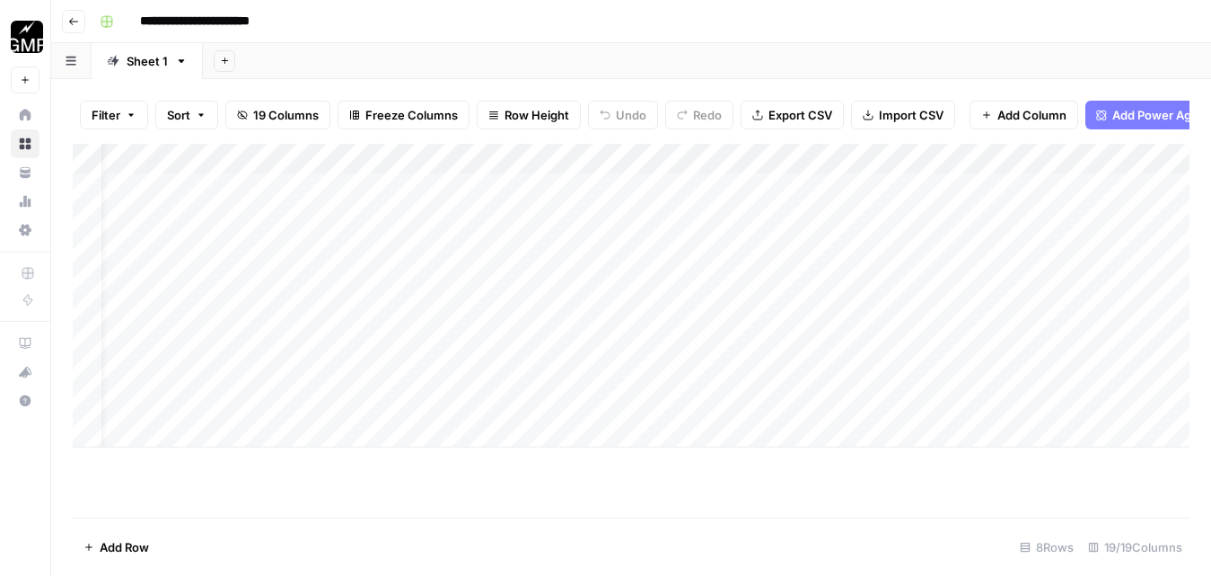
scroll to position [0, 0]
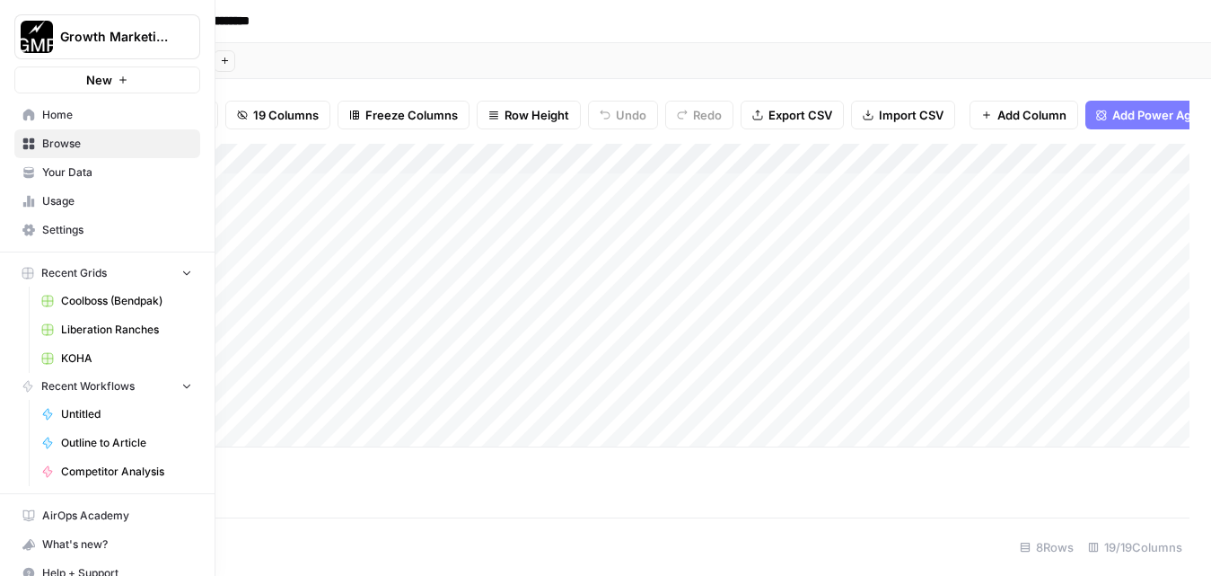
click at [94, 112] on span "Home" at bounding box center [117, 115] width 150 height 16
